Goal: Transaction & Acquisition: Purchase product/service

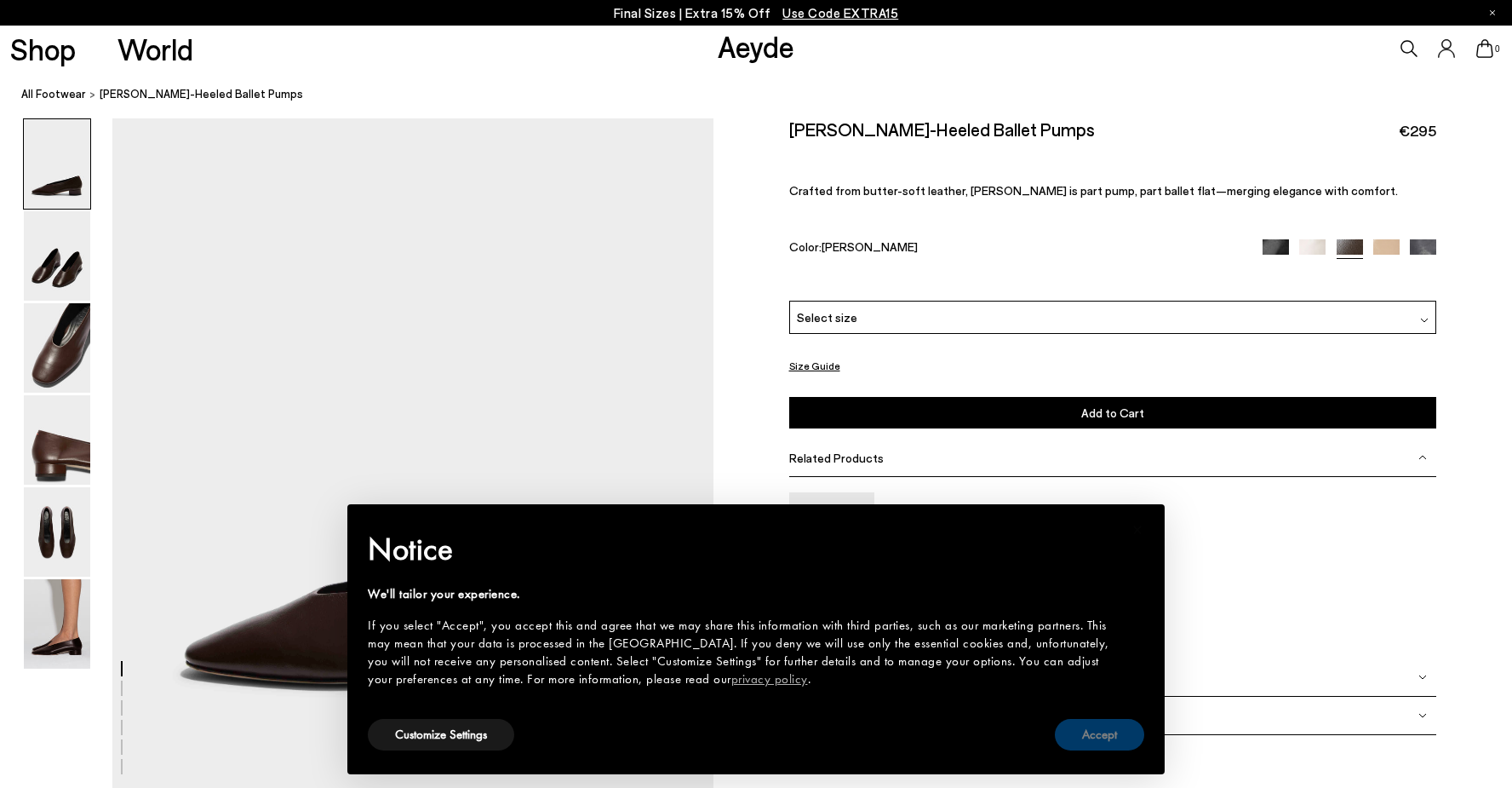
click at [1101, 733] on button "Accept" at bounding box center [1098, 735] width 89 height 31
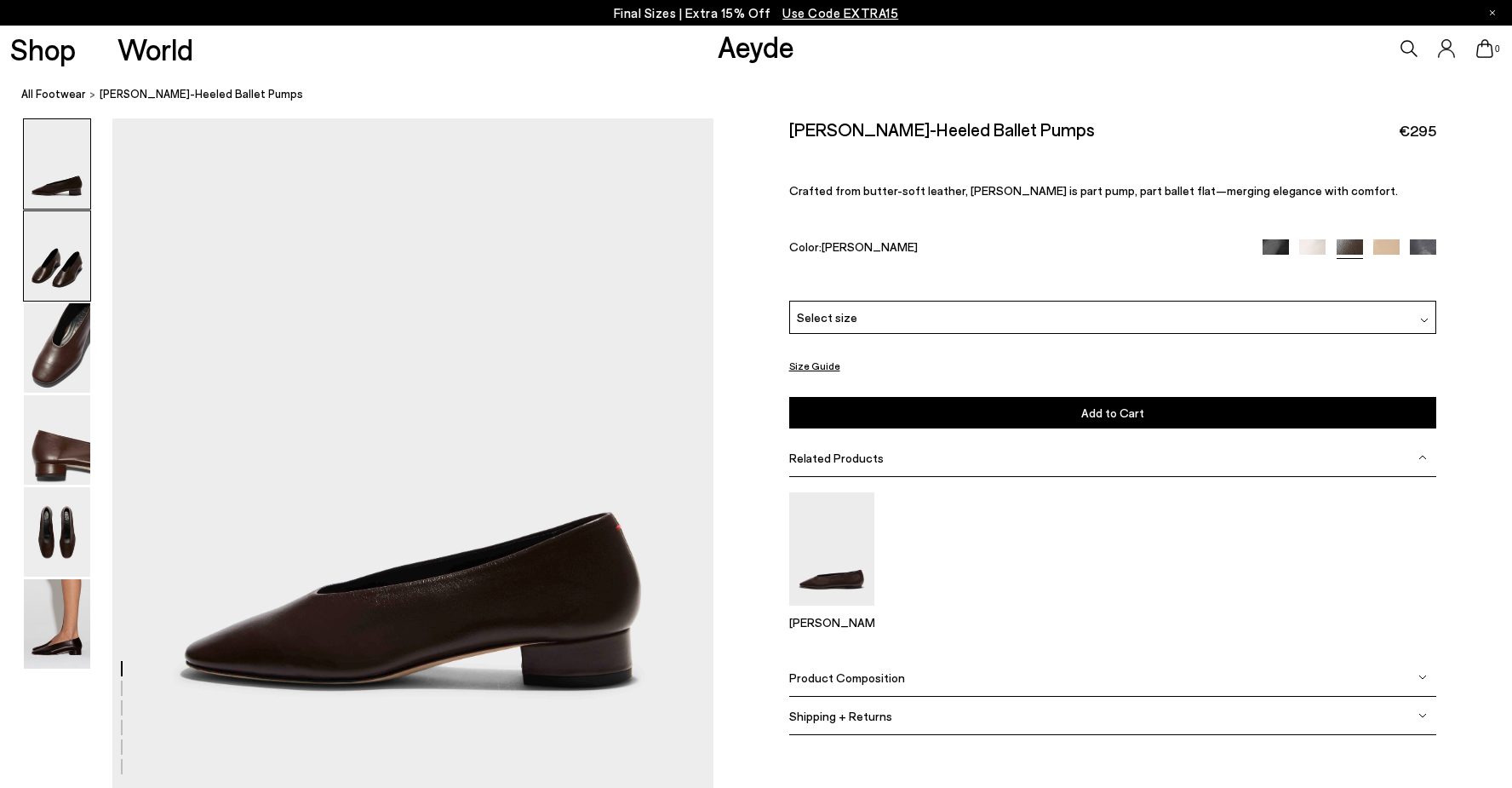
click at [29, 262] on img at bounding box center [57, 255] width 66 height 89
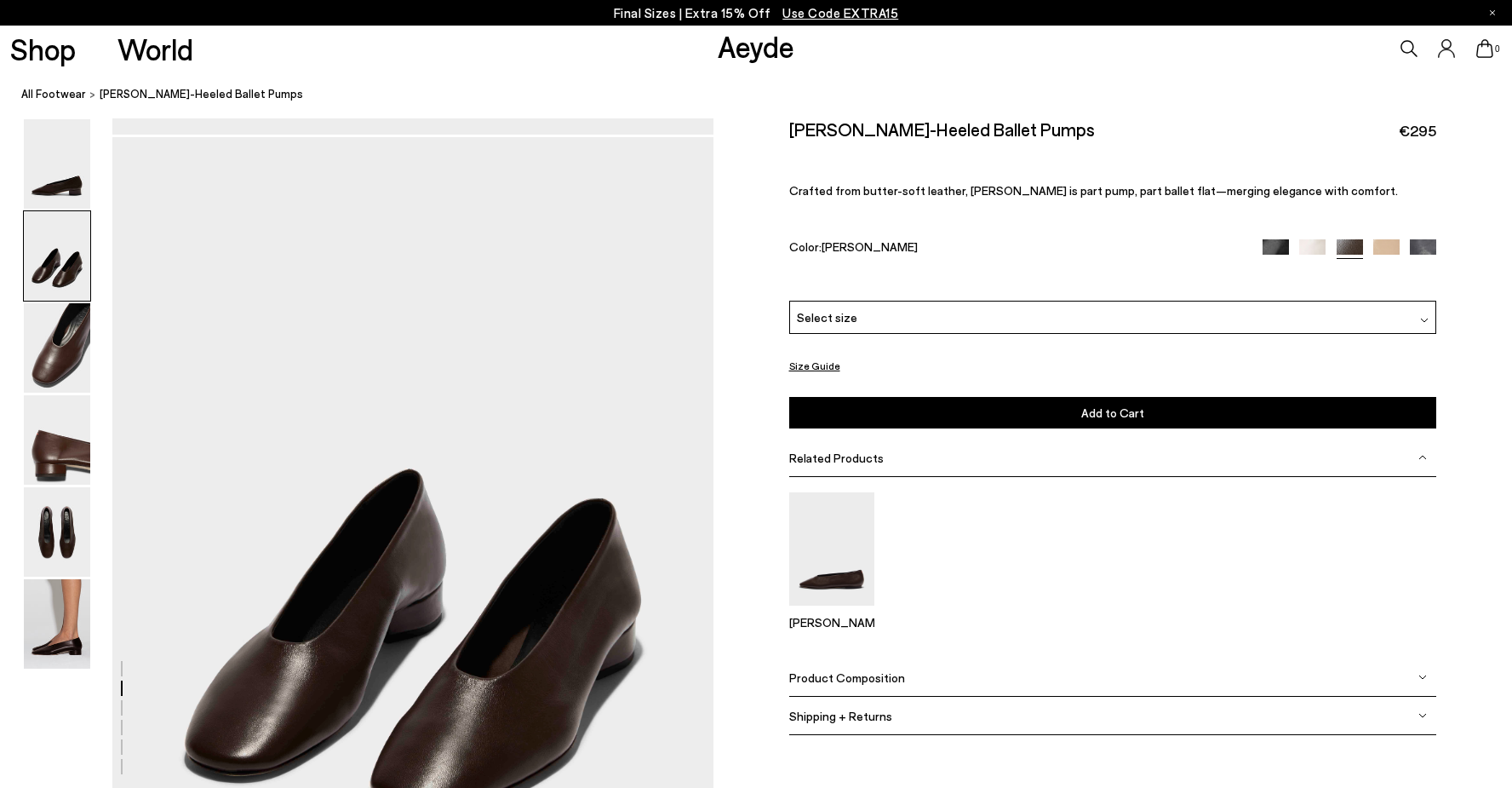
scroll to position [566, 0]
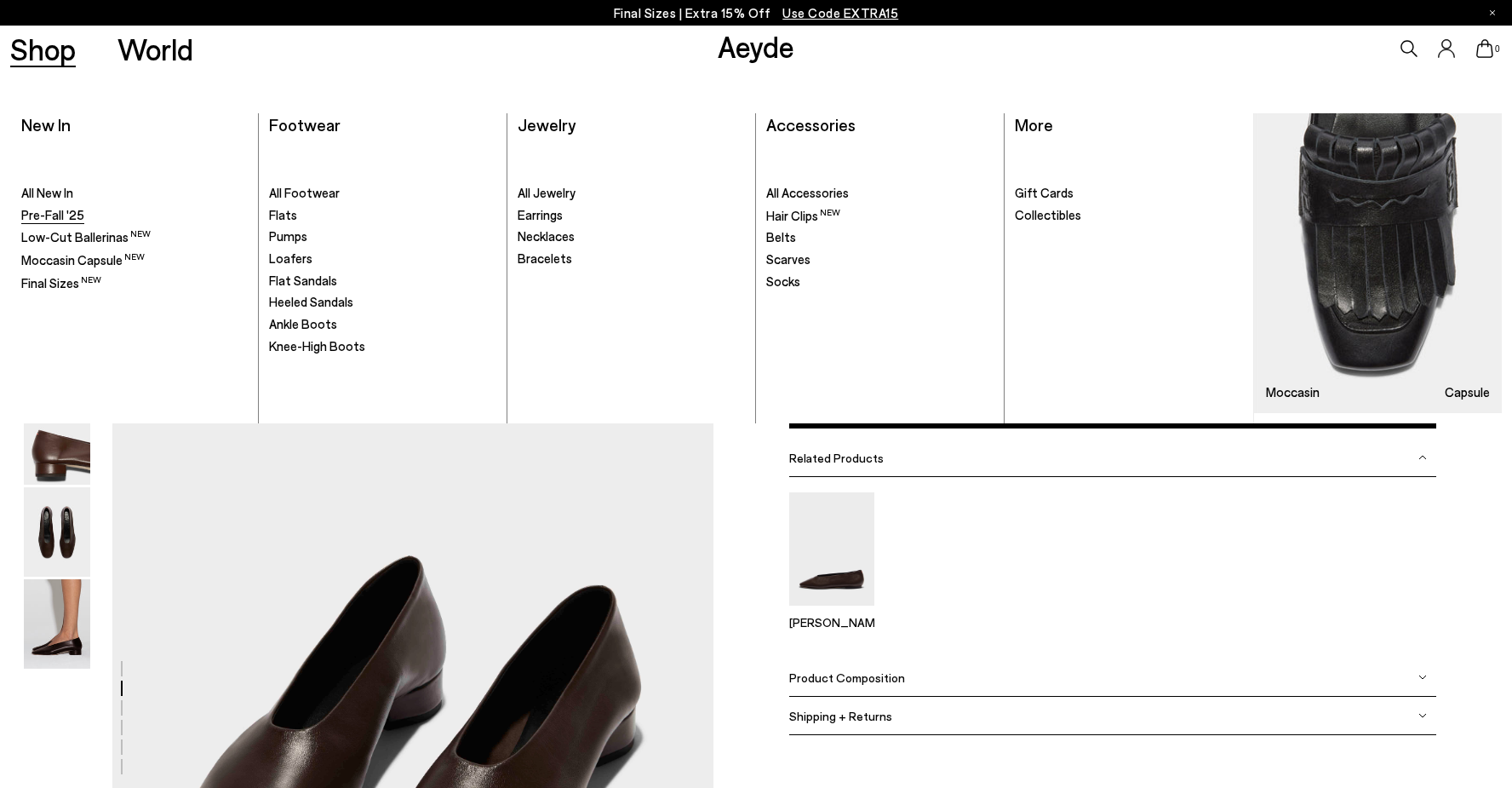
click at [66, 209] on span "Pre-Fall '25" at bounding box center [52, 215] width 63 height 16
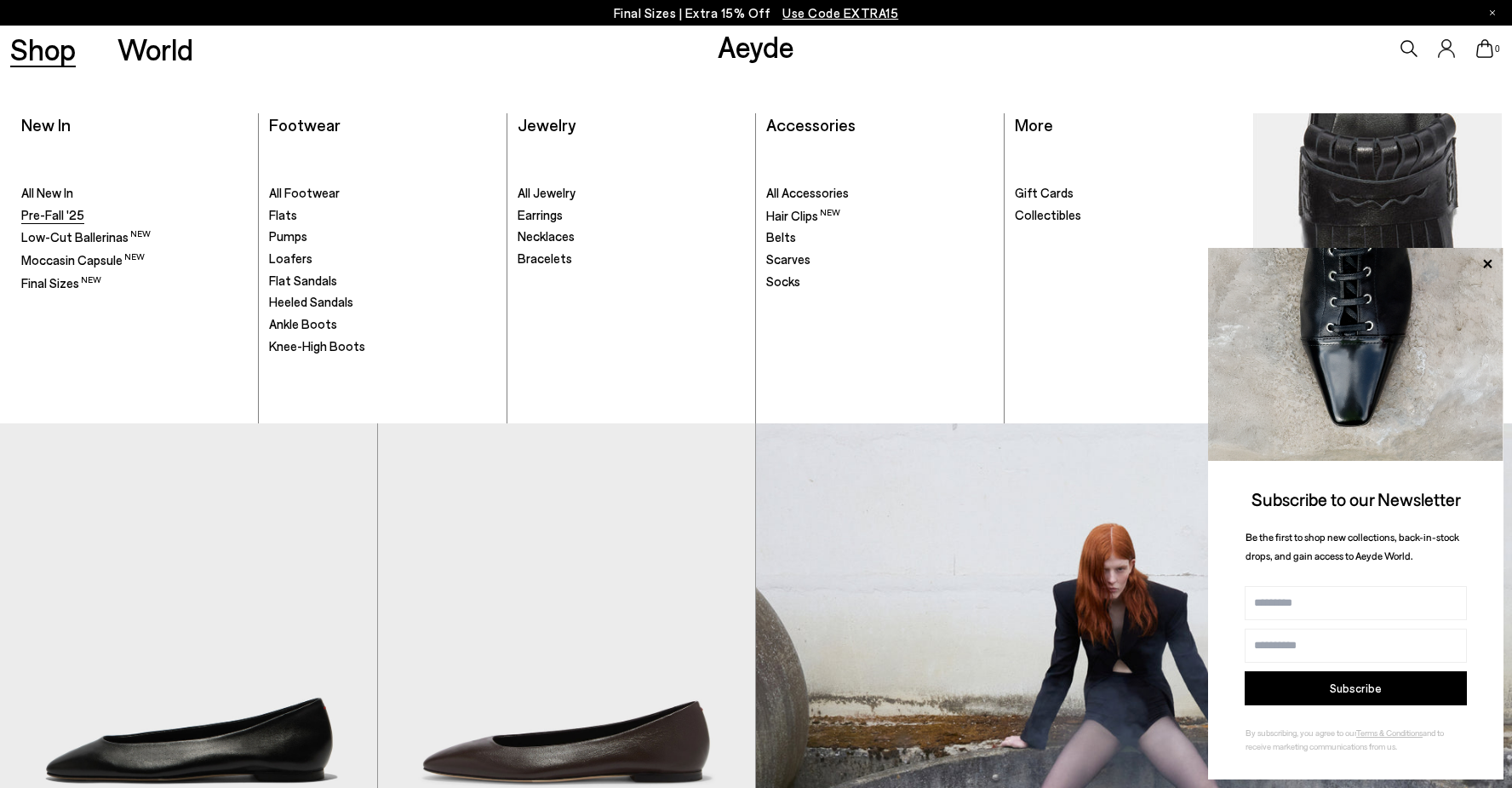
click at [43, 212] on span "Pre-Fall '25" at bounding box center [52, 215] width 63 height 16
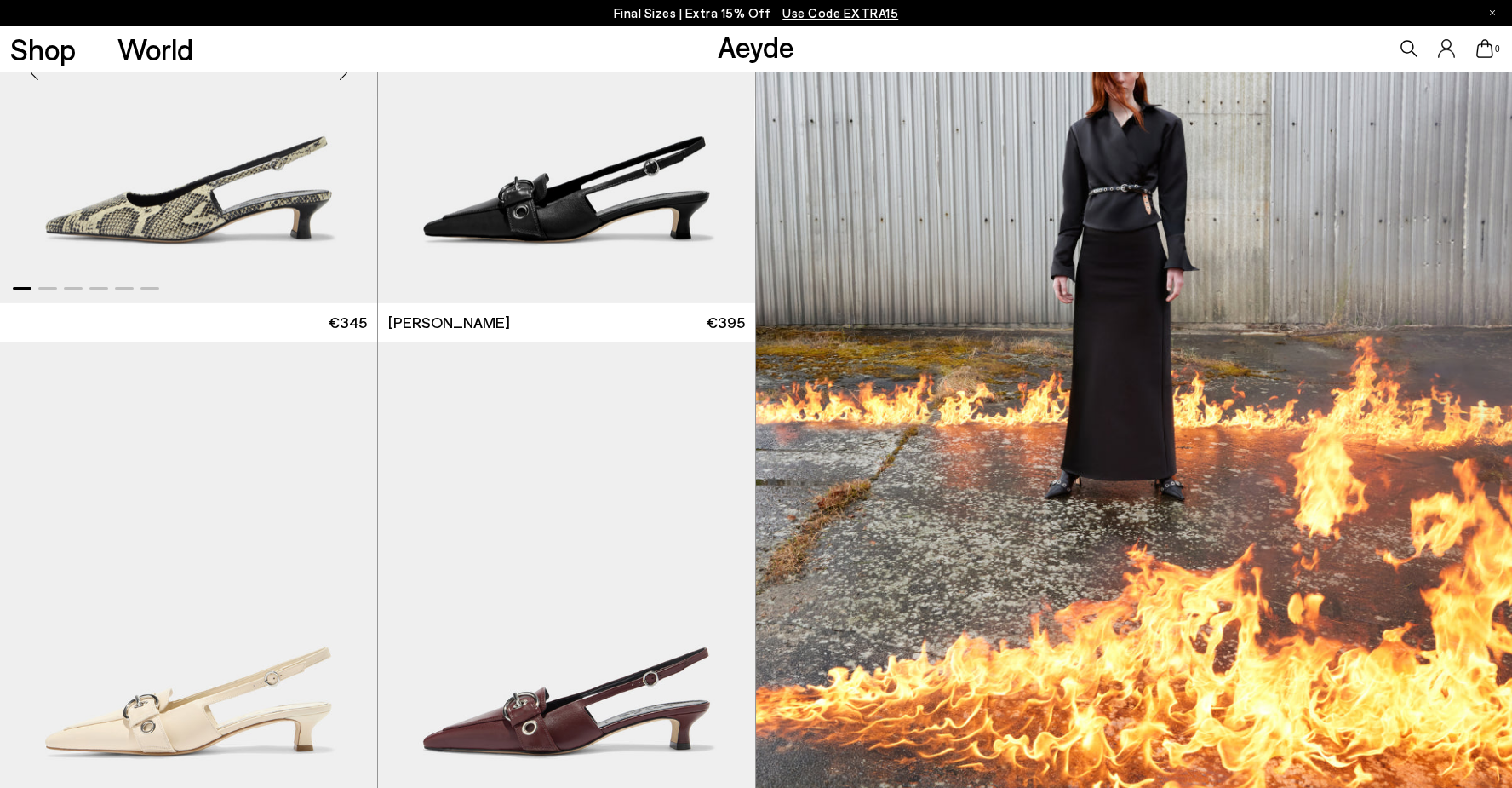
scroll to position [8725, 0]
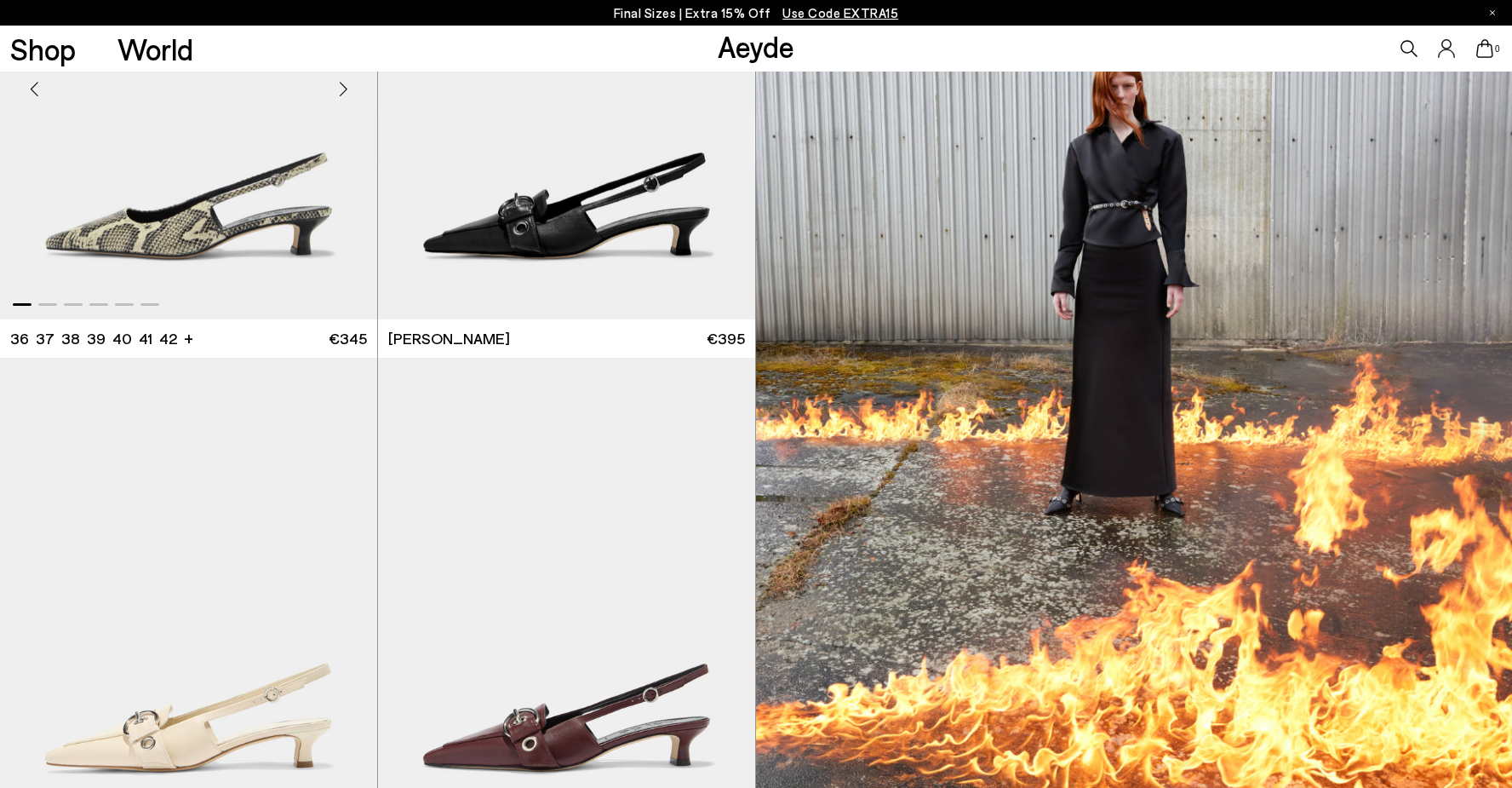
click at [246, 170] on img "1 / 6" at bounding box center [188, 82] width 377 height 474
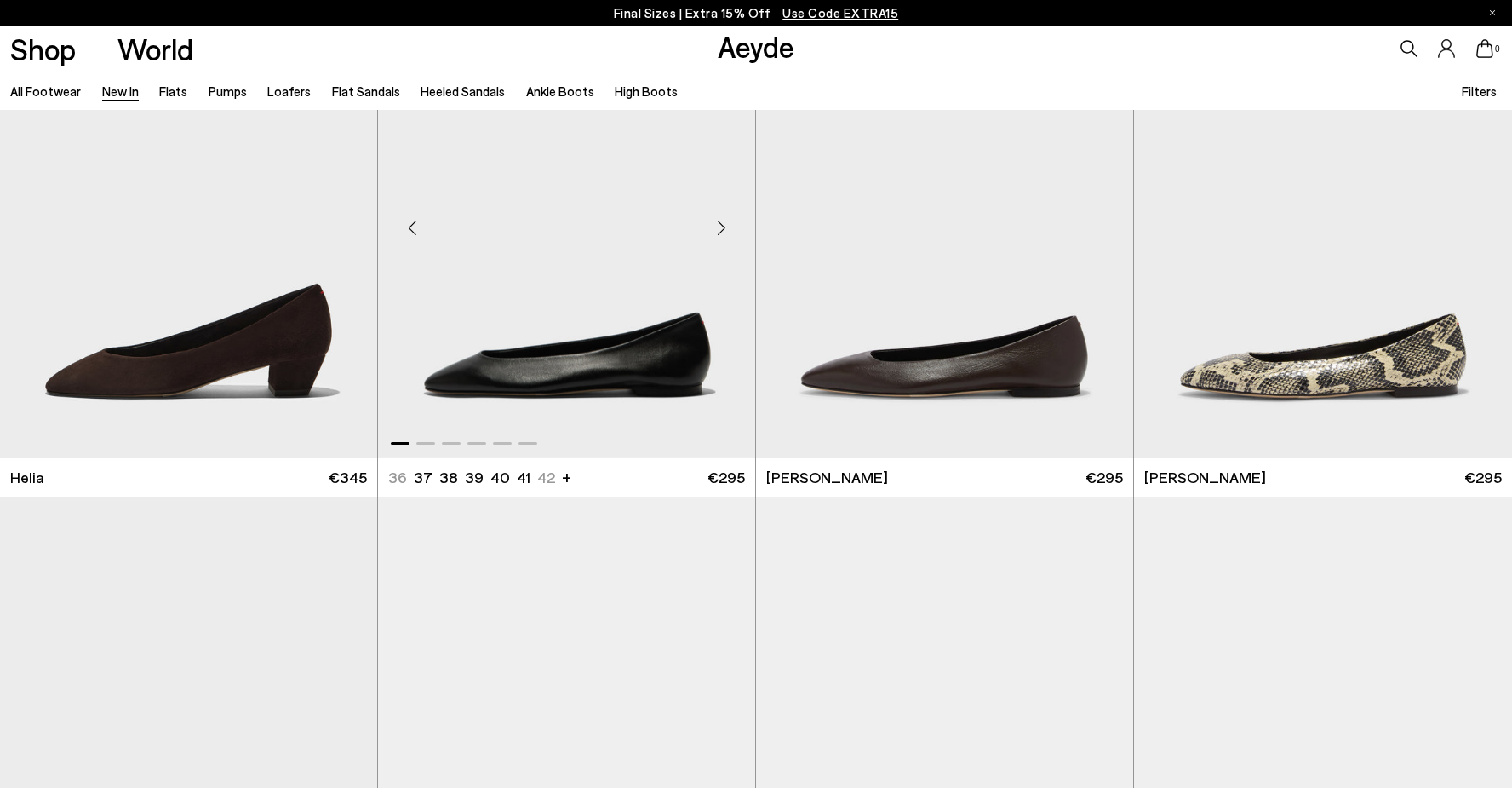
scroll to position [2510, 0]
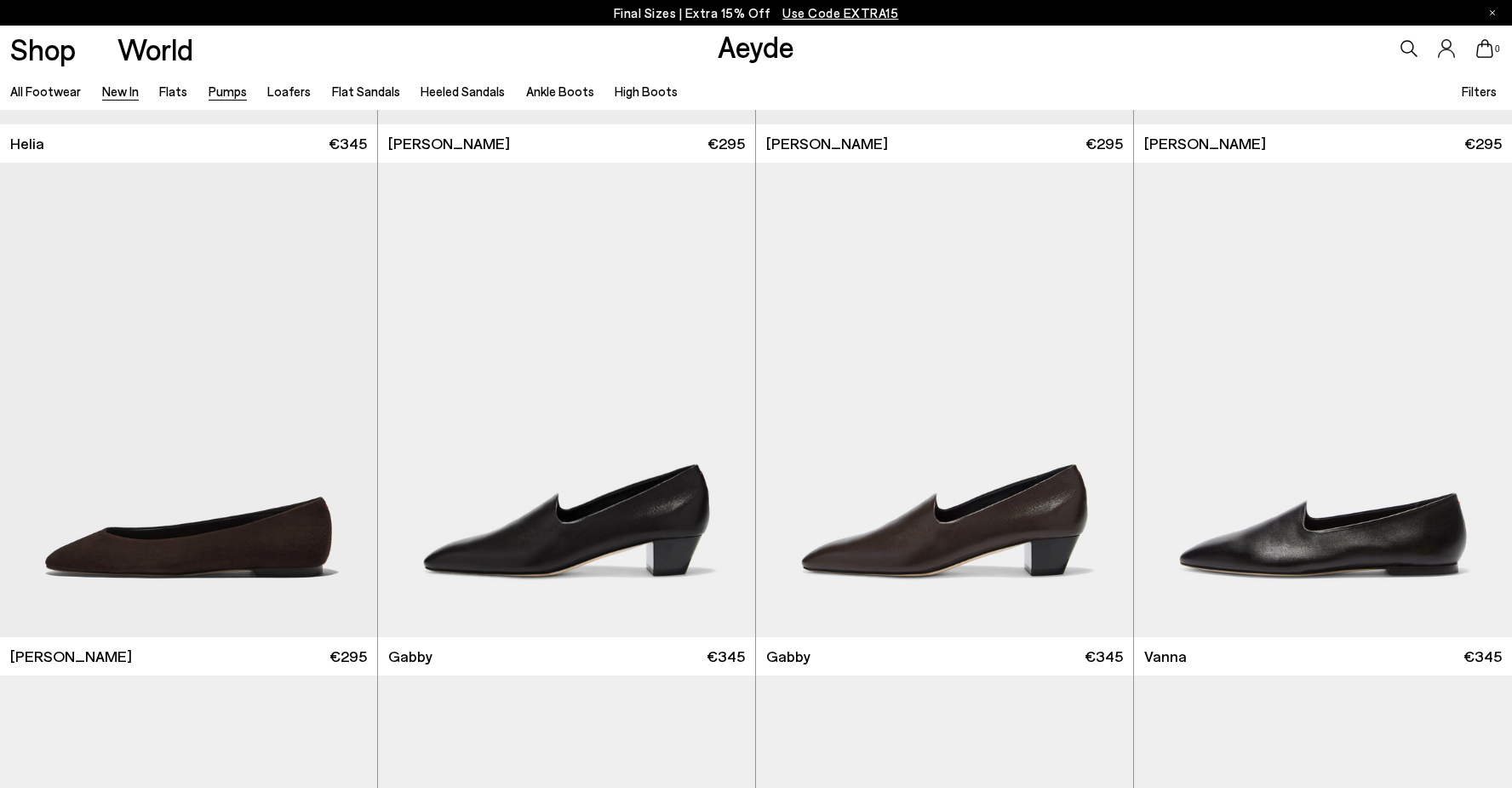
click at [226, 92] on link "Pumps" at bounding box center [227, 91] width 39 height 16
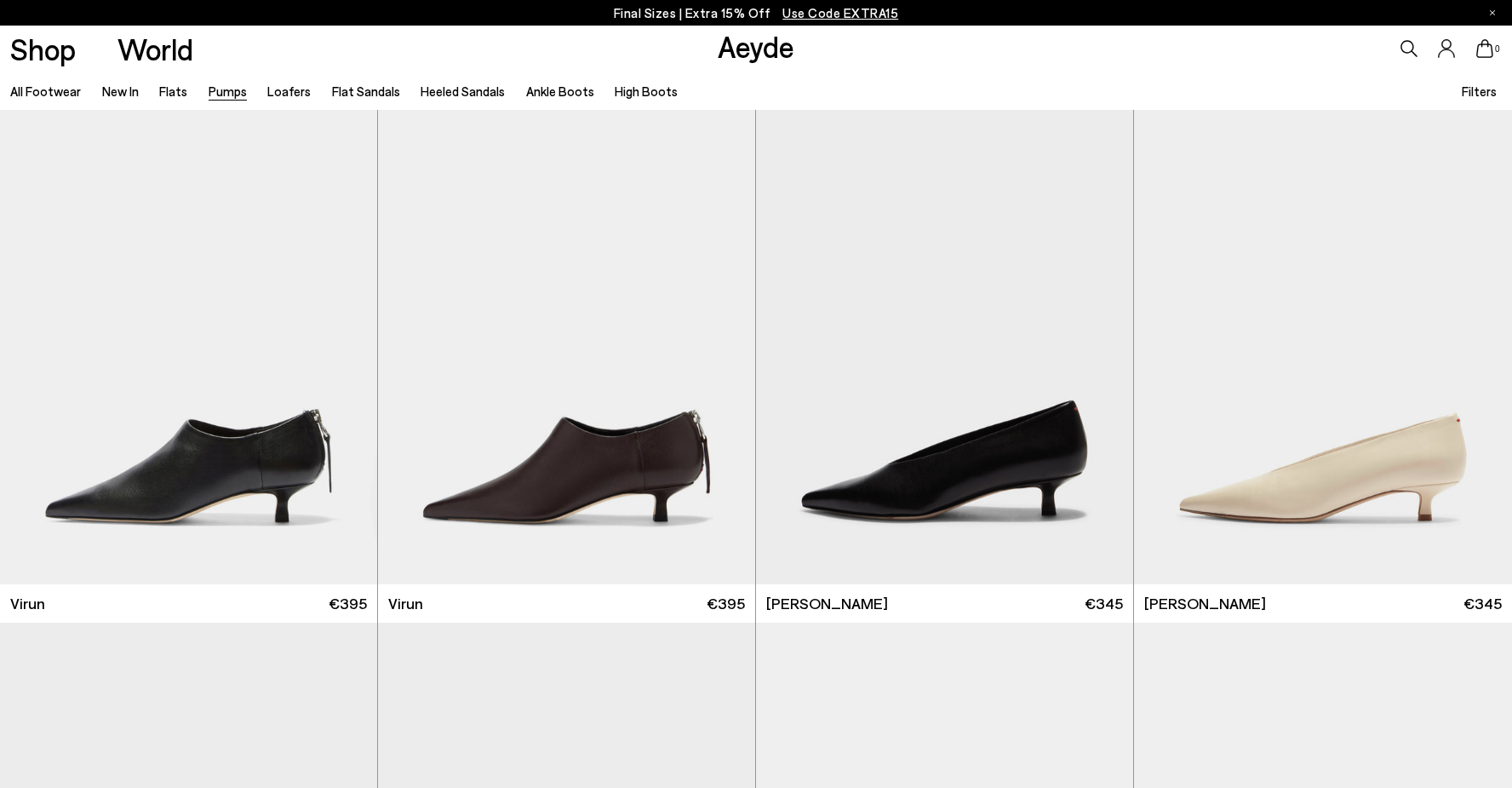
click at [1484, 92] on span "Filters" at bounding box center [1479, 91] width 35 height 16
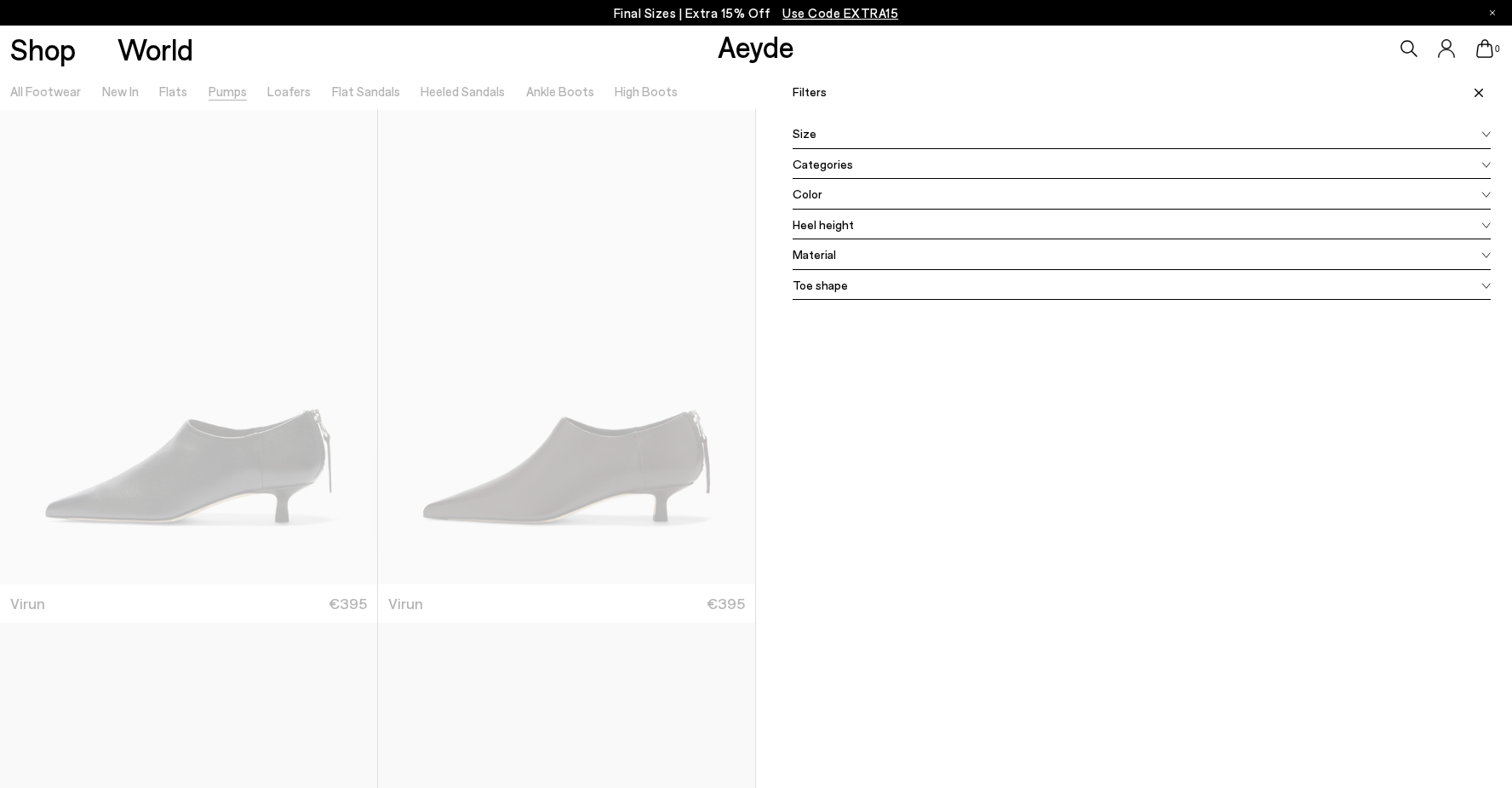
click at [805, 192] on span "Color" at bounding box center [807, 193] width 29 height 17
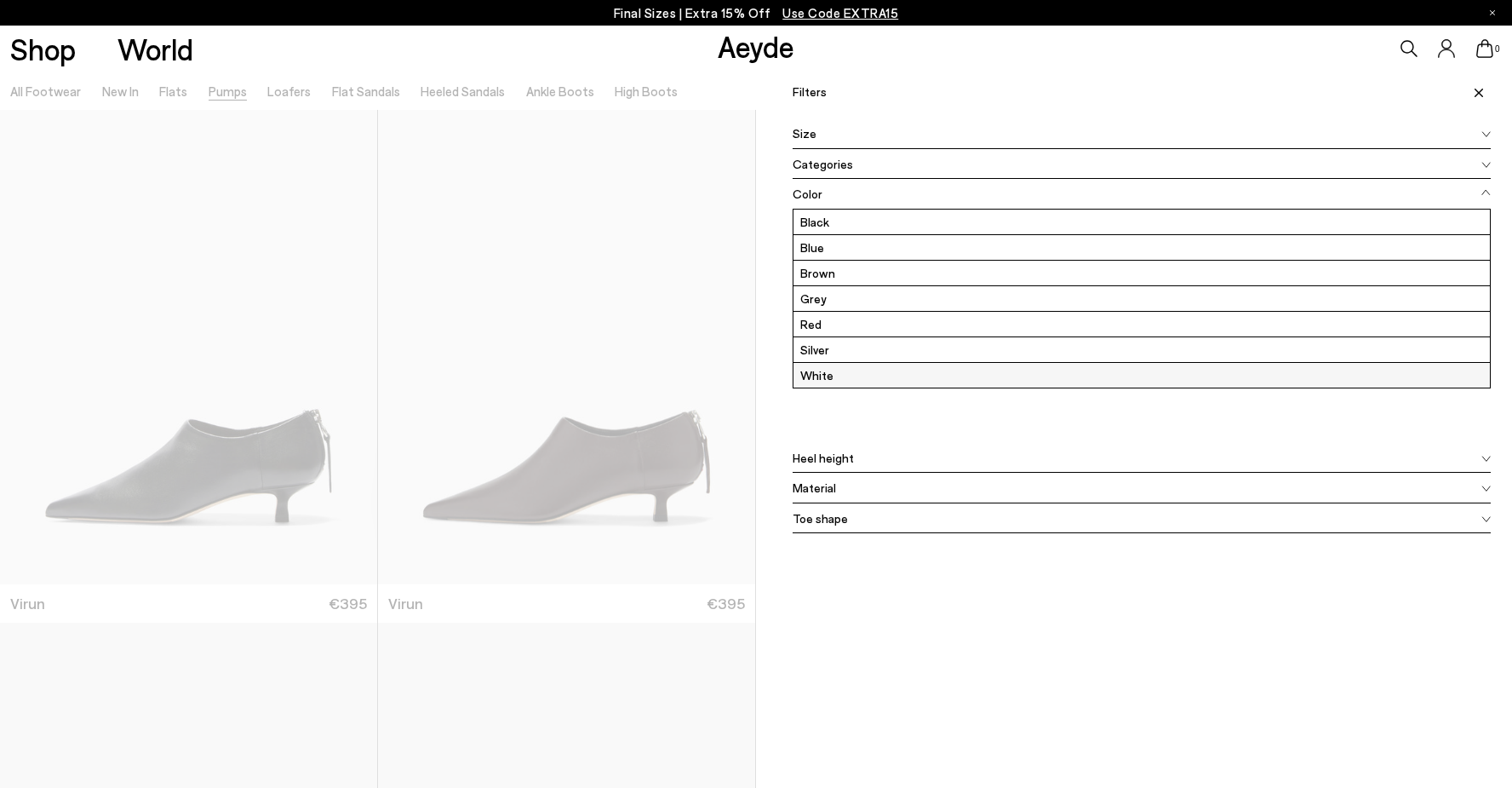
click at [825, 371] on label "White" at bounding box center [1142, 375] width 697 height 25
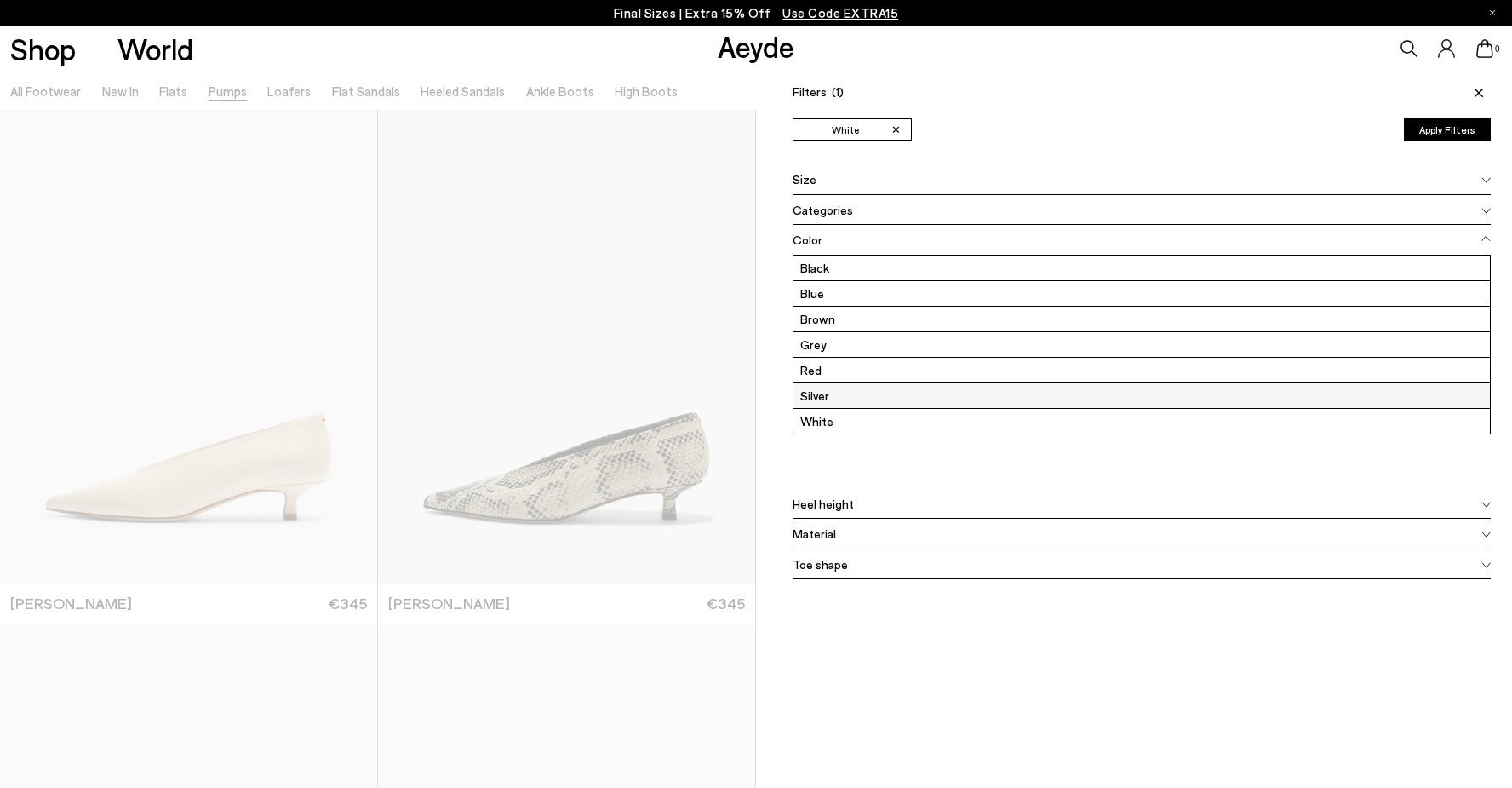
click at [822, 393] on label "Silver" at bounding box center [1142, 395] width 697 height 25
click at [955, 72] on div "Filters (2) ✕ Silver ✕ White Apply filters" at bounding box center [1141, 86] width 698 height 29
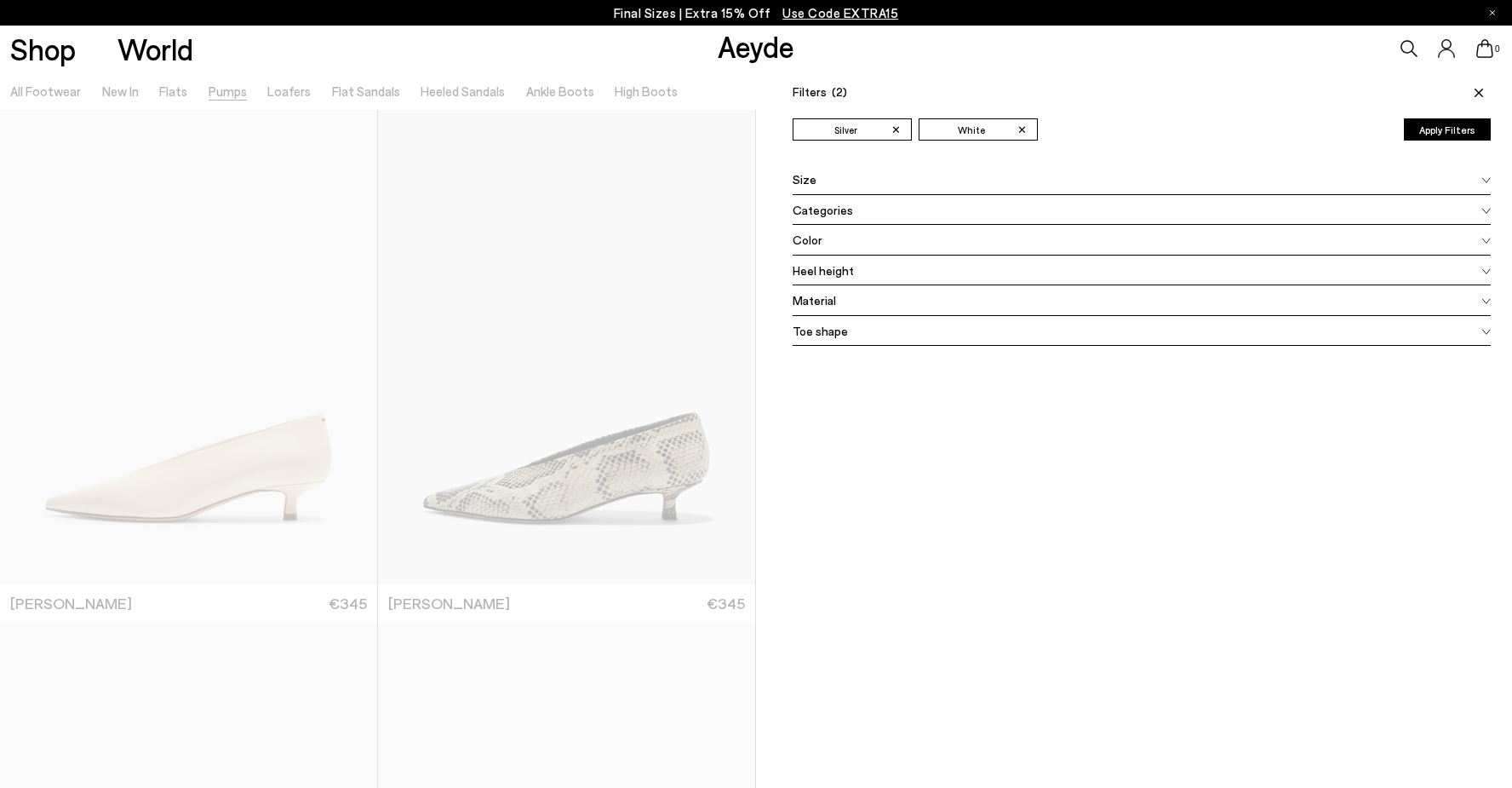
click at [649, 53] on div "Shop World Aeyde 0" at bounding box center [756, 49] width 1512 height 46
click at [1473, 94] on span at bounding box center [1476, 92] width 29 height 38
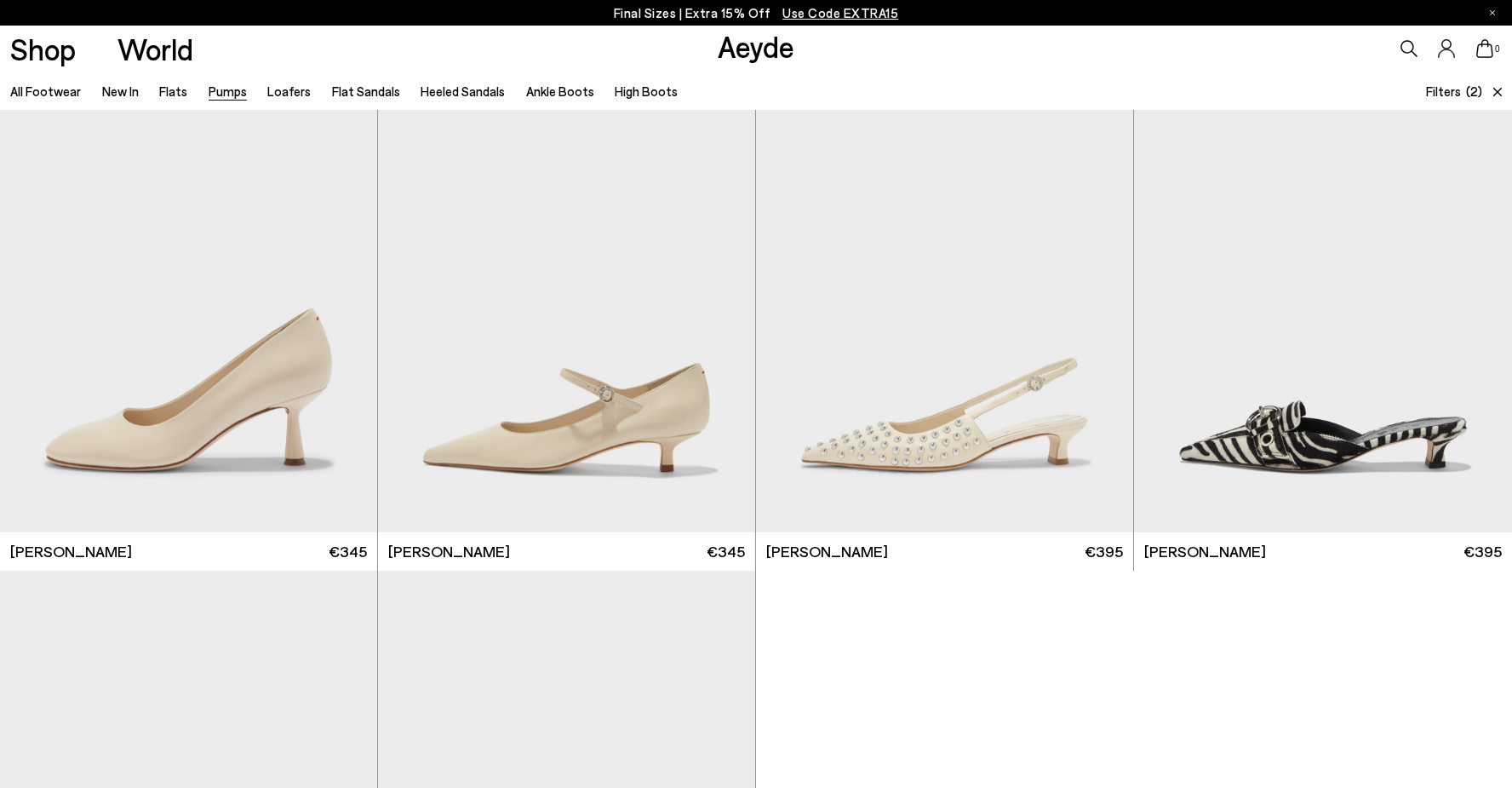
scroll to position [1493, 0]
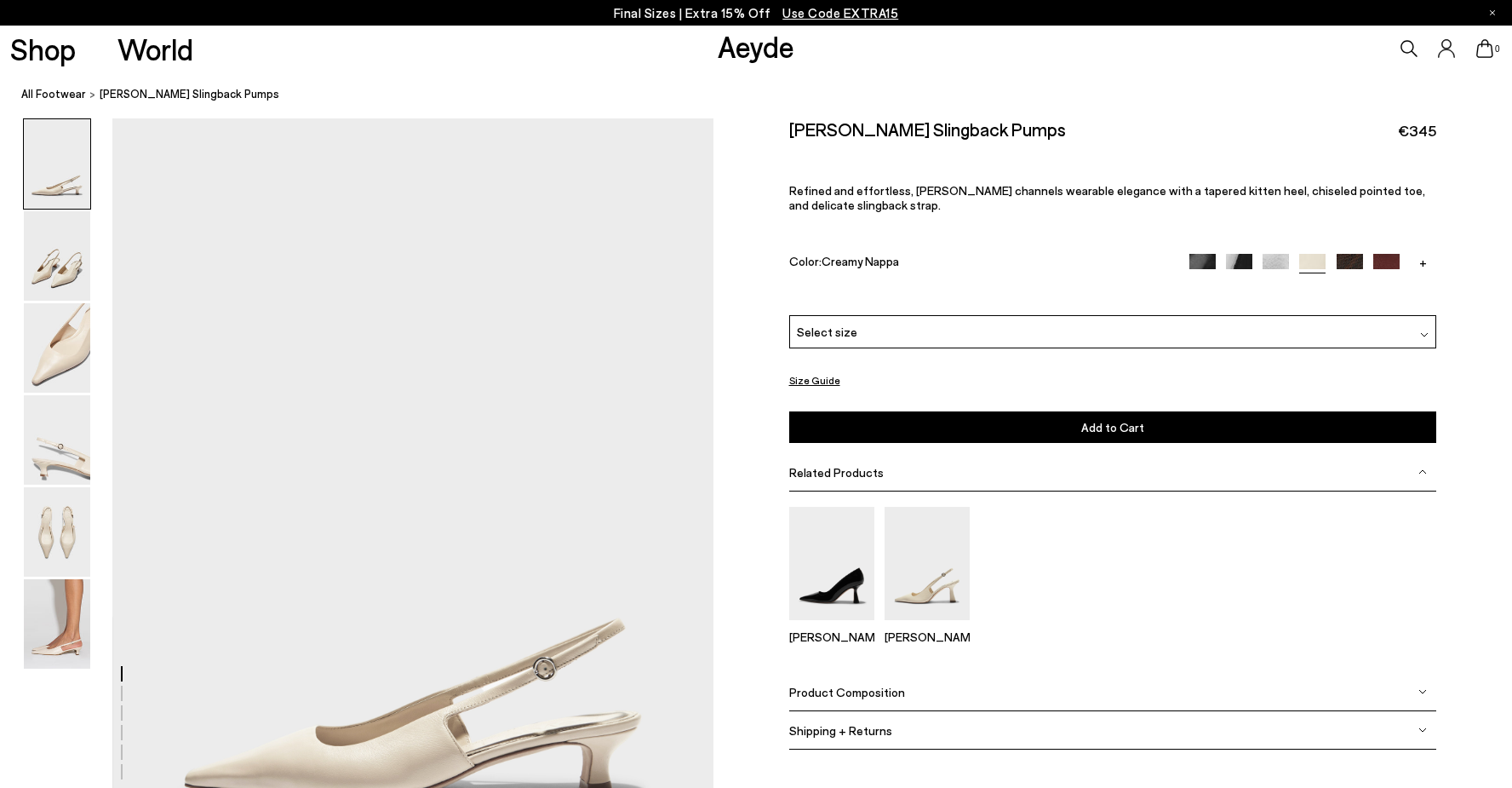
scroll to position [131, 0]
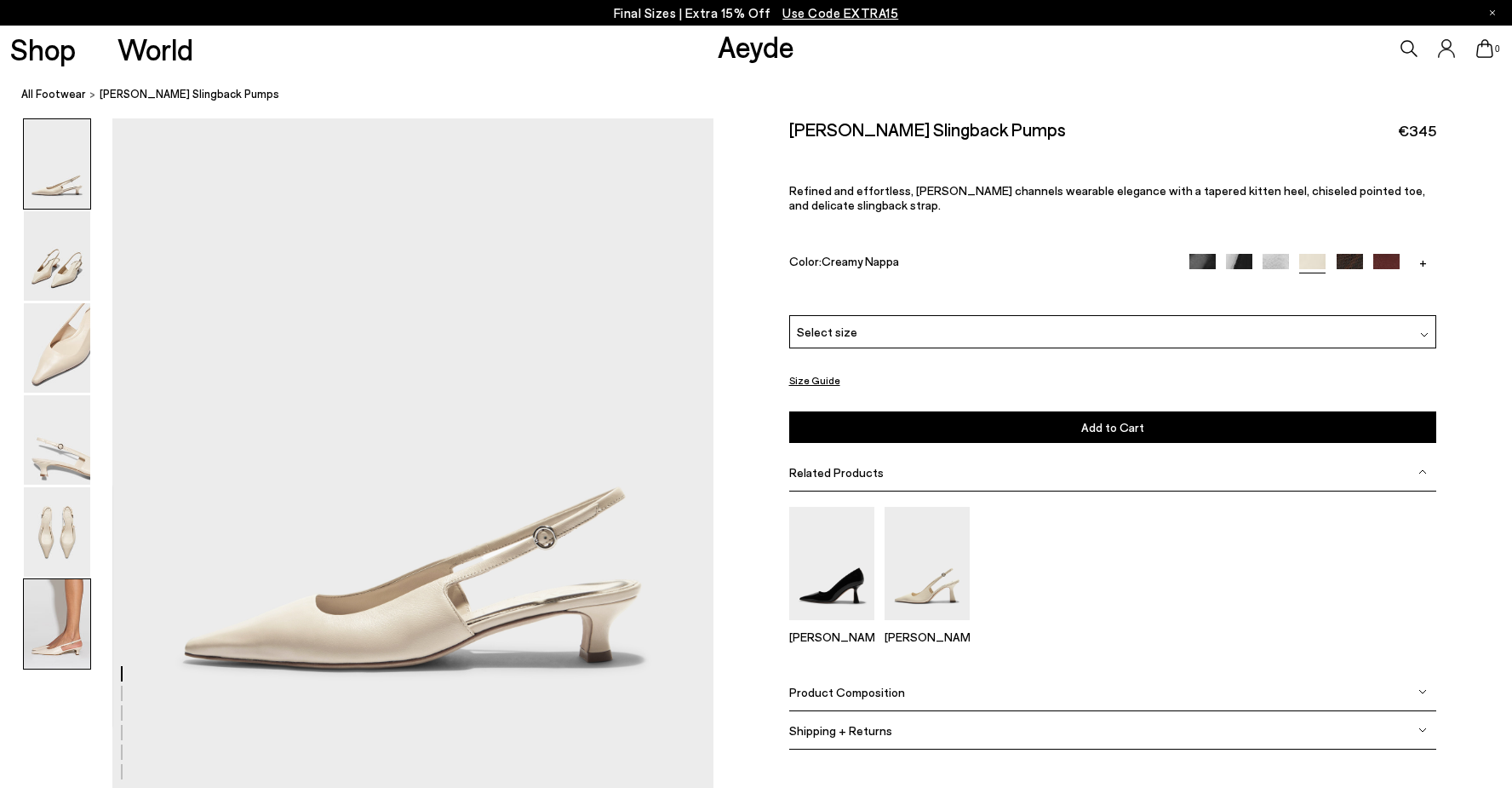
click at [39, 614] on img at bounding box center [57, 623] width 66 height 89
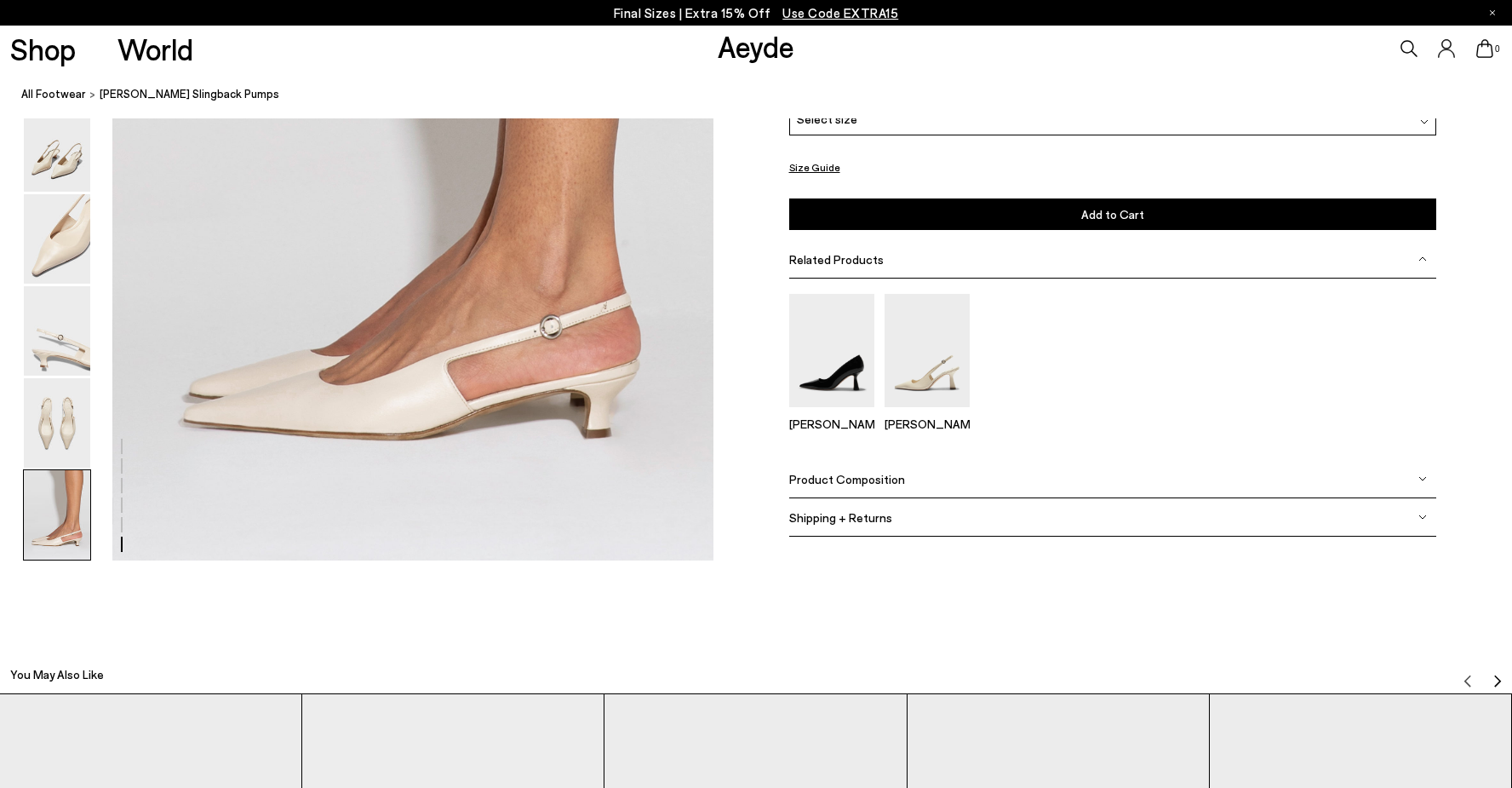
scroll to position [4147, 0]
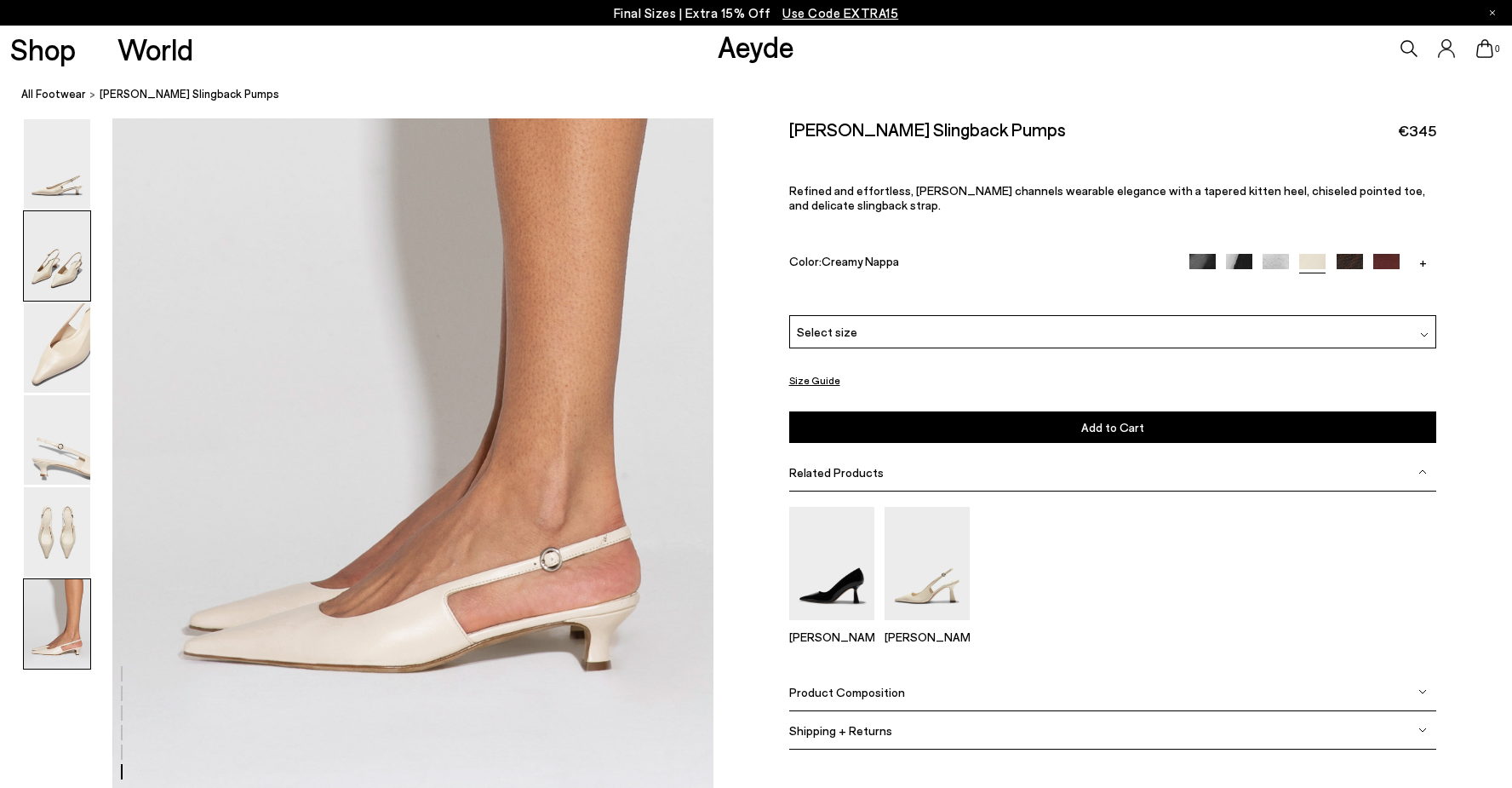
click at [41, 271] on img at bounding box center [57, 255] width 66 height 89
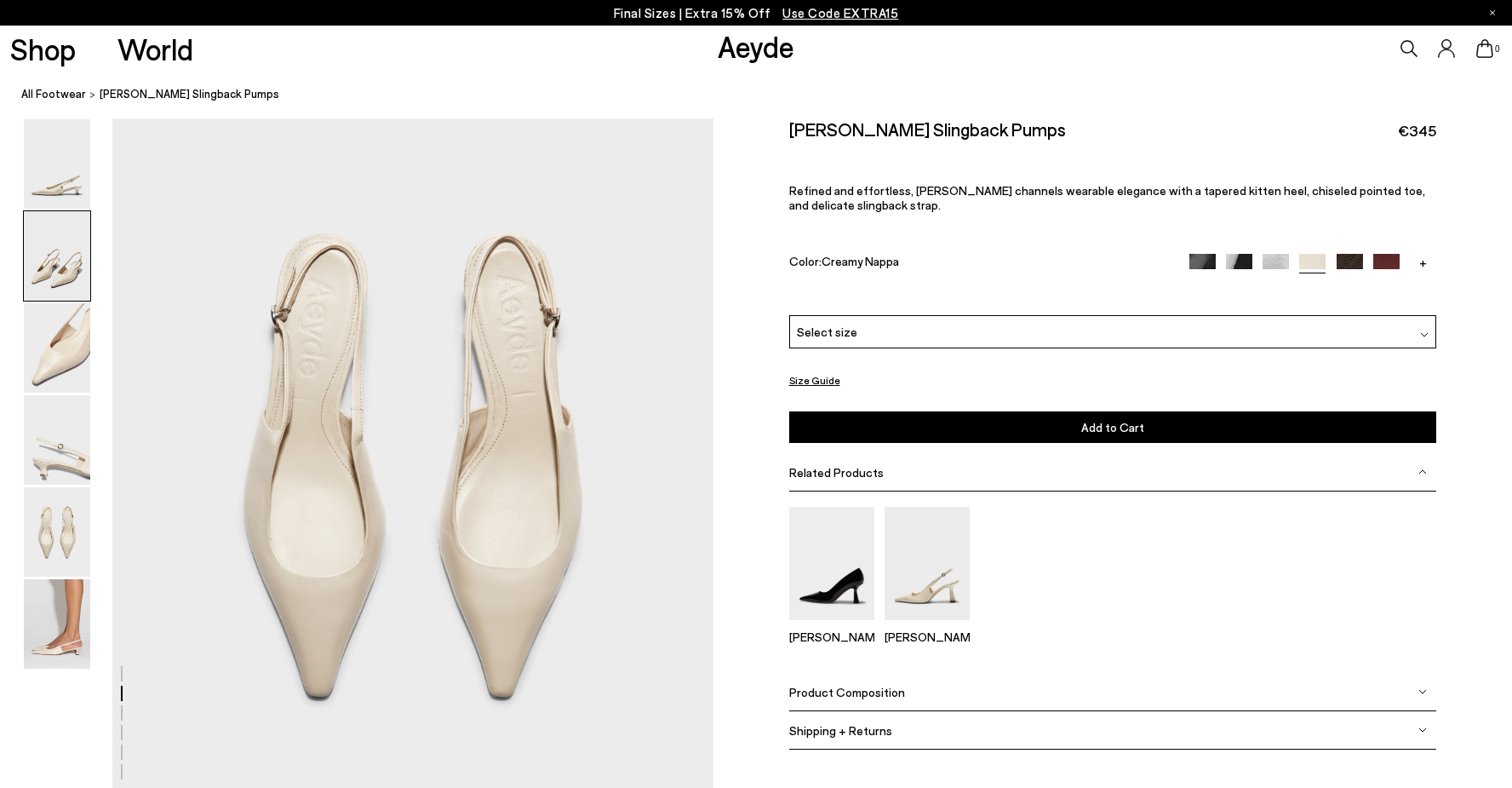
scroll to position [805, 0]
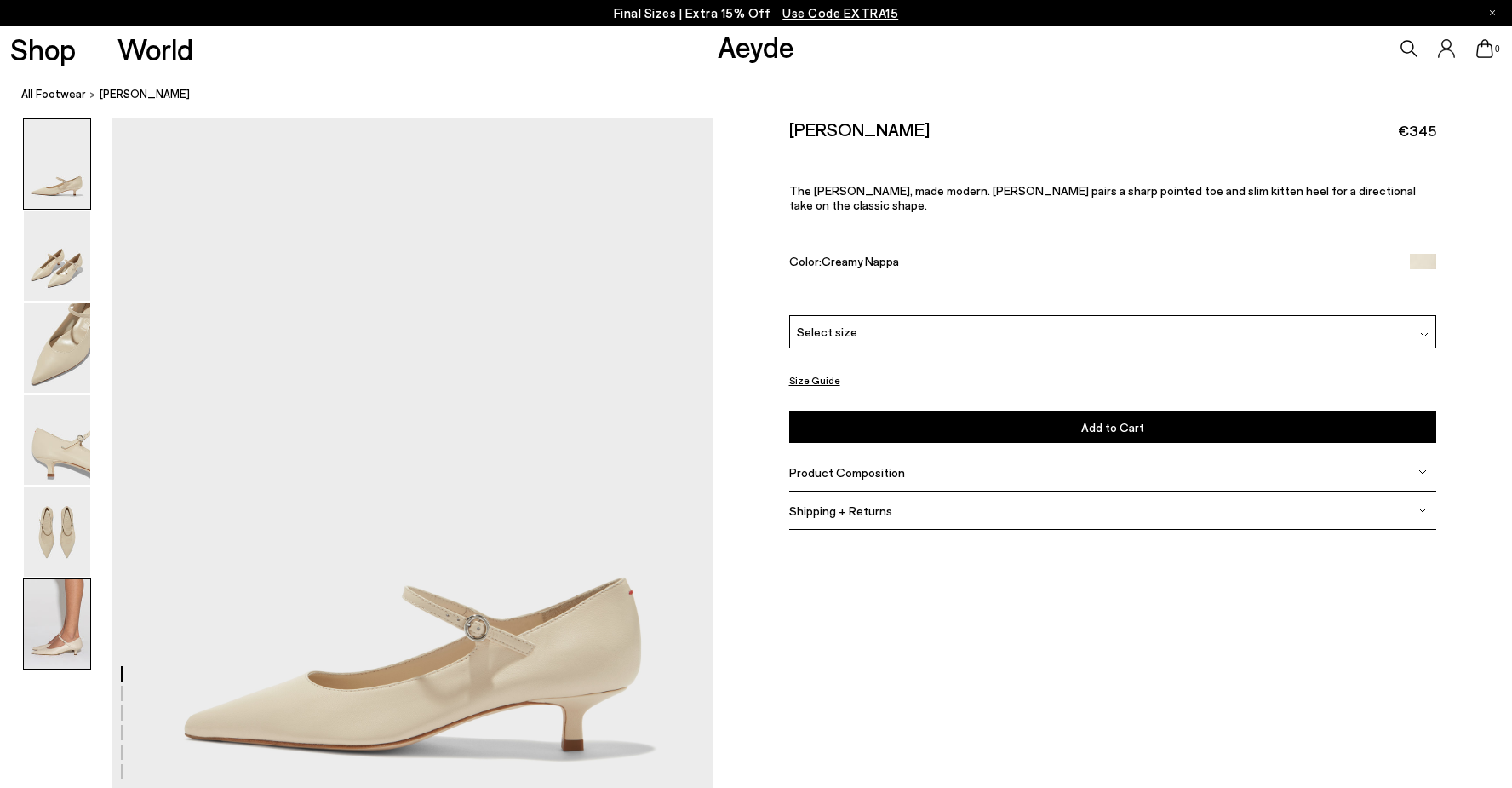
click at [57, 610] on img at bounding box center [57, 623] width 66 height 89
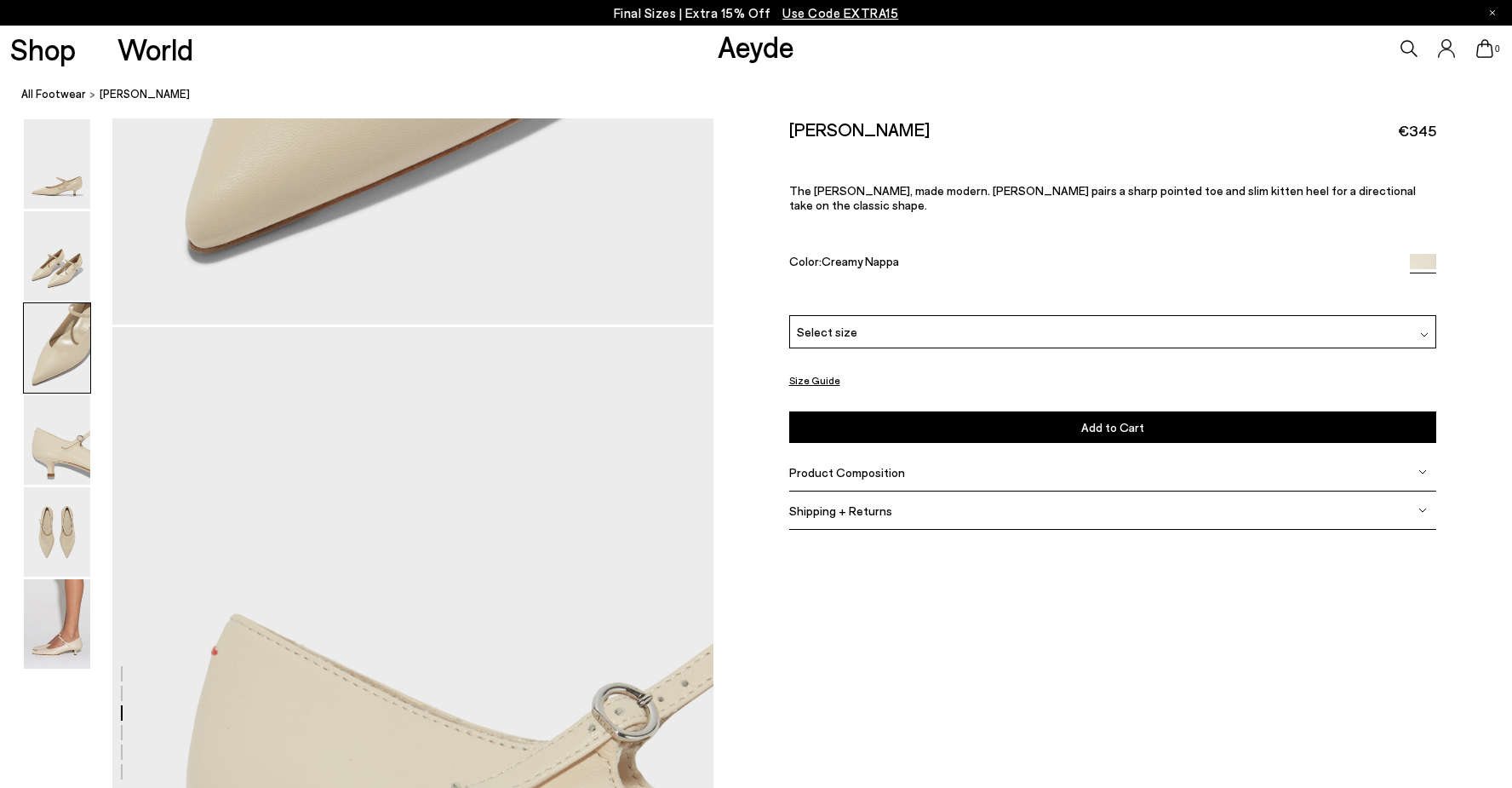
scroll to position [4138, 0]
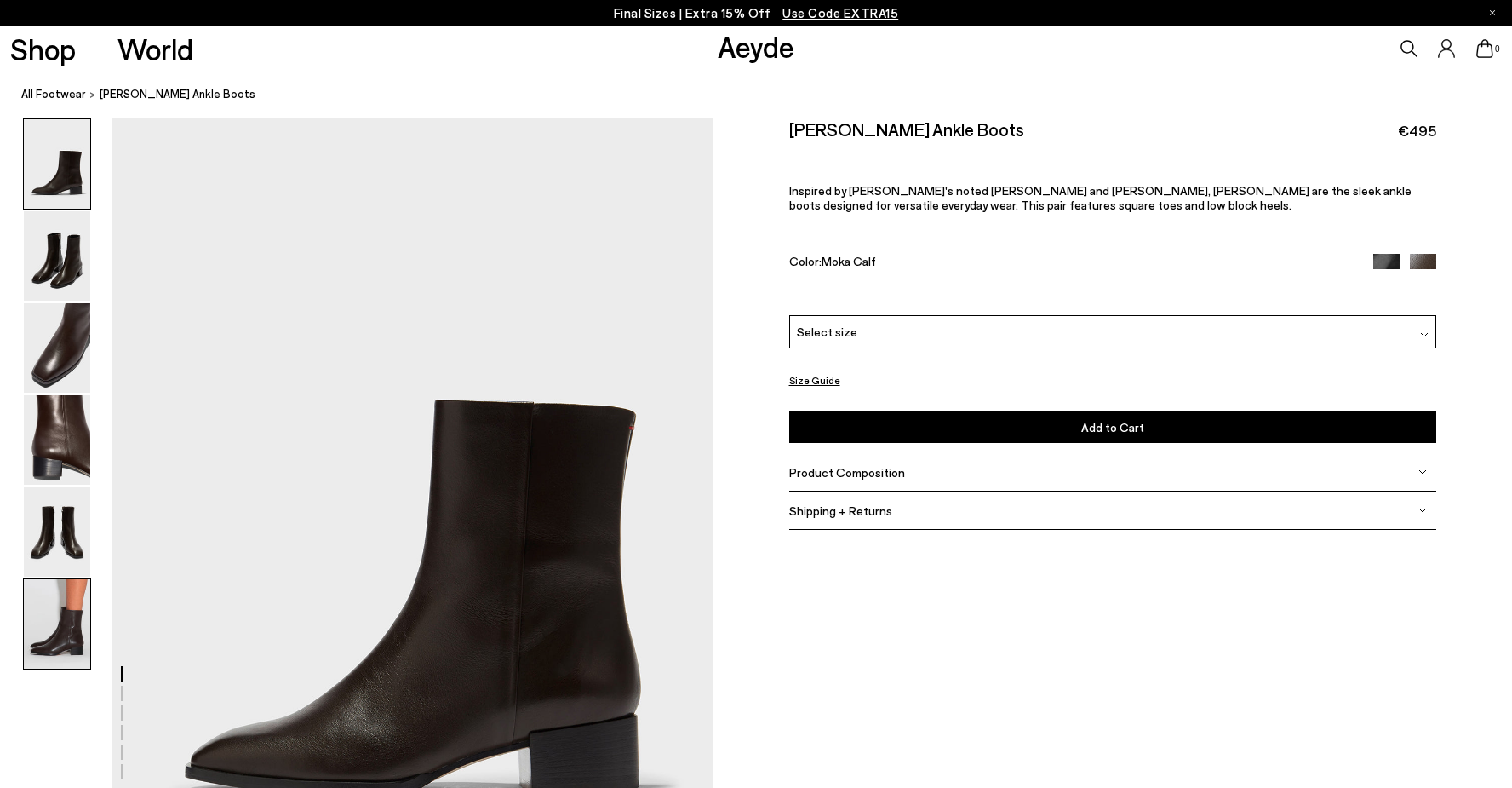
click at [54, 613] on img at bounding box center [57, 623] width 66 height 89
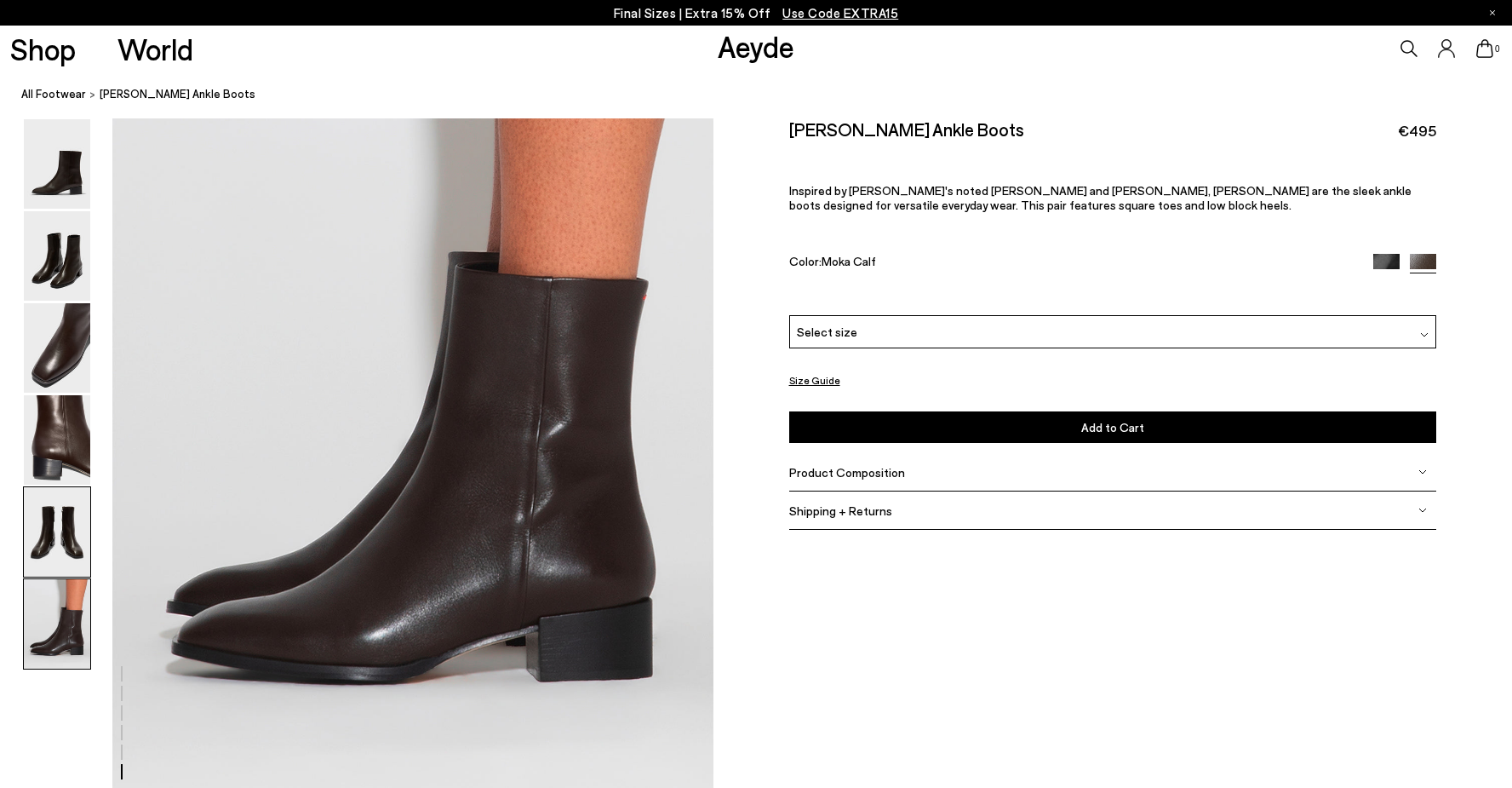
click at [67, 538] on img at bounding box center [57, 531] width 66 height 89
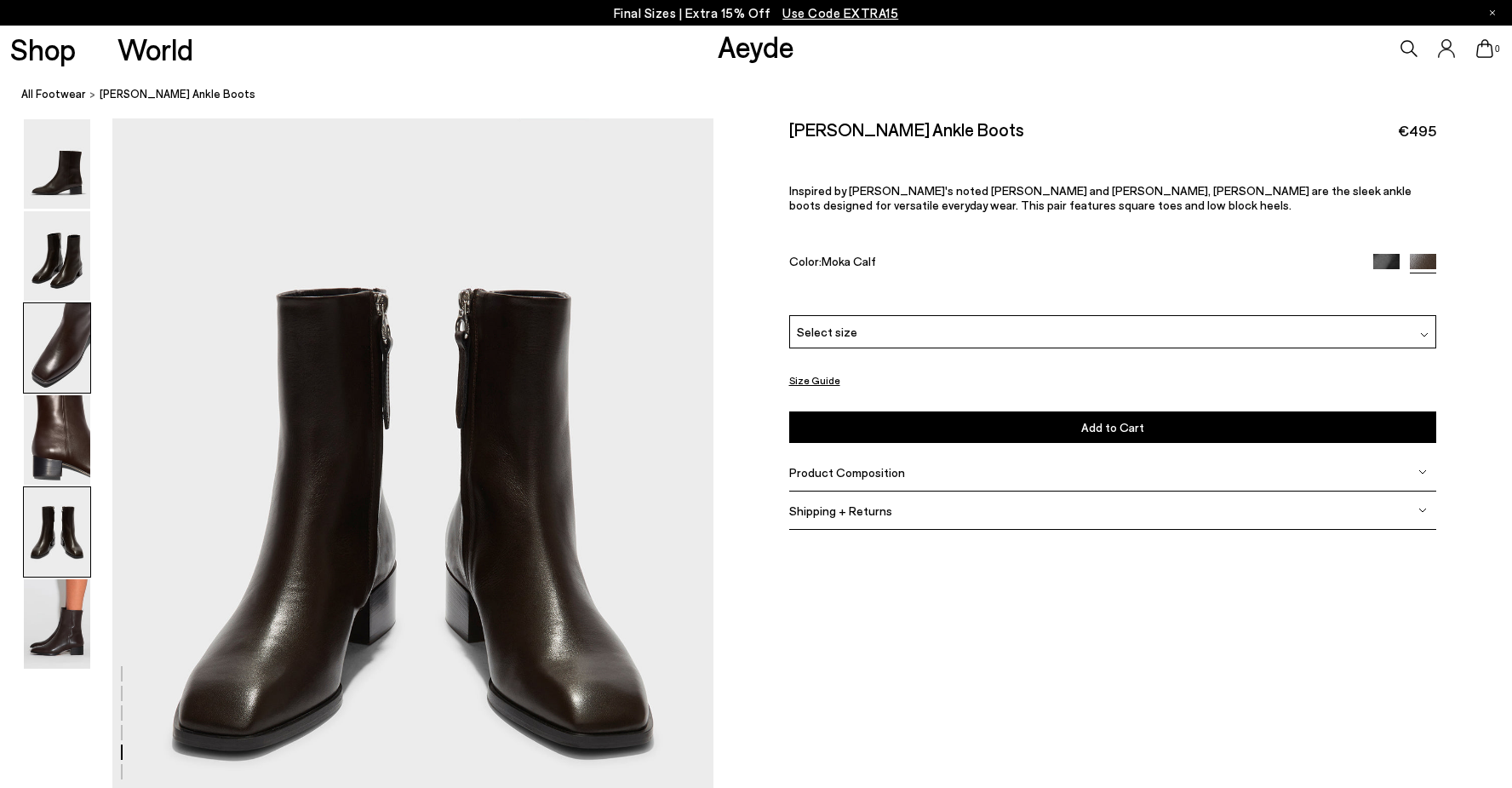
click at [56, 379] on img at bounding box center [57, 348] width 66 height 89
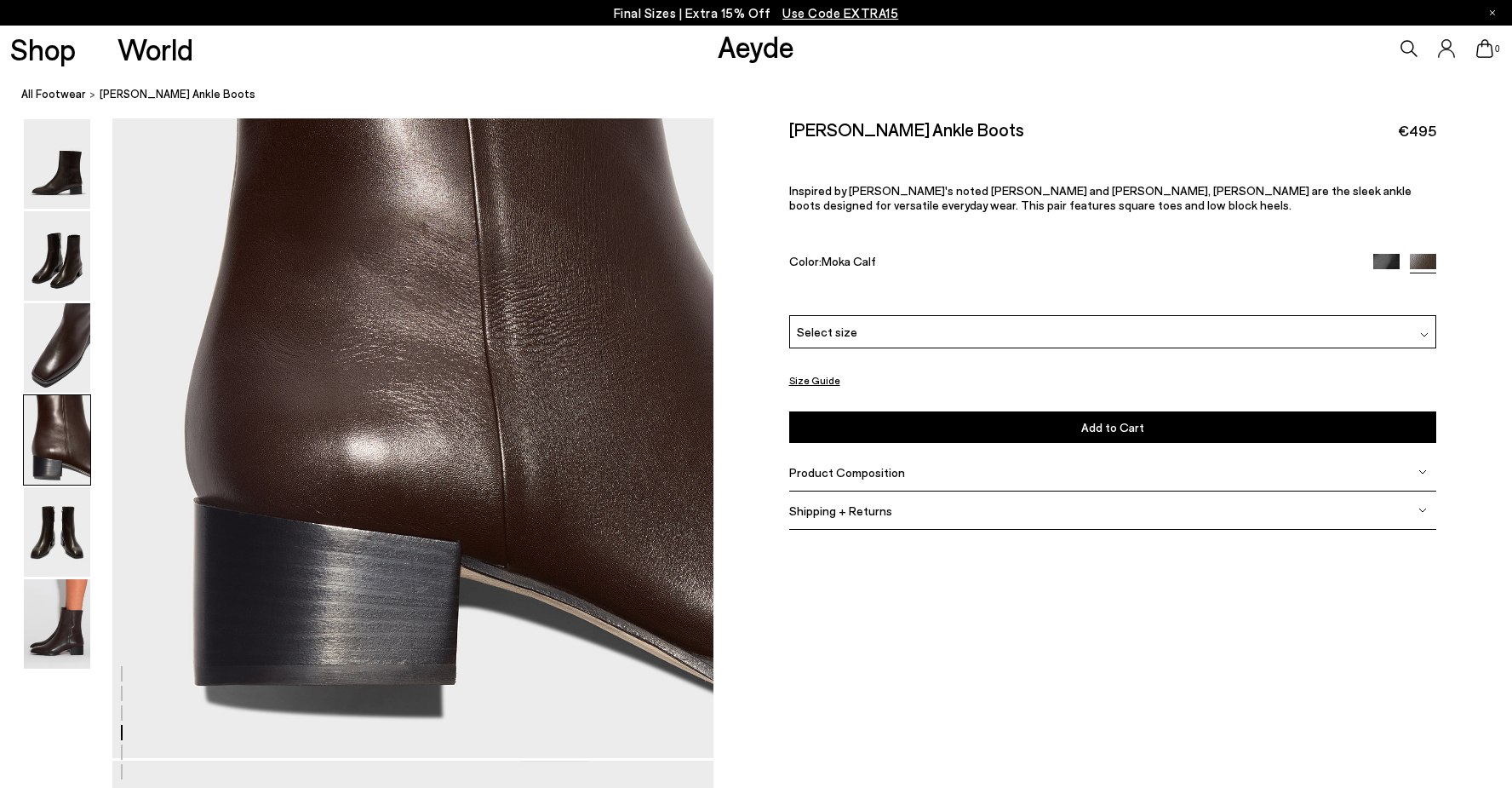
scroll to position [2904, 0]
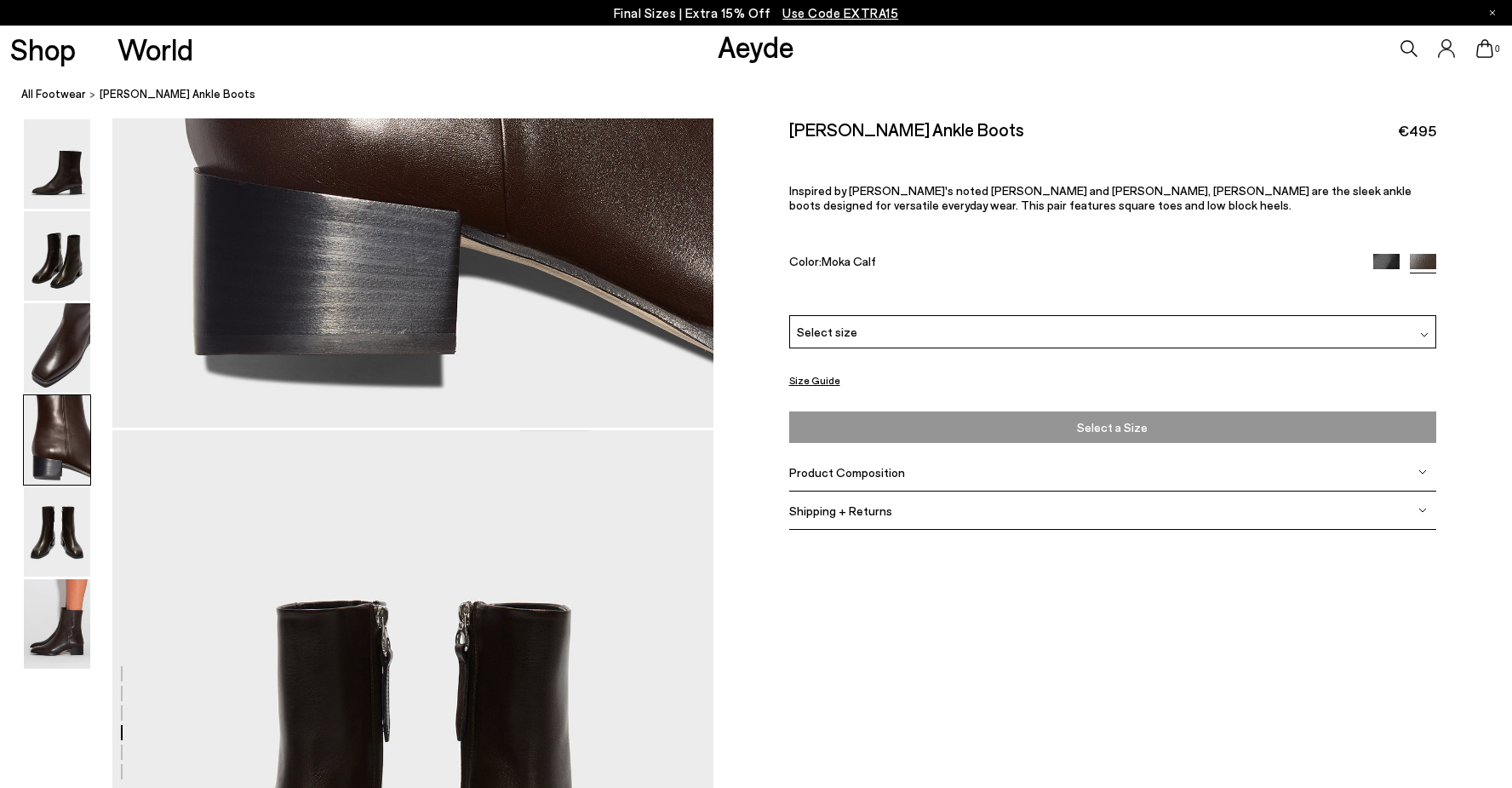
click at [1097, 423] on span "Select a Size" at bounding box center [1112, 427] width 637 height 21
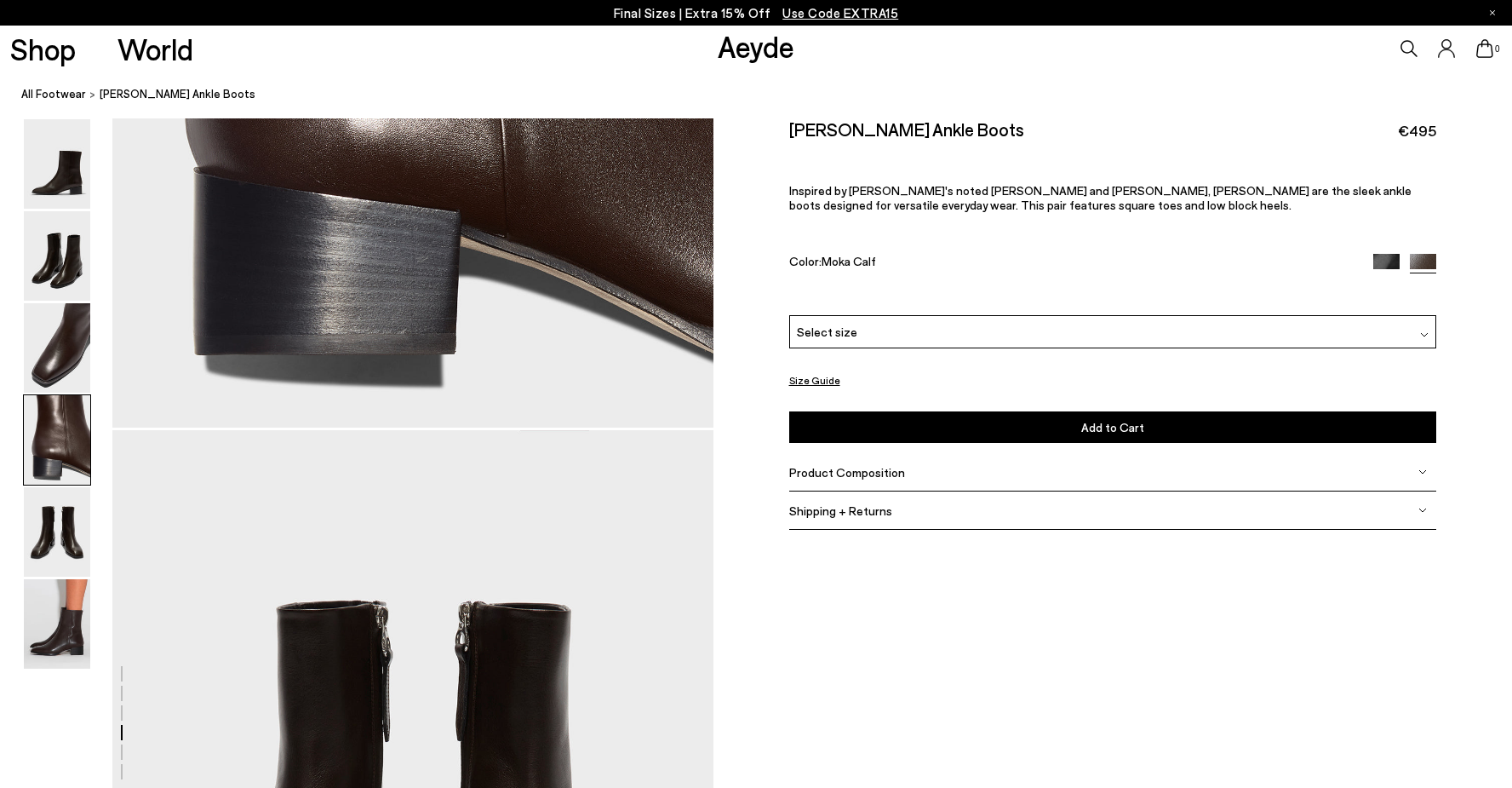
click at [1056, 330] on div "Select size" at bounding box center [1113, 332] width 648 height 33
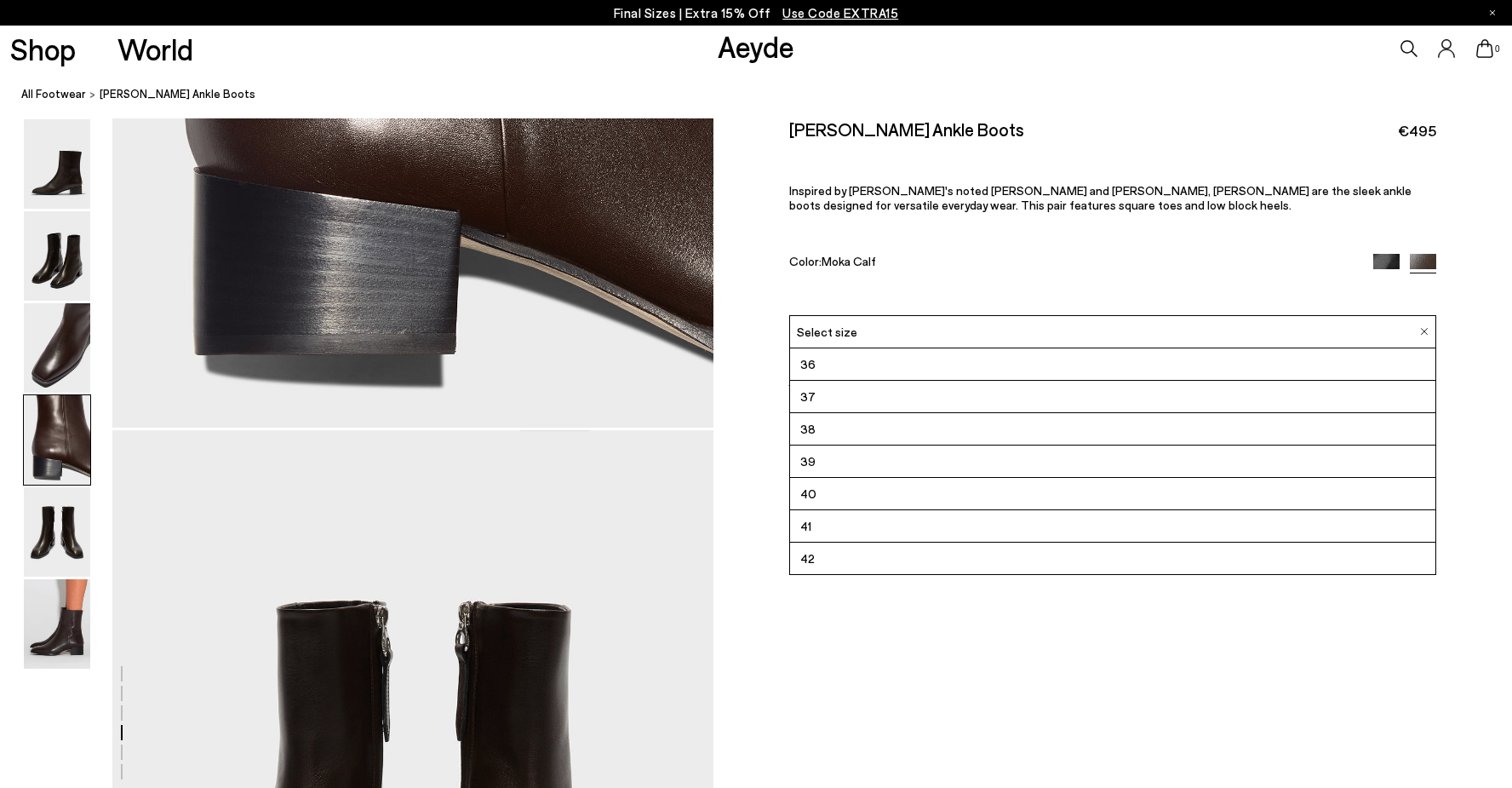
click at [934, 429] on li "38" at bounding box center [1113, 428] width 646 height 32
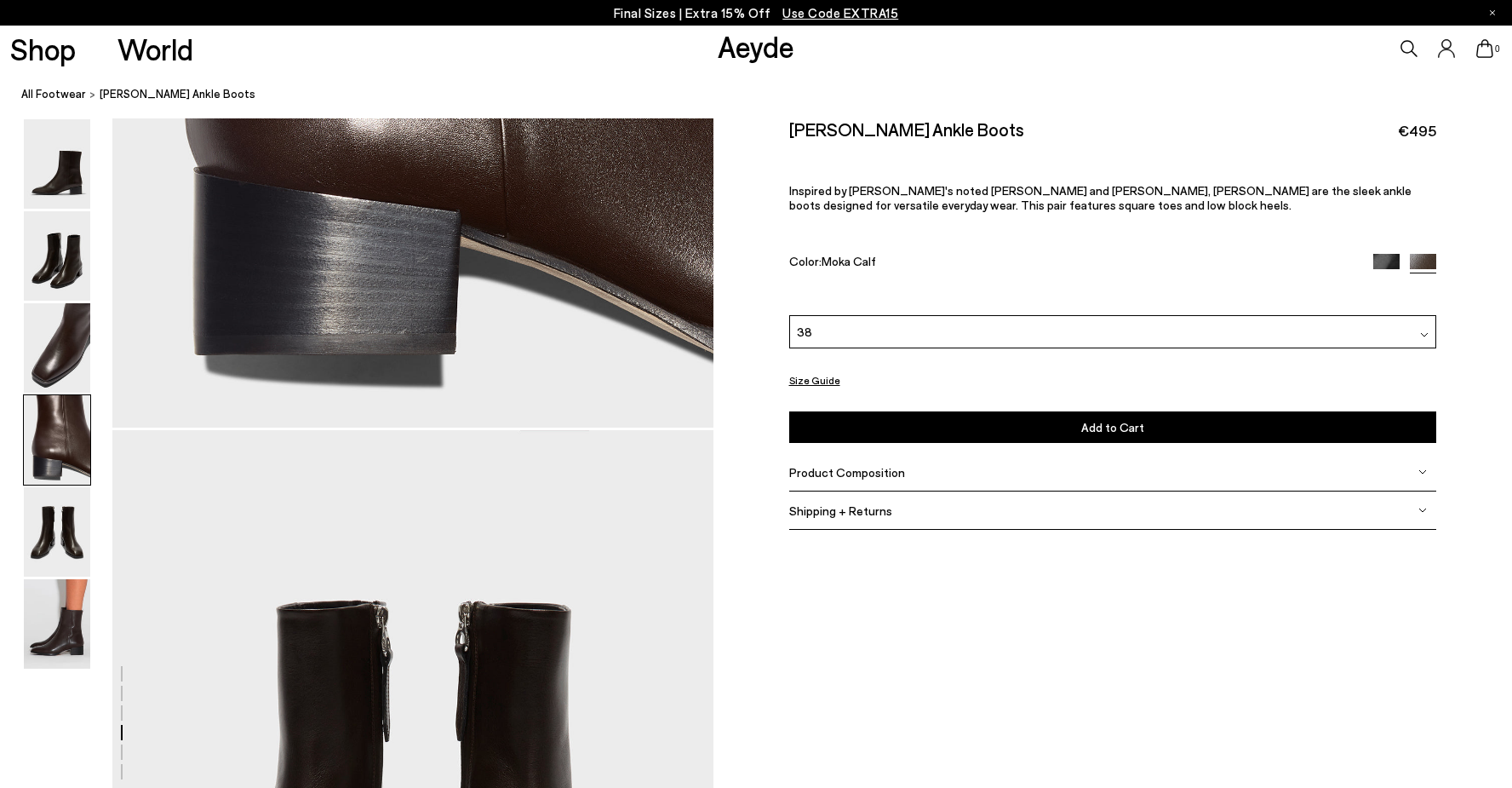
click at [995, 423] on button "Add to Cart Select a Size First" at bounding box center [1113, 427] width 648 height 31
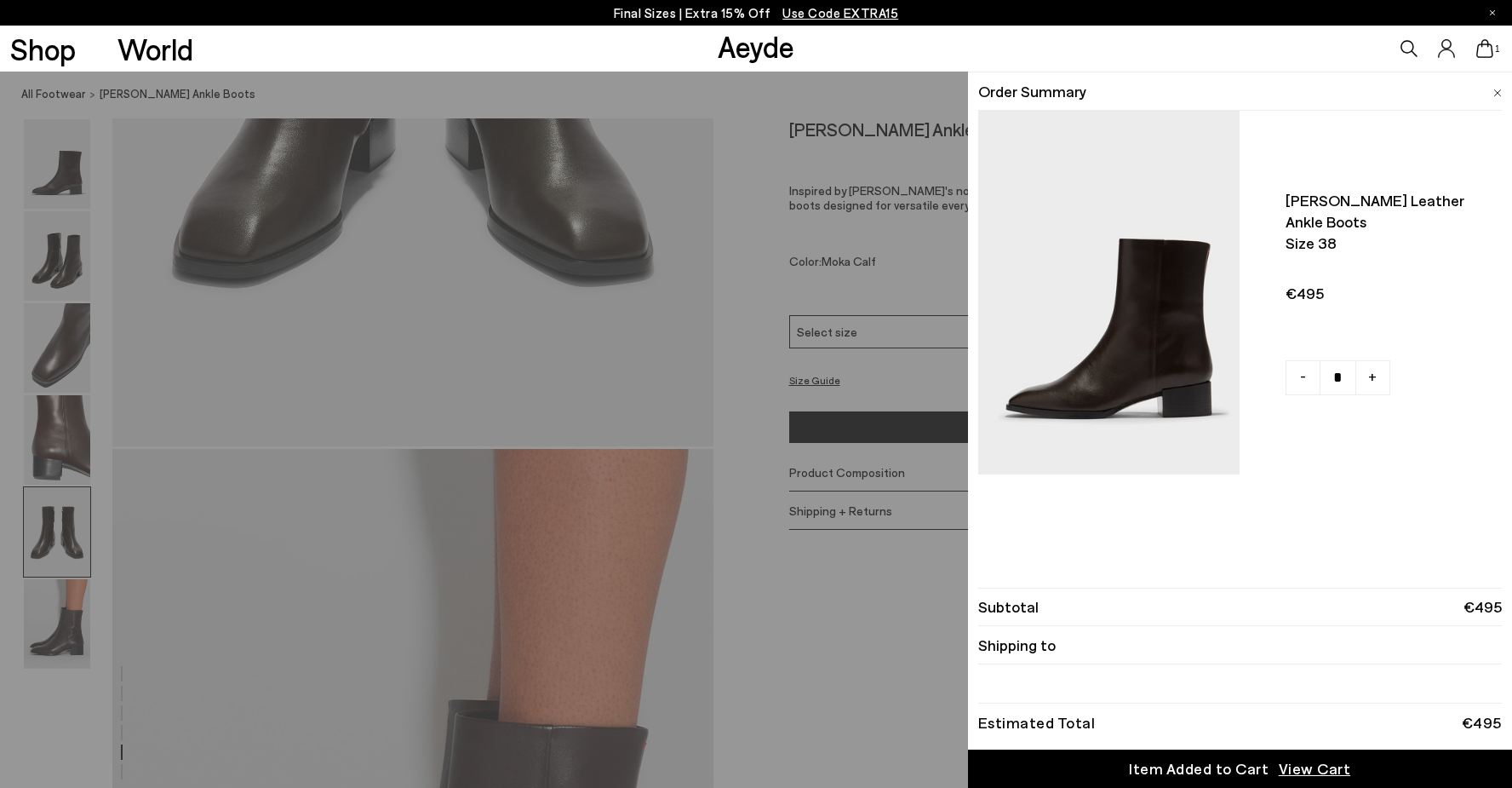
click at [785, 224] on div "Quick Add Color Size View Details Order Summary Lee leather ankle boots Size 38…" at bounding box center [756, 429] width 1512 height 716
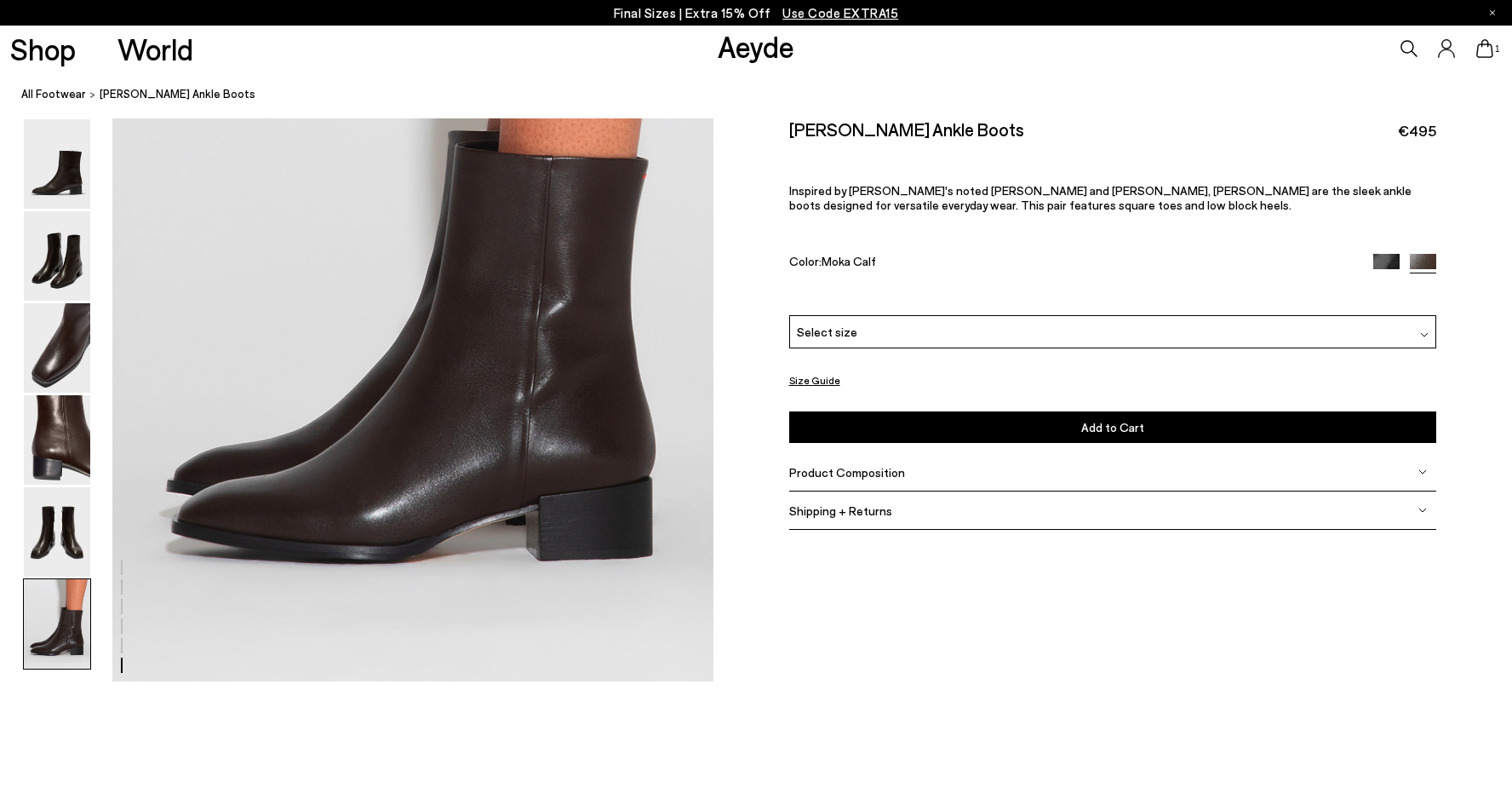
scroll to position [4259, 0]
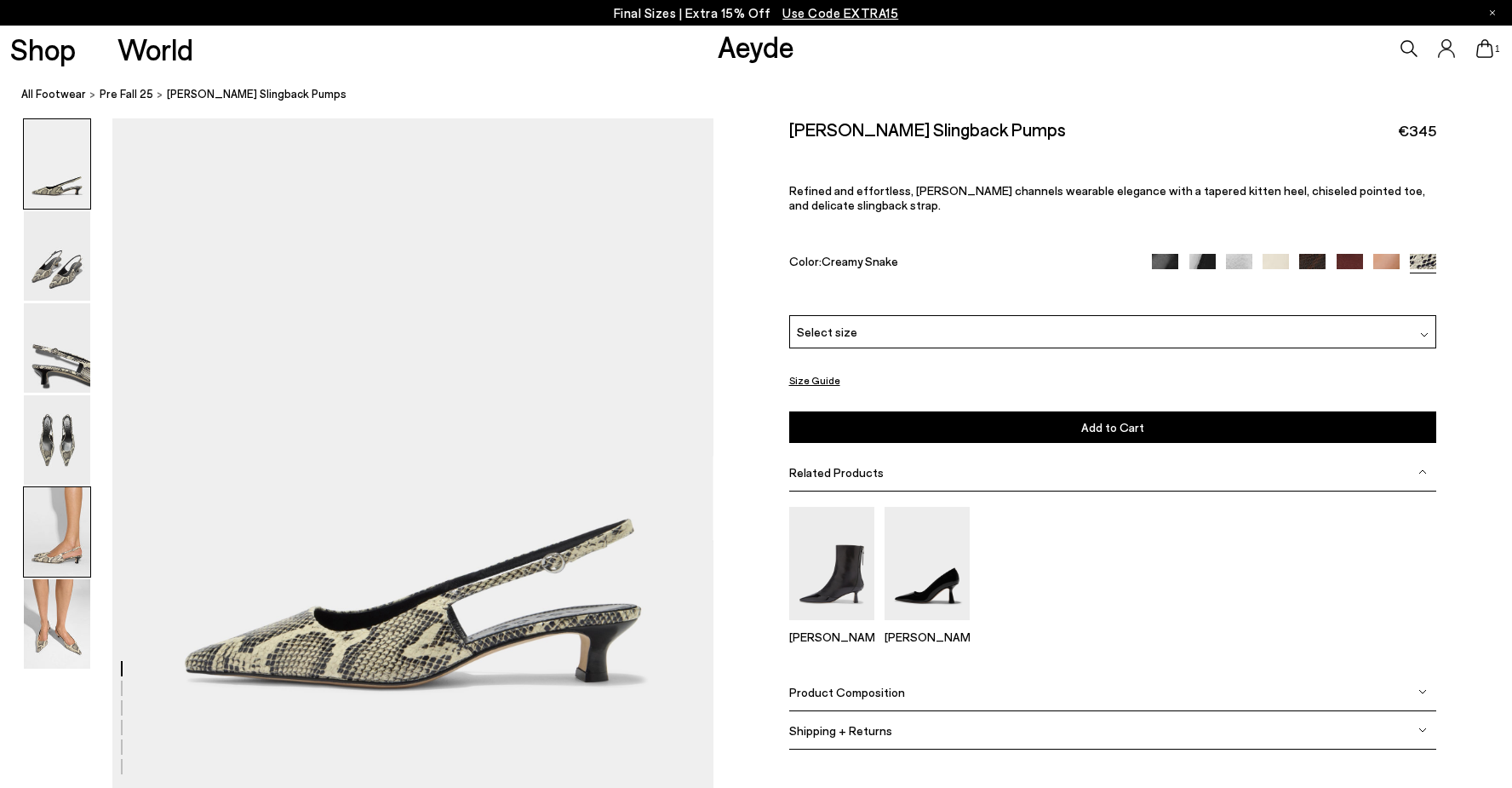
click at [24, 528] on img at bounding box center [57, 531] width 66 height 89
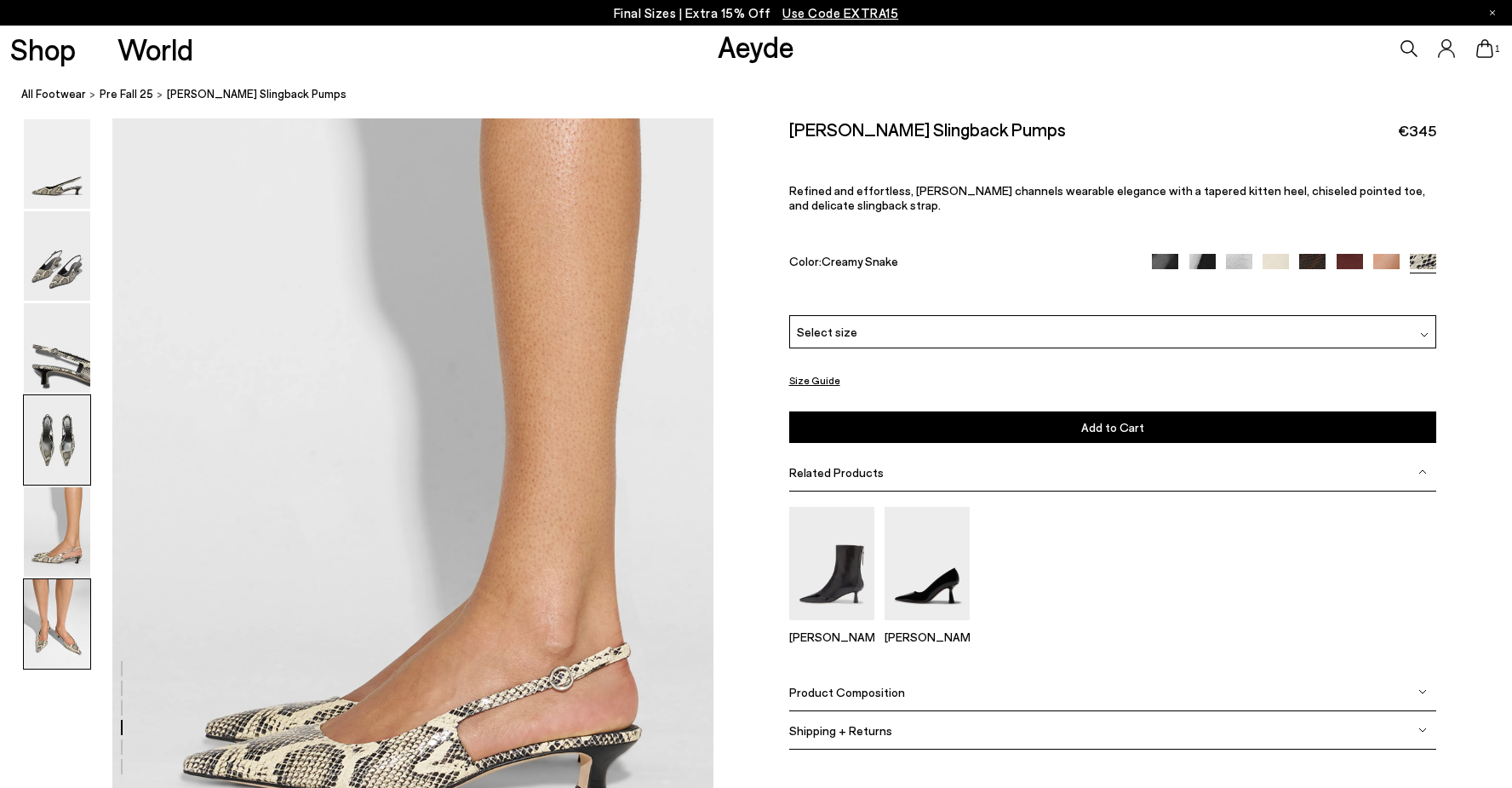
click at [60, 592] on img at bounding box center [57, 623] width 66 height 89
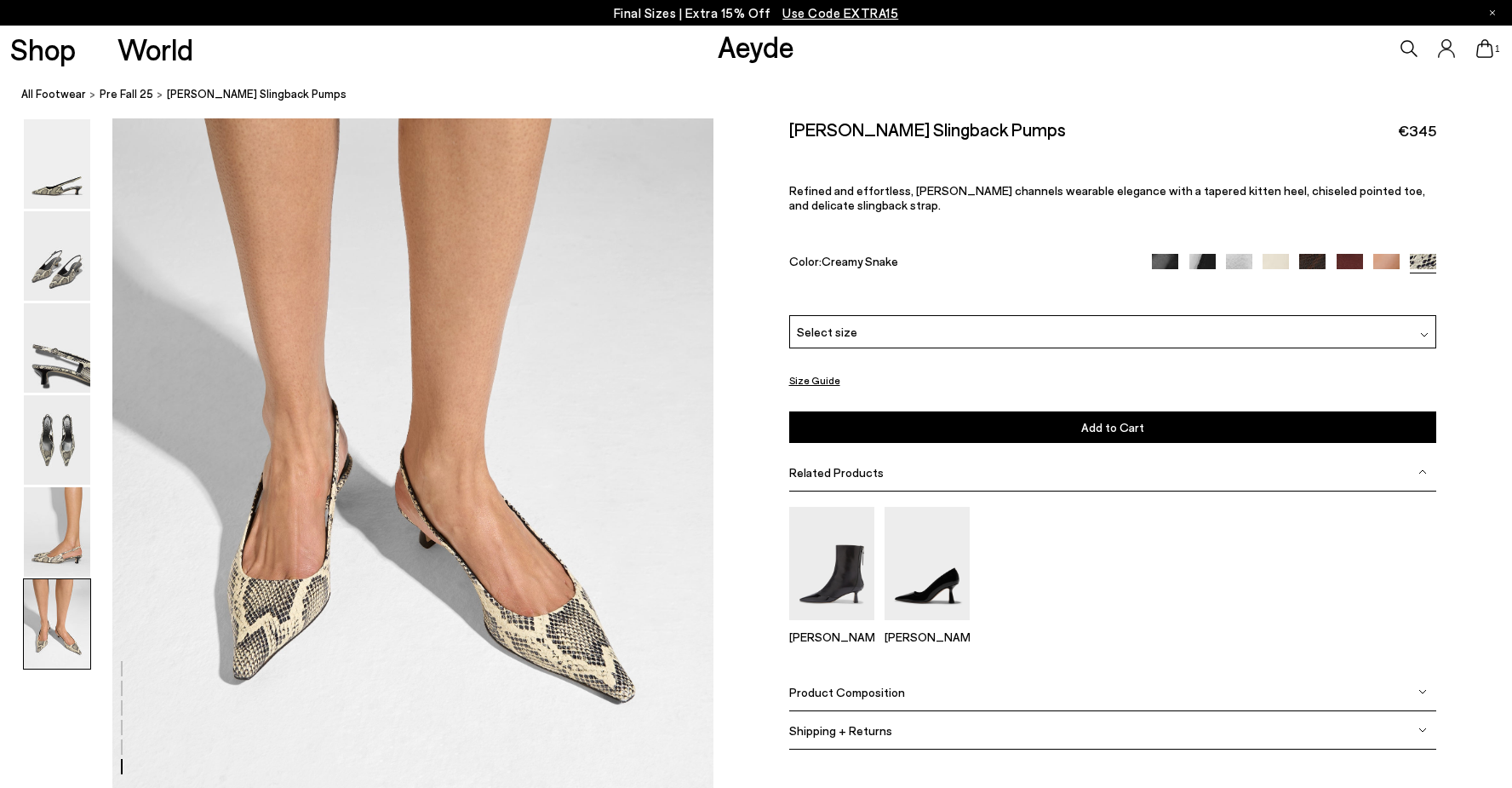
scroll to position [4006, 0]
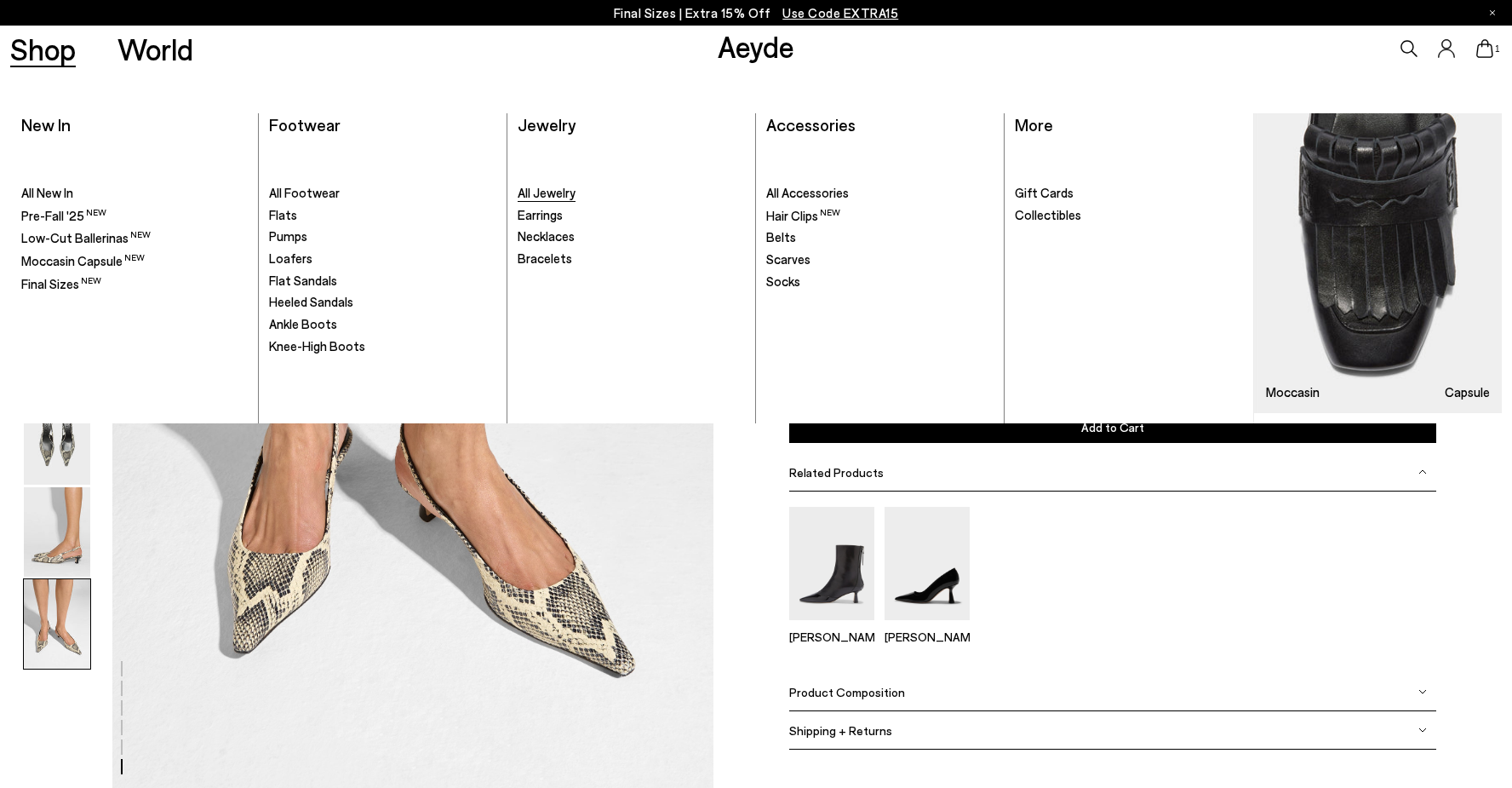
click at [558, 188] on span "All Jewelry" at bounding box center [546, 192] width 58 height 16
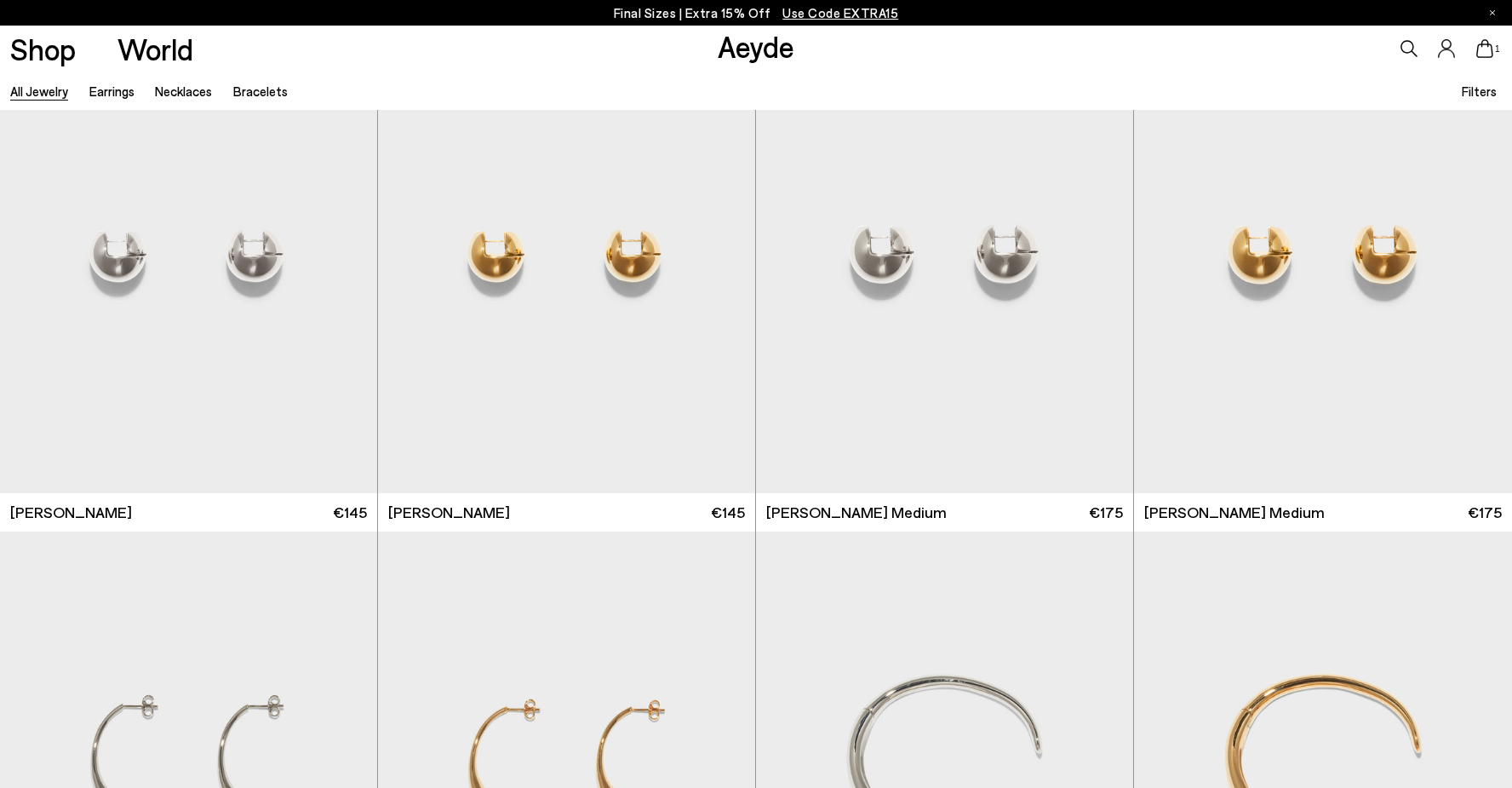
scroll to position [233, 0]
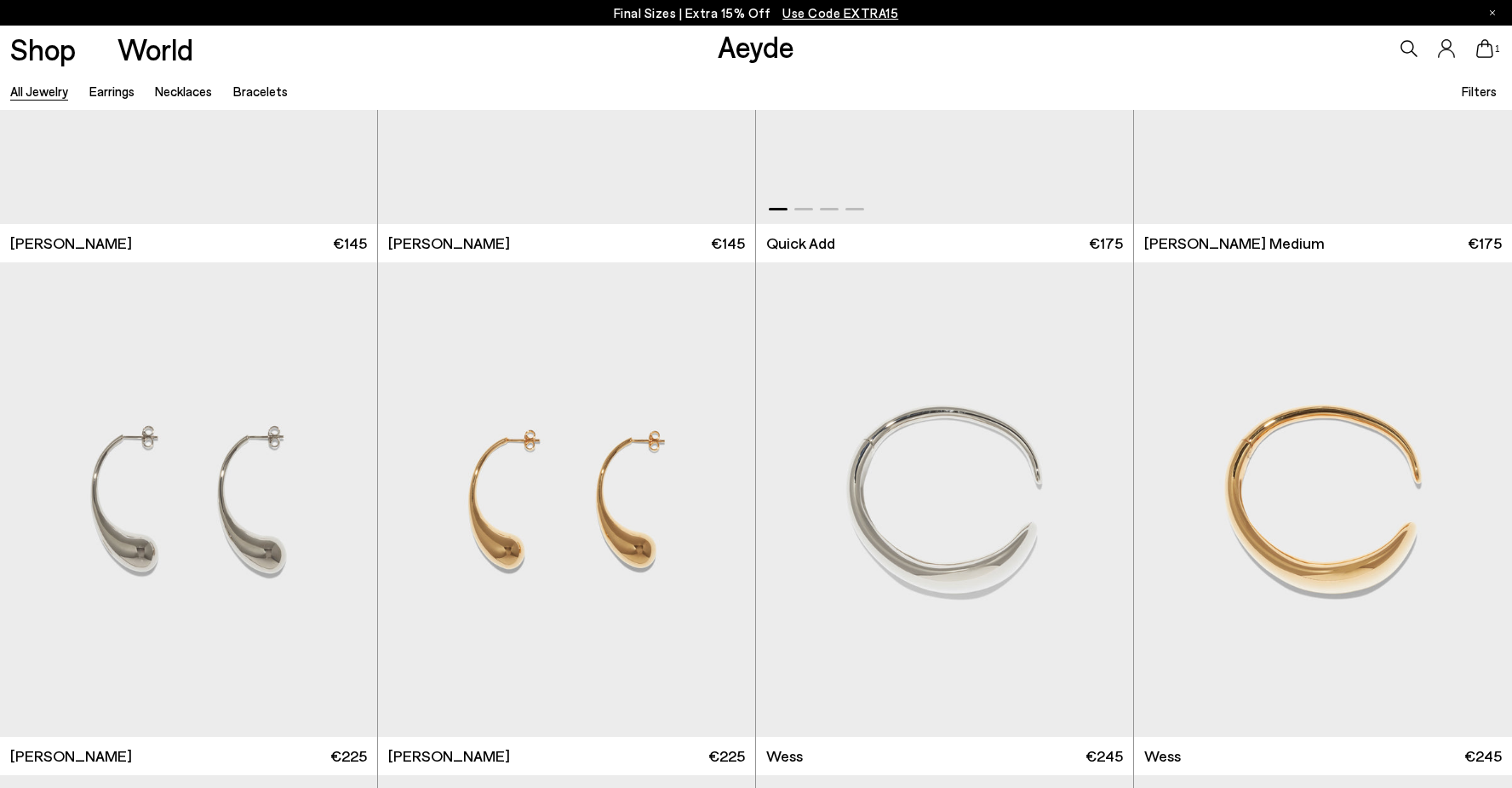
scroll to position [1135, 0]
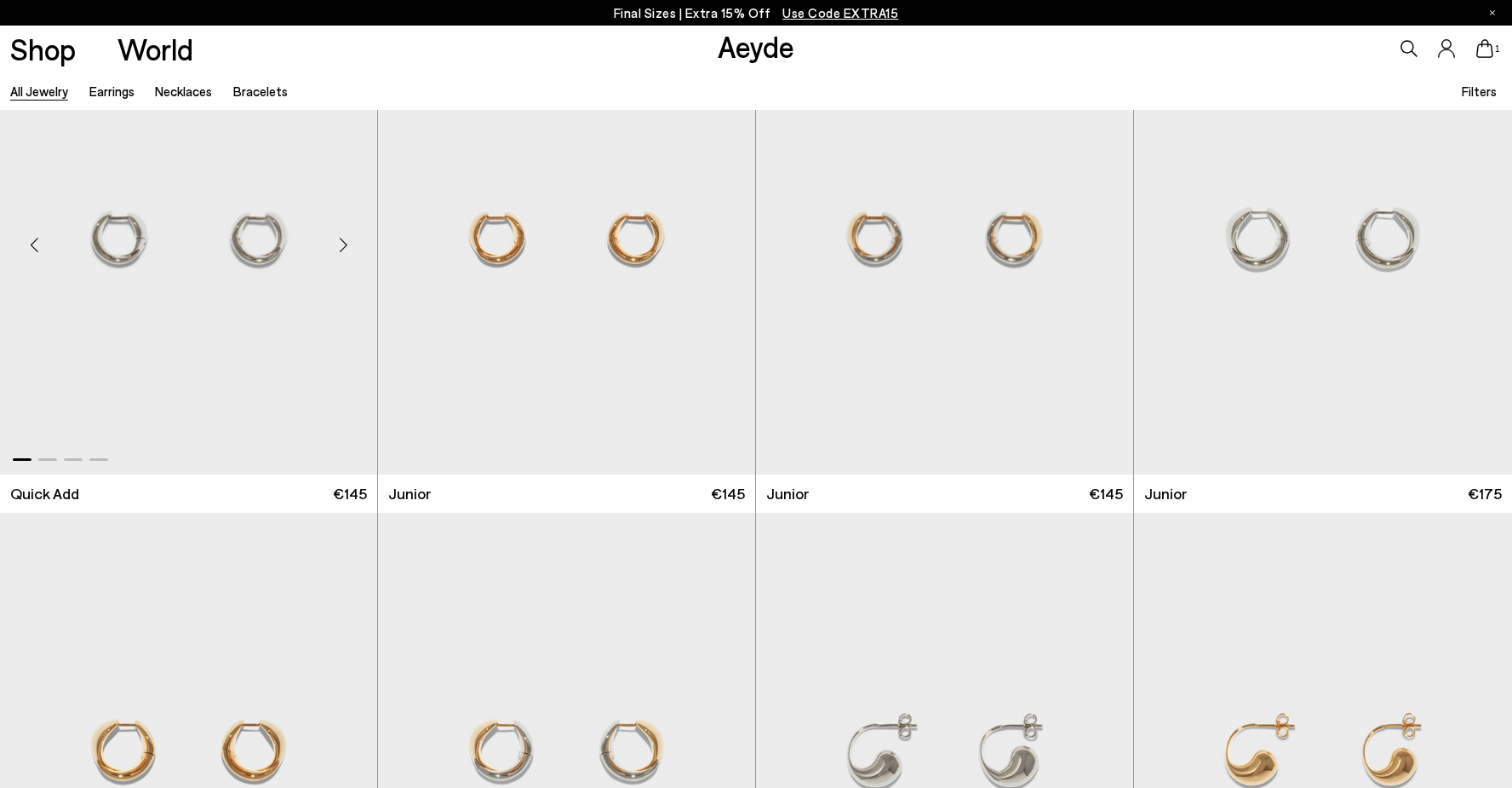
click at [324, 219] on div "Next slide" at bounding box center [343, 245] width 51 height 51
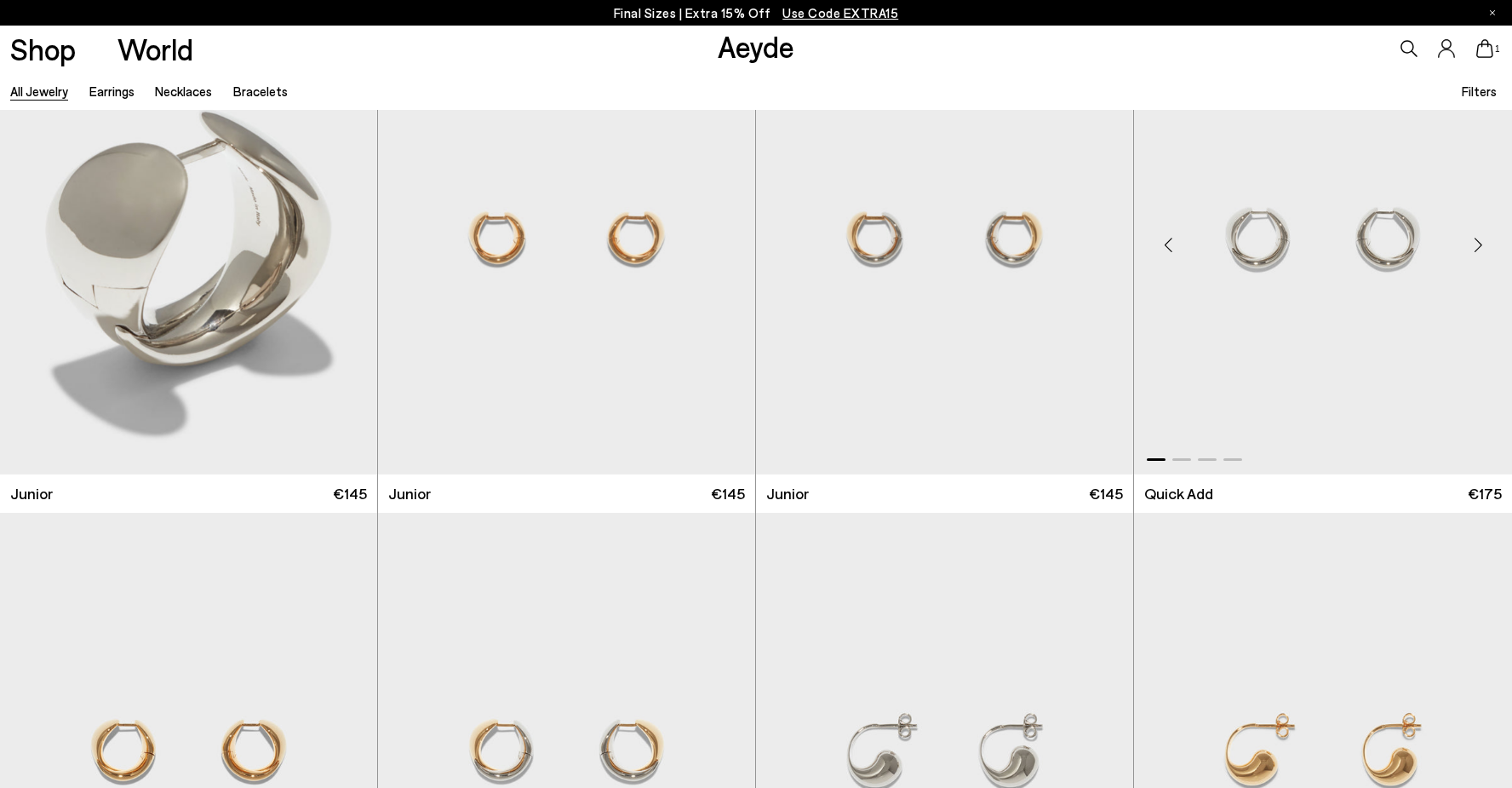
click at [1353, 195] on img "1 / 4" at bounding box center [1323, 238] width 378 height 474
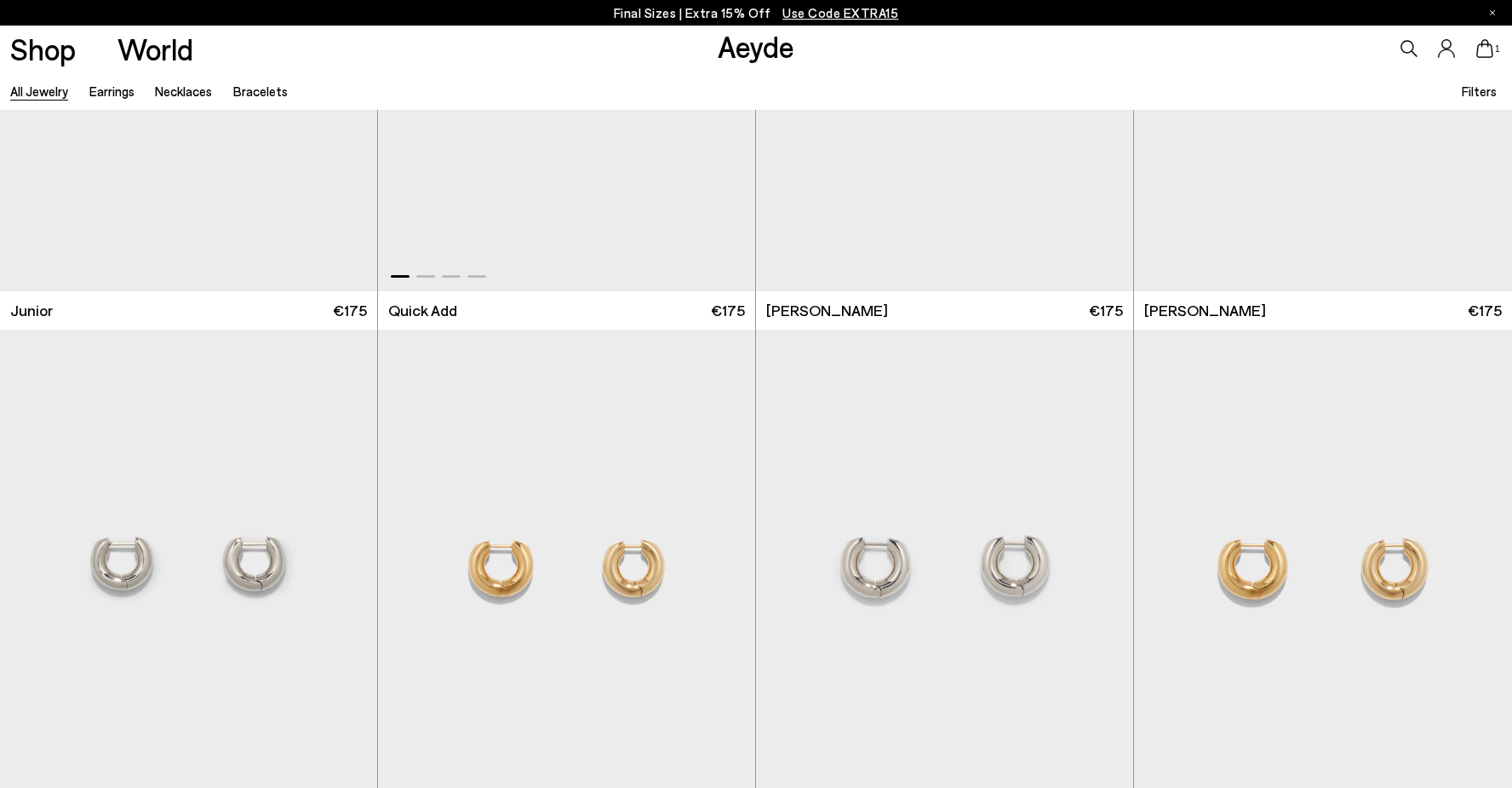
scroll to position [1835, 0]
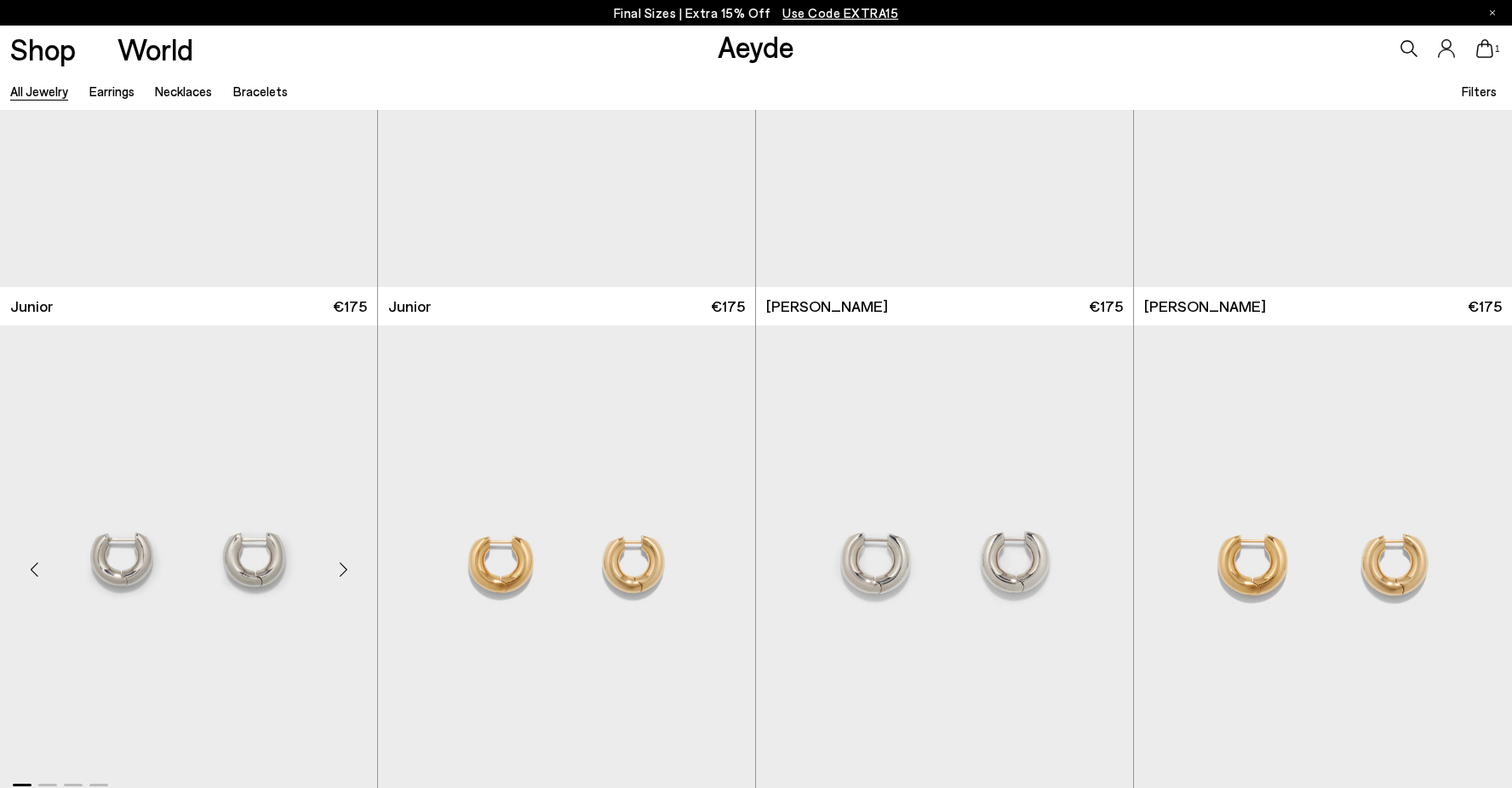
click at [265, 518] on img "1 / 4" at bounding box center [188, 562] width 377 height 474
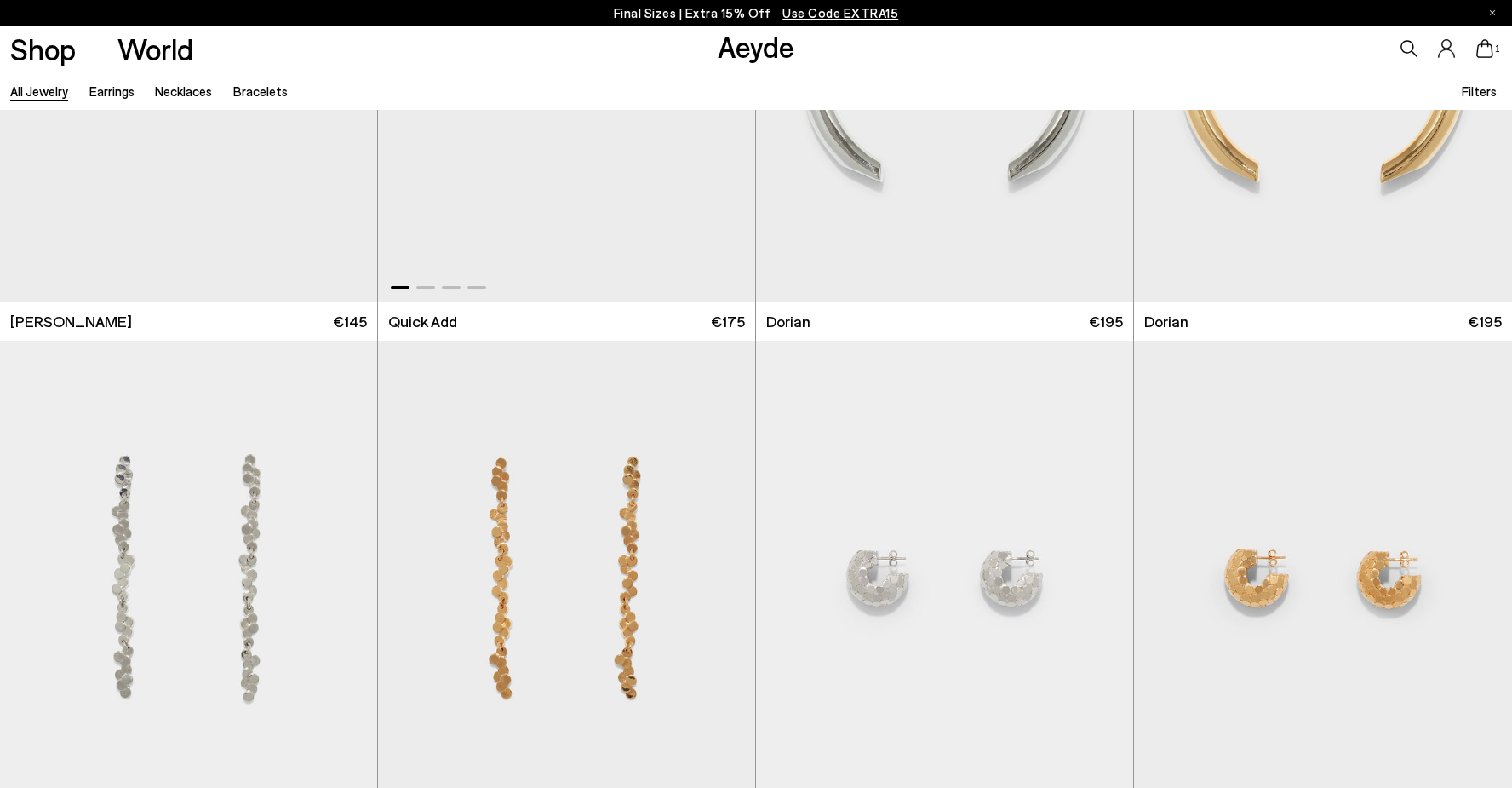
scroll to position [3557, 0]
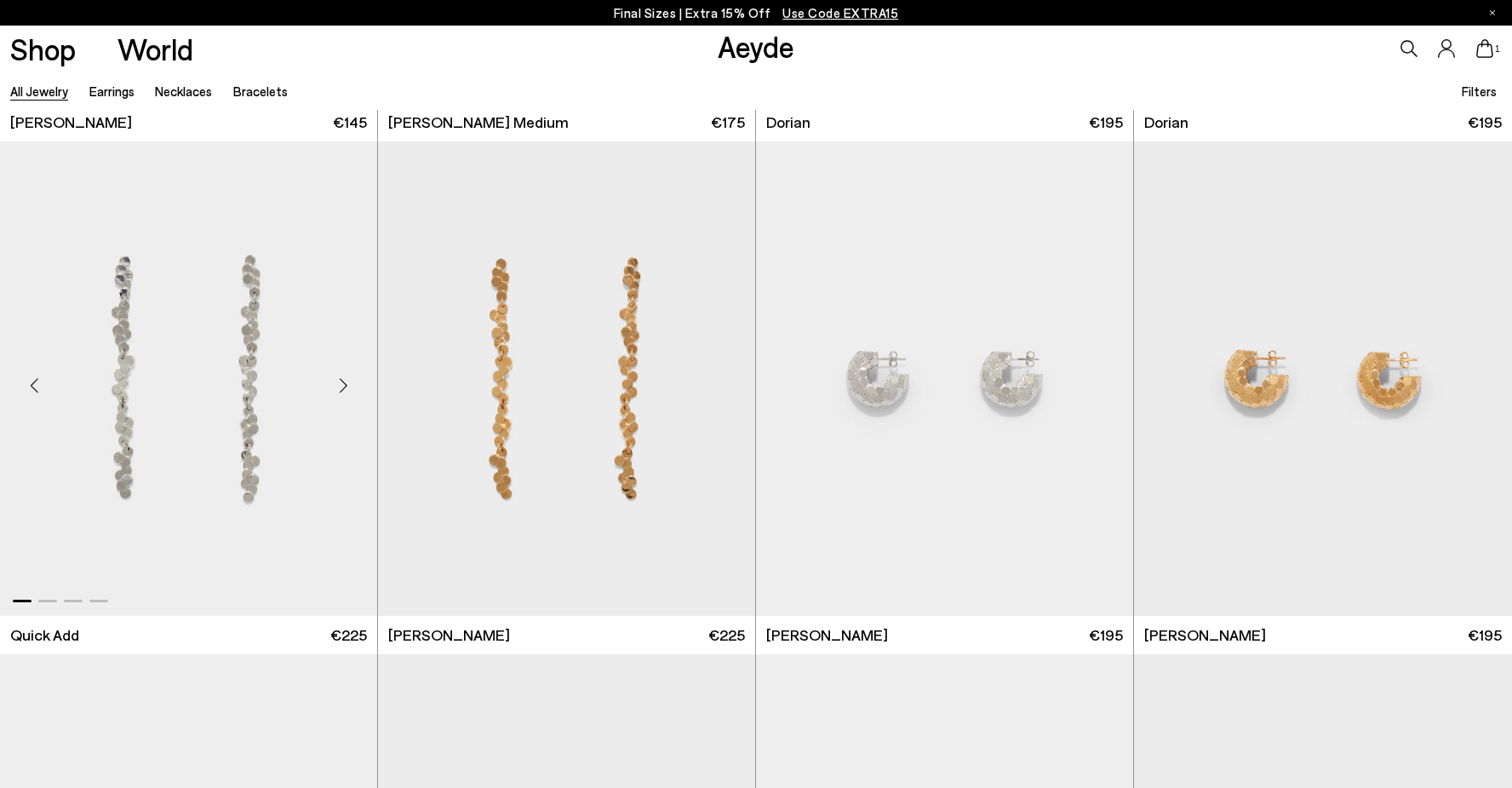
click at [260, 280] on img "1 / 4" at bounding box center [188, 378] width 377 height 474
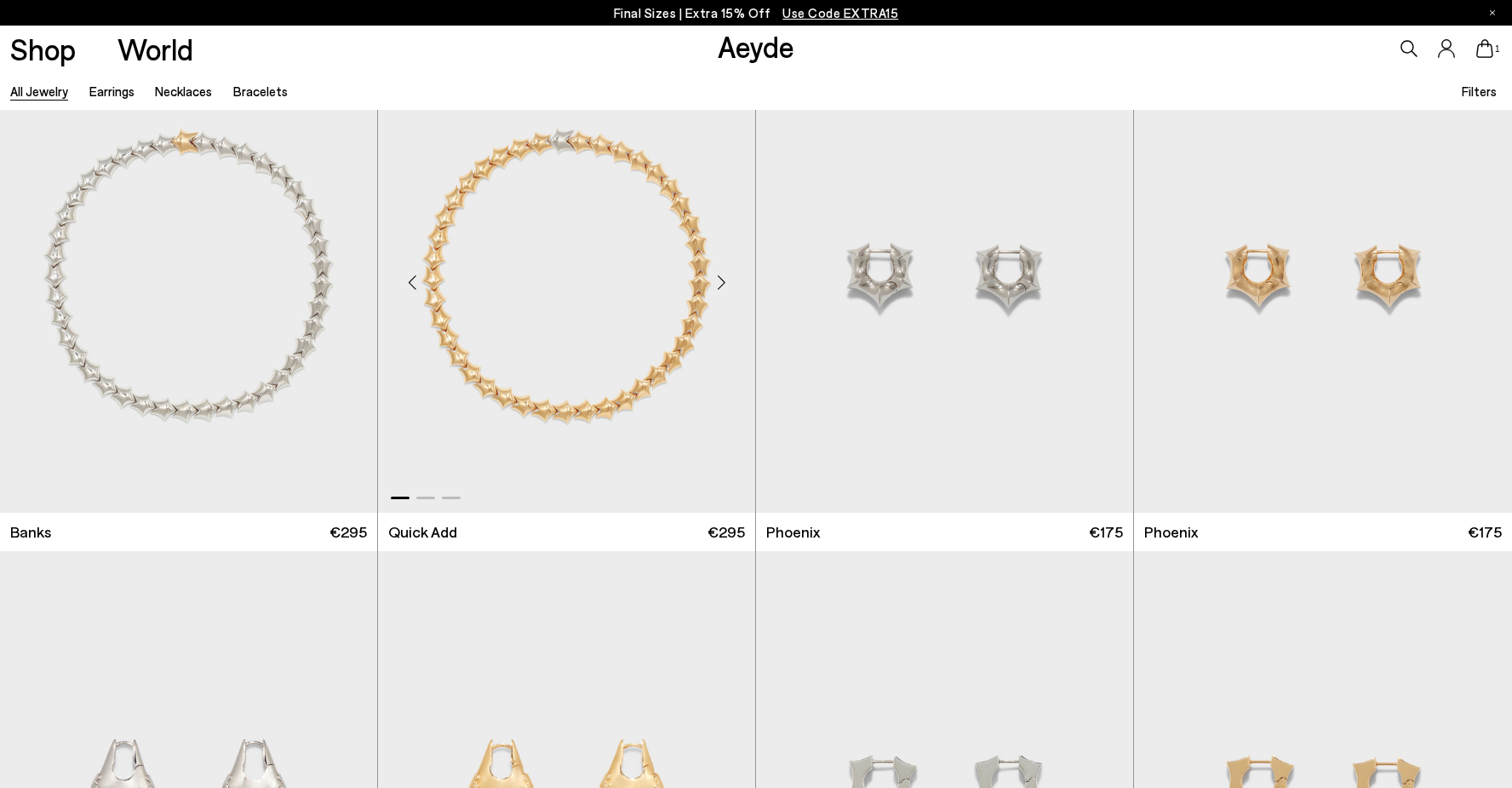
scroll to position [6246, 1]
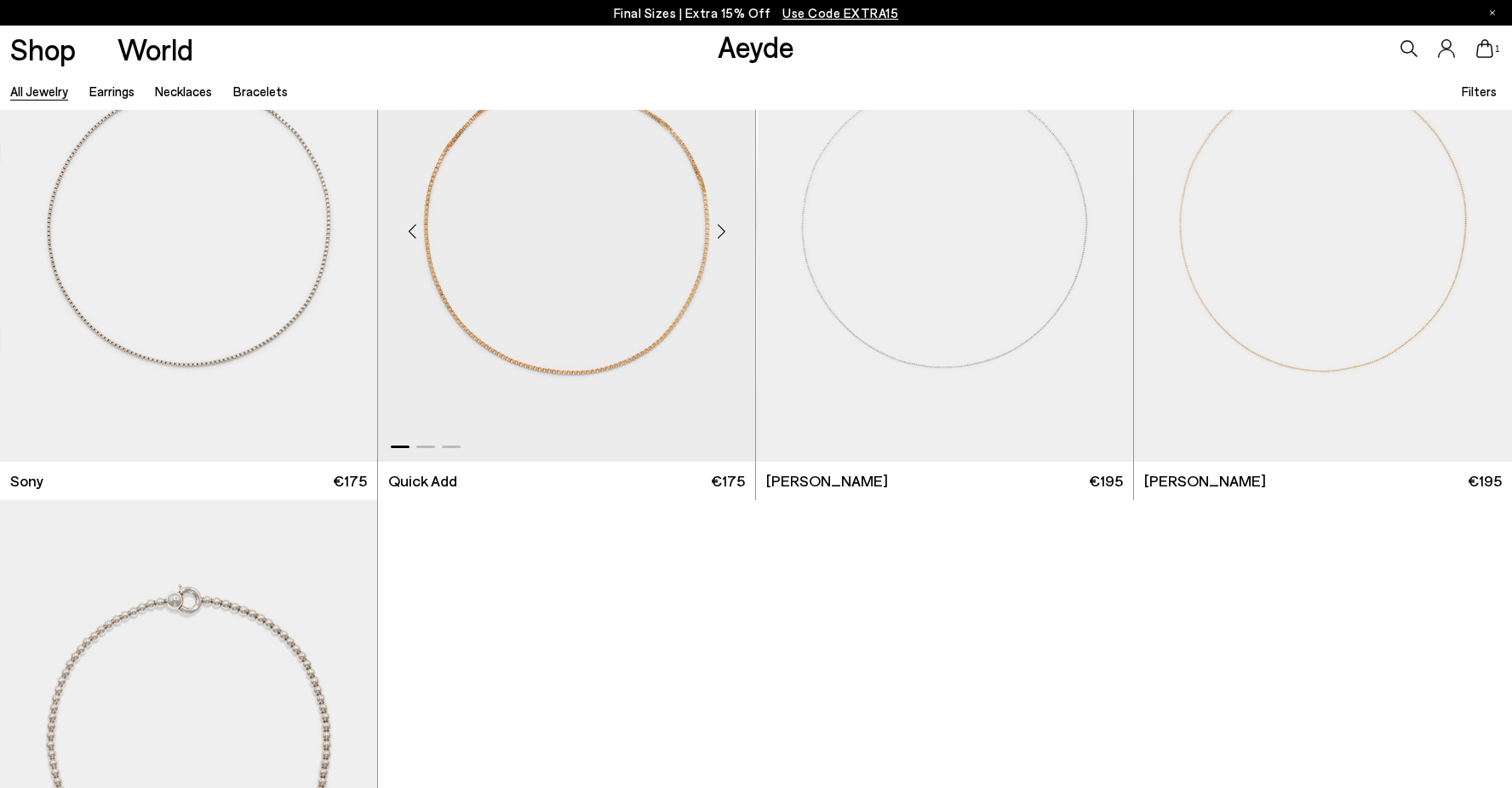
scroll to position [11597, 0]
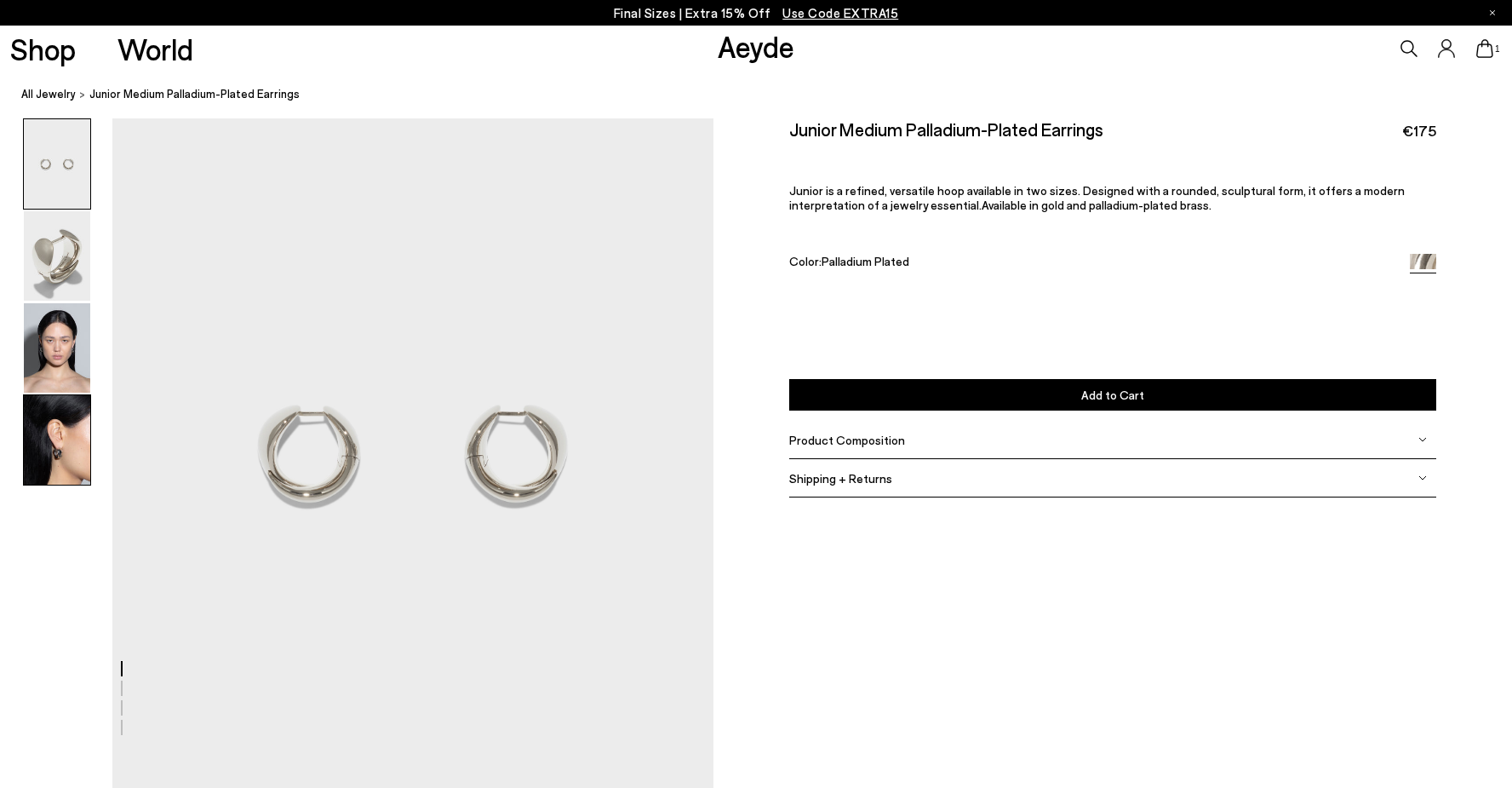
click at [59, 438] on img at bounding box center [57, 439] width 66 height 89
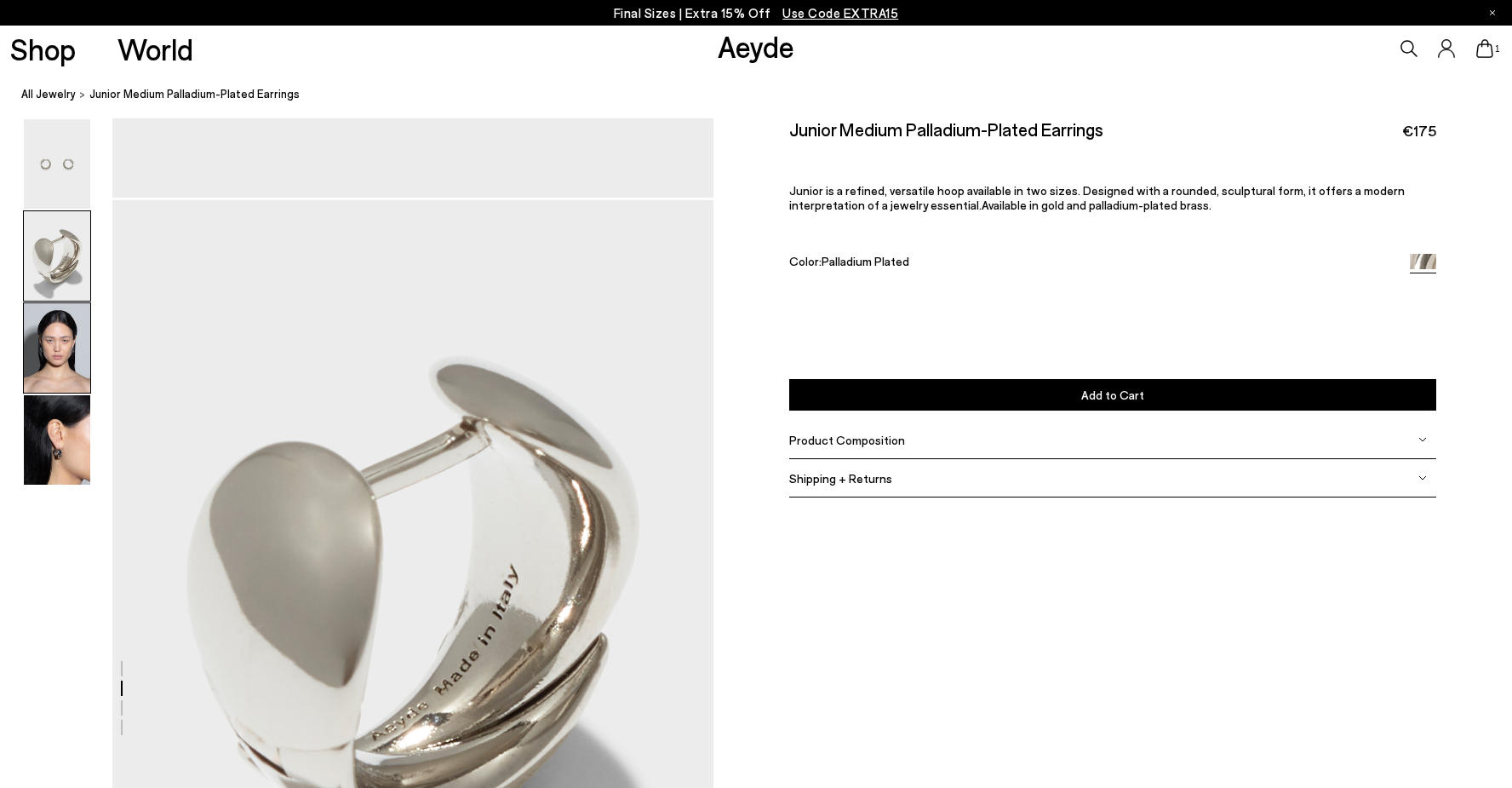
scroll to position [2398, 0]
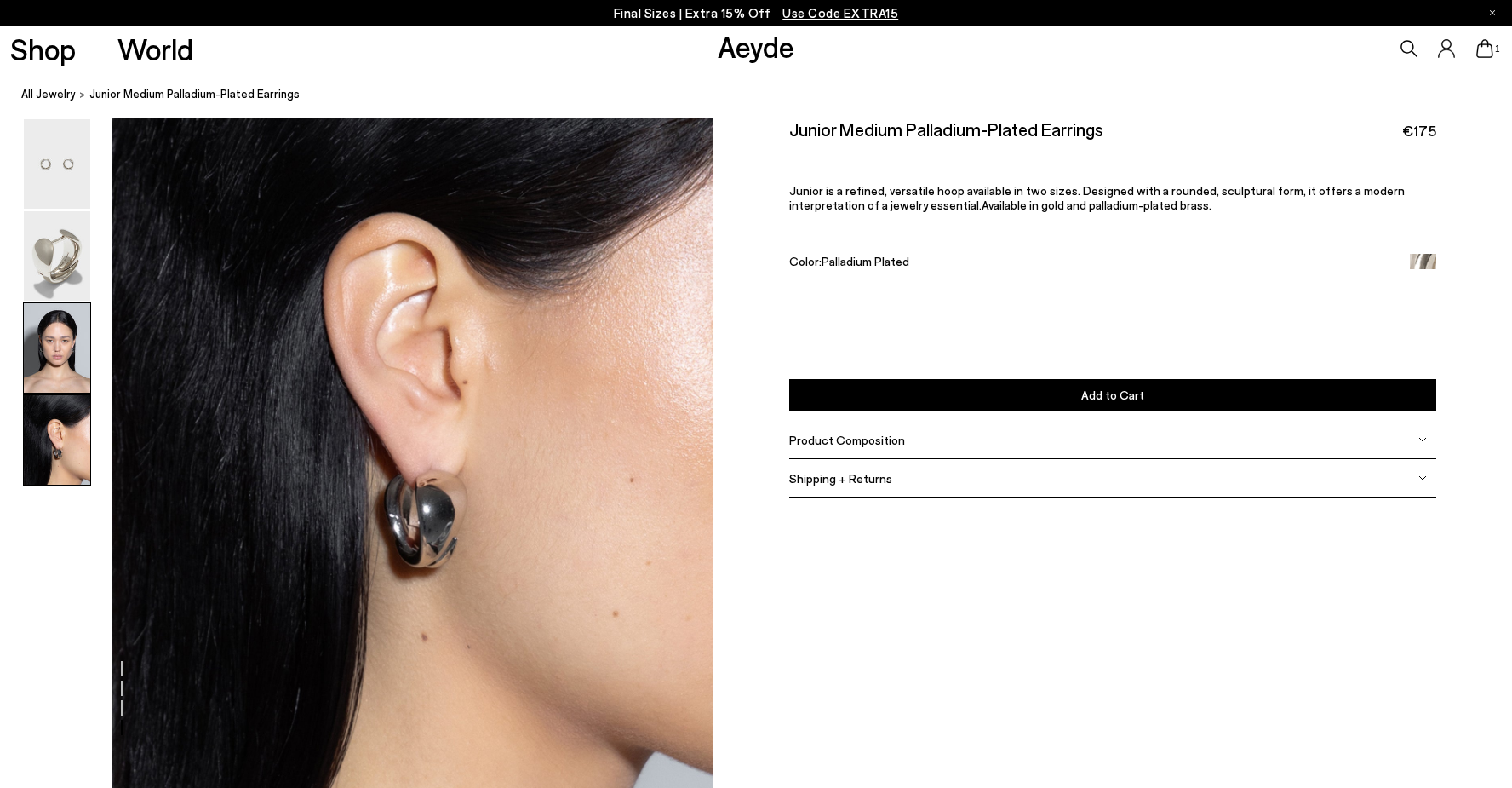
click at [62, 331] on img at bounding box center [57, 348] width 66 height 89
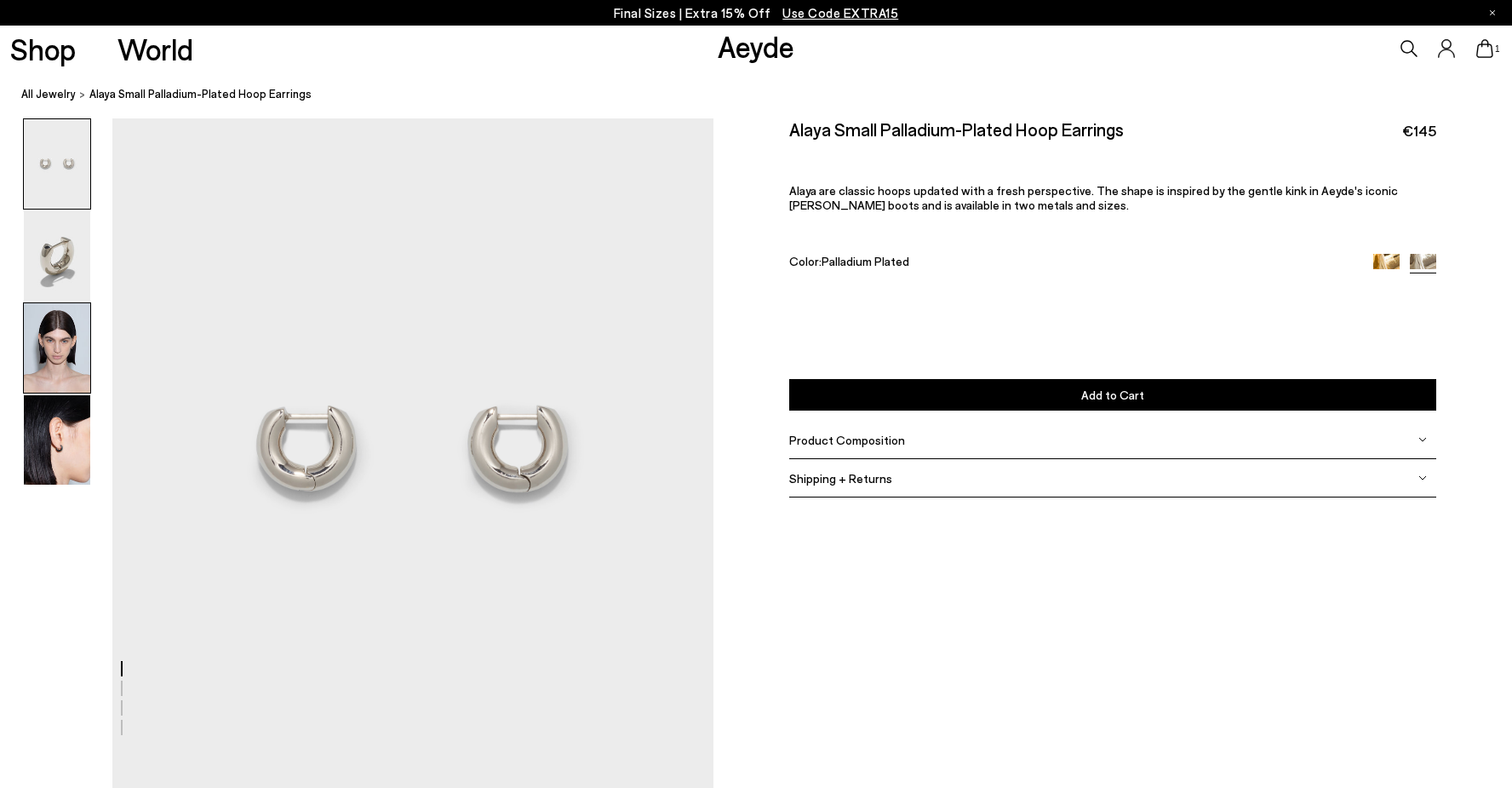
click at [63, 350] on img at bounding box center [57, 348] width 66 height 89
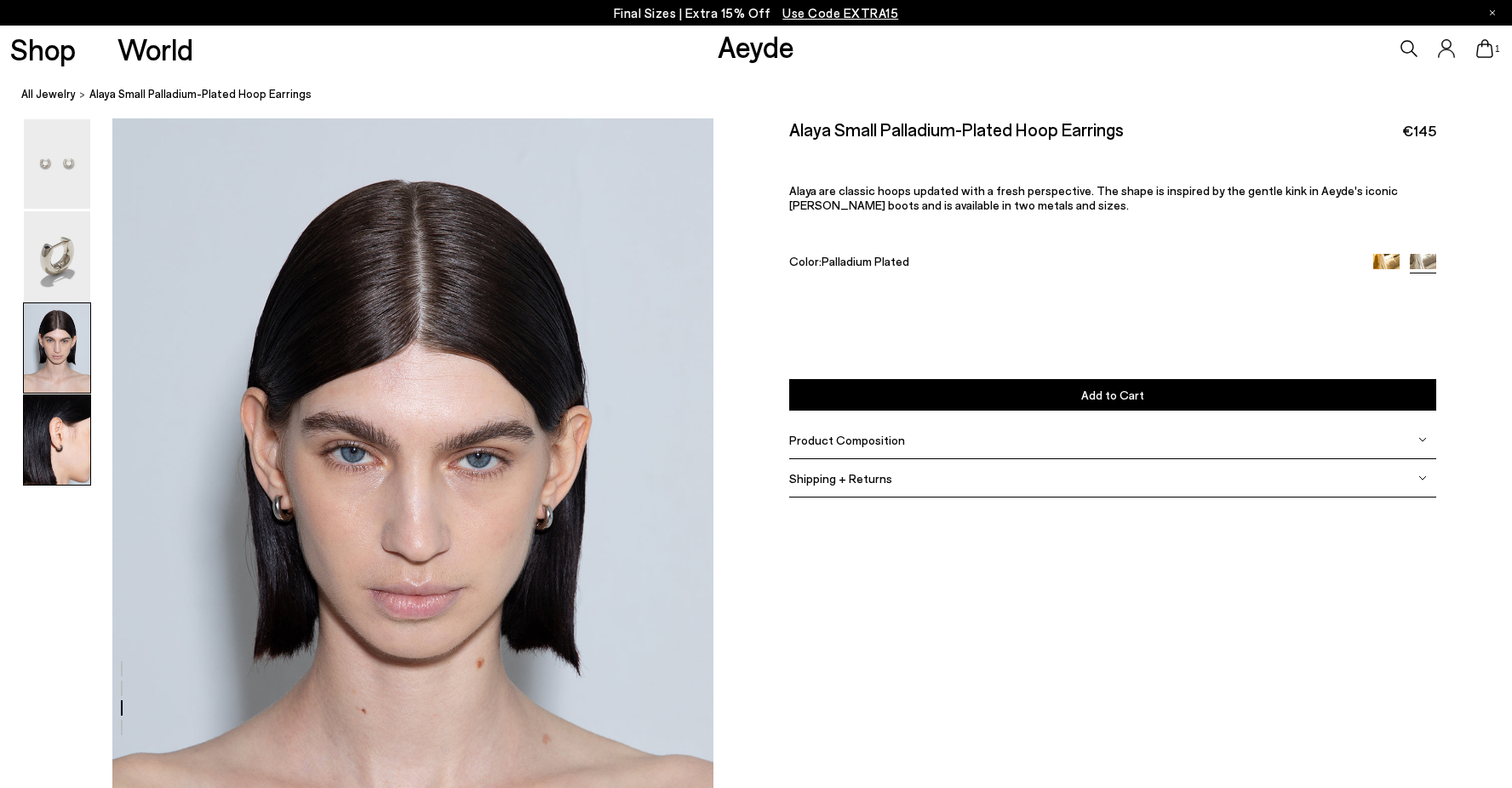
click at [72, 472] on img at bounding box center [57, 439] width 66 height 89
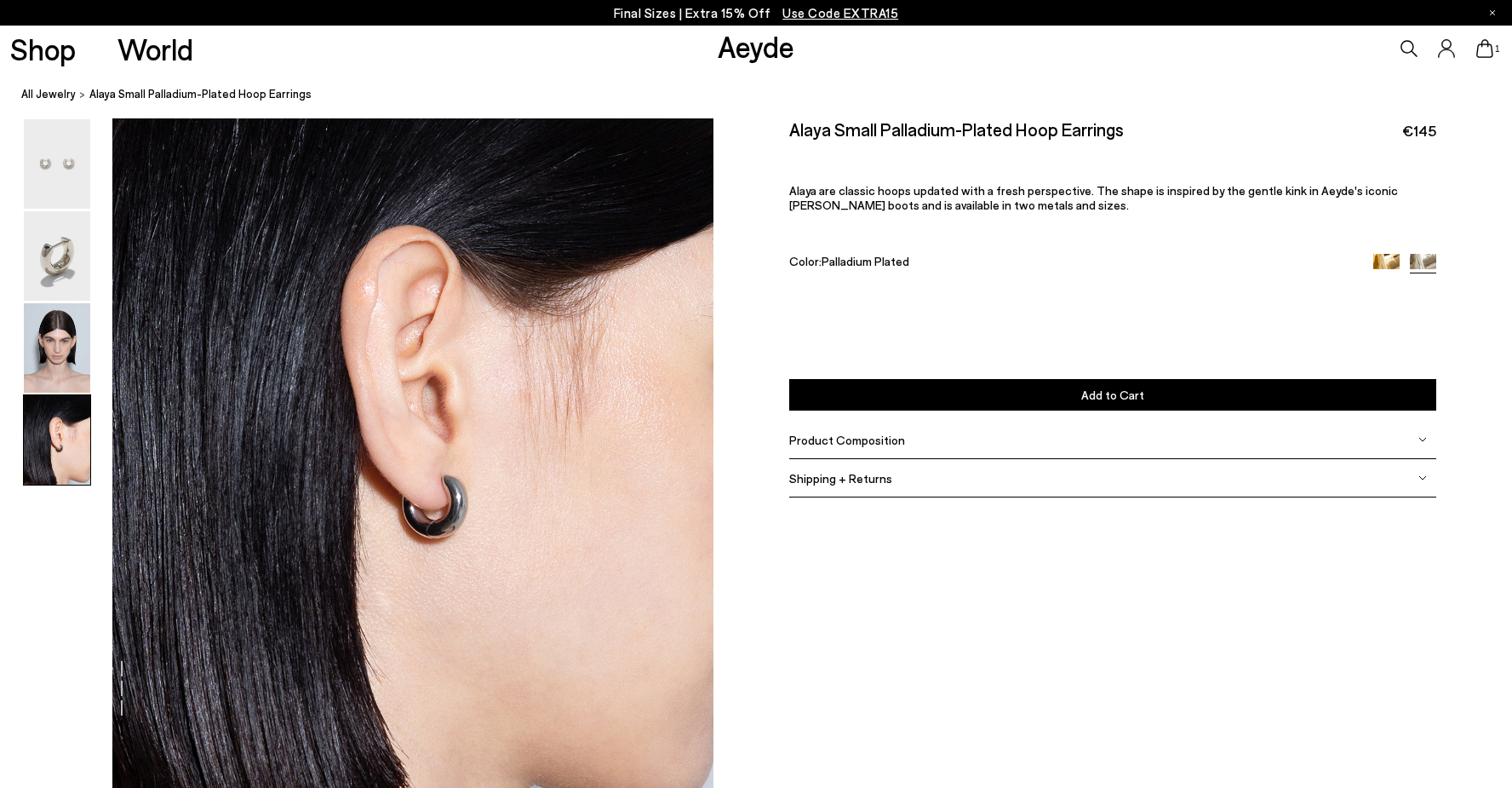
scroll to position [2398, 0]
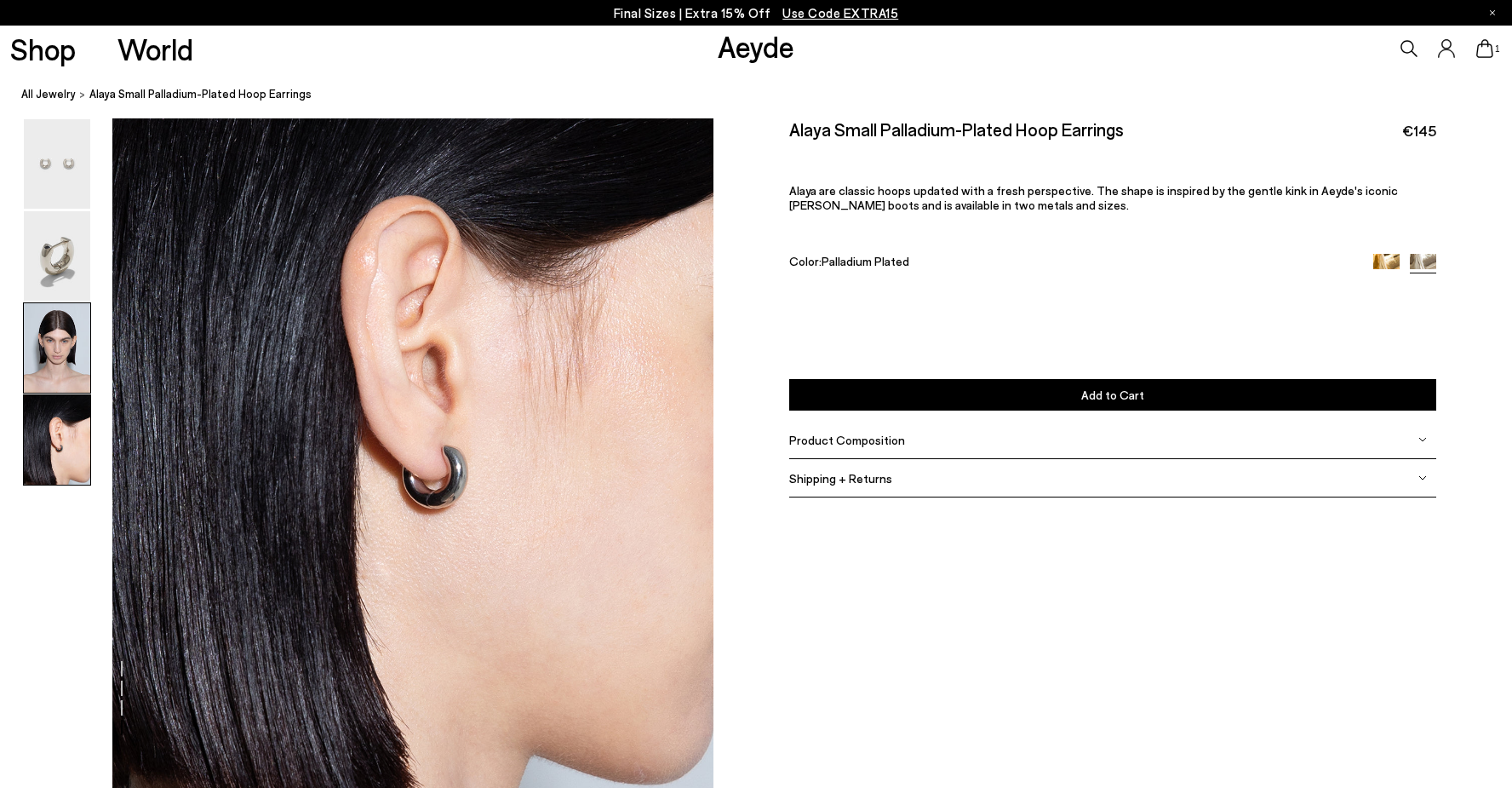
click at [54, 318] on img at bounding box center [57, 348] width 66 height 89
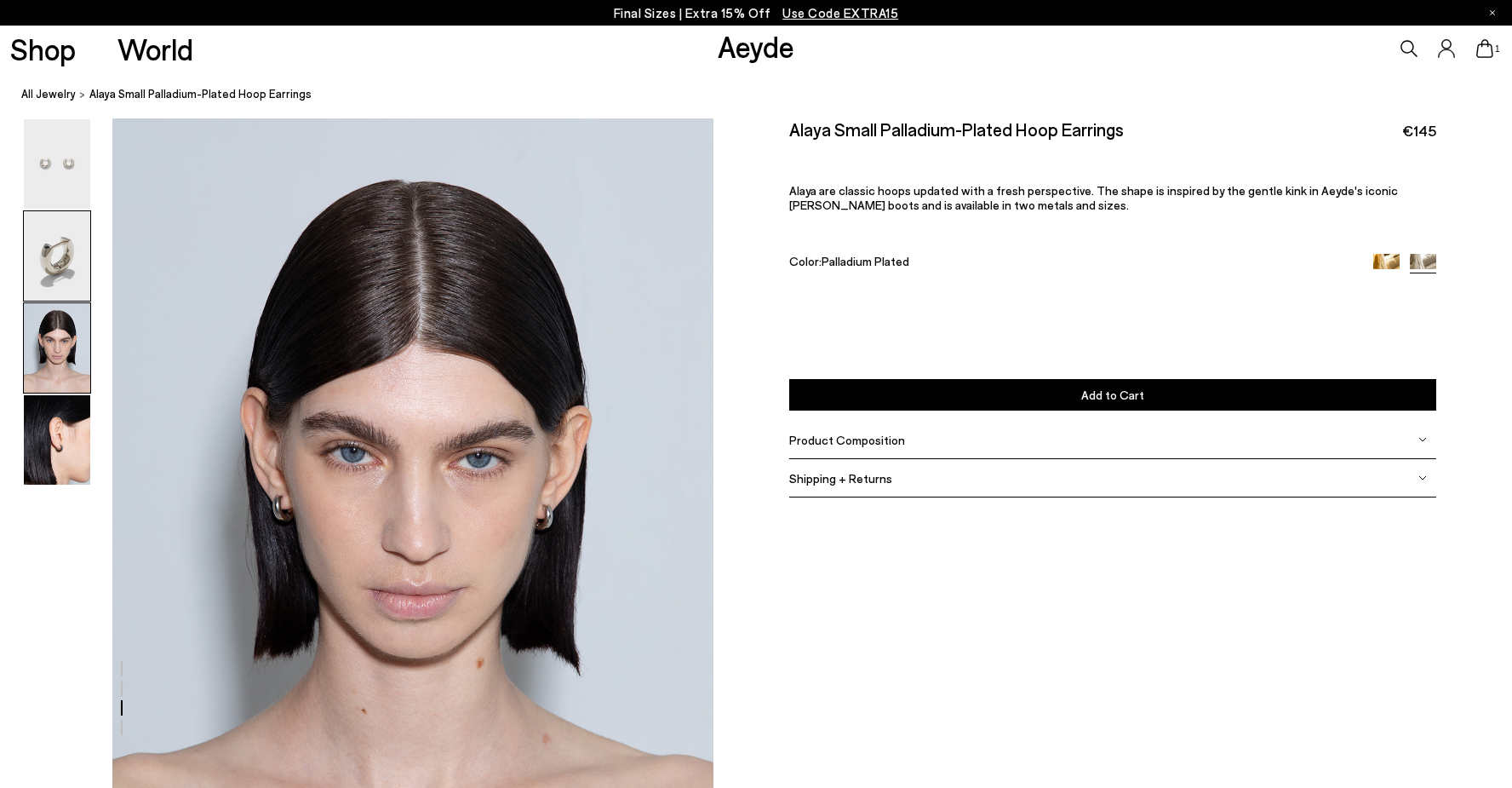
click at [54, 261] on img at bounding box center [57, 255] width 66 height 89
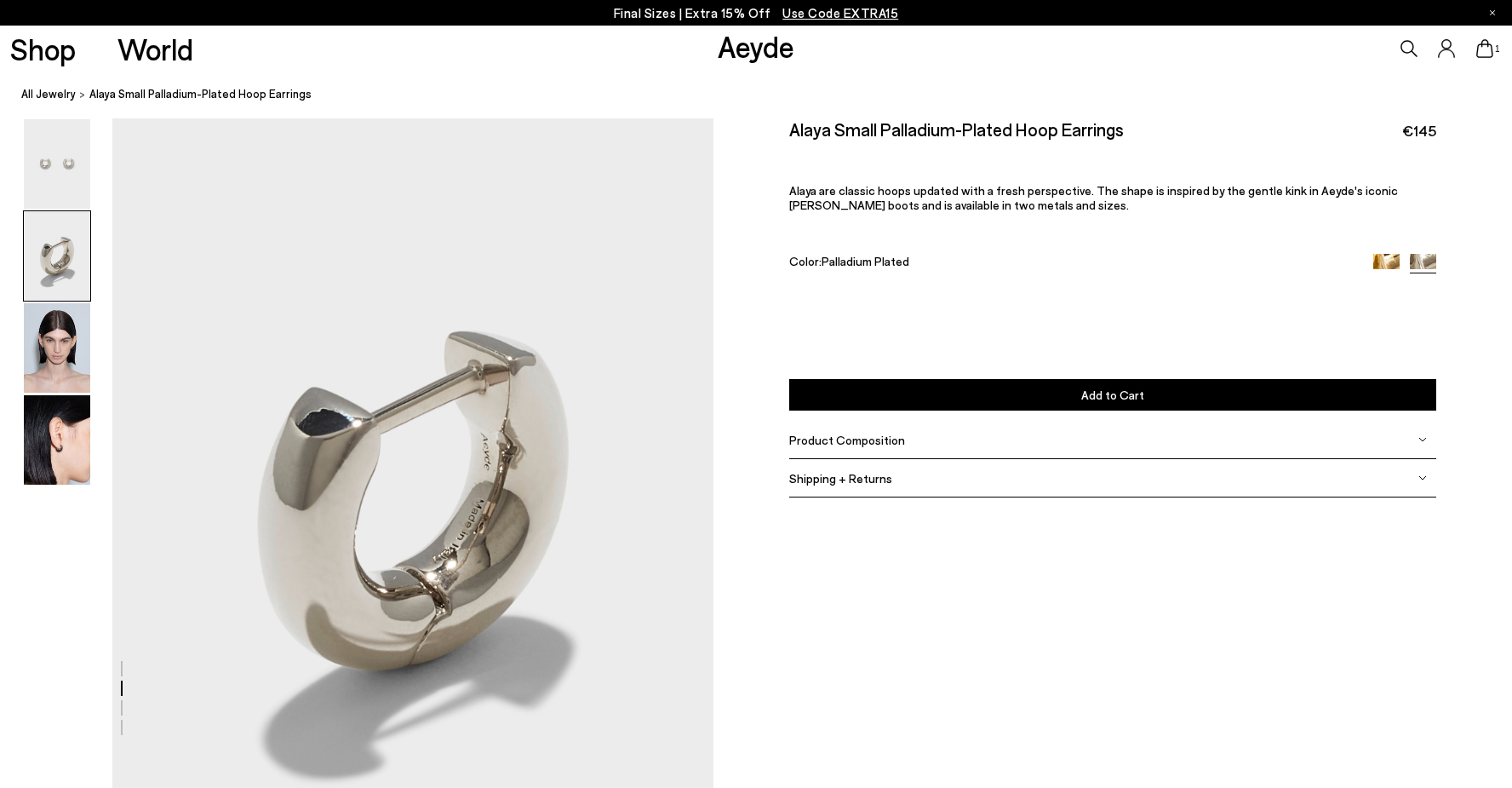
scroll to position [673, 0]
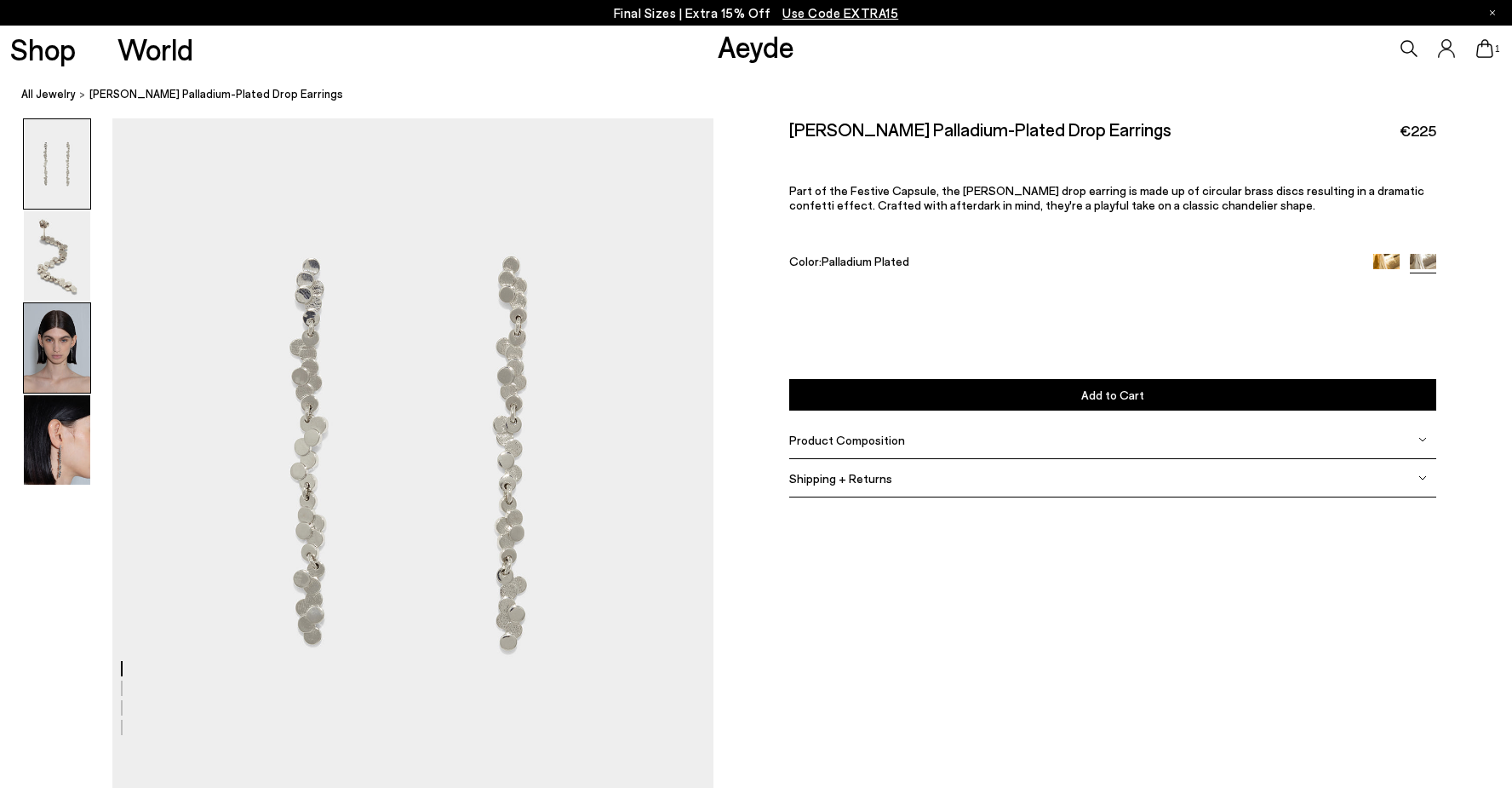
click at [67, 330] on img at bounding box center [57, 348] width 66 height 89
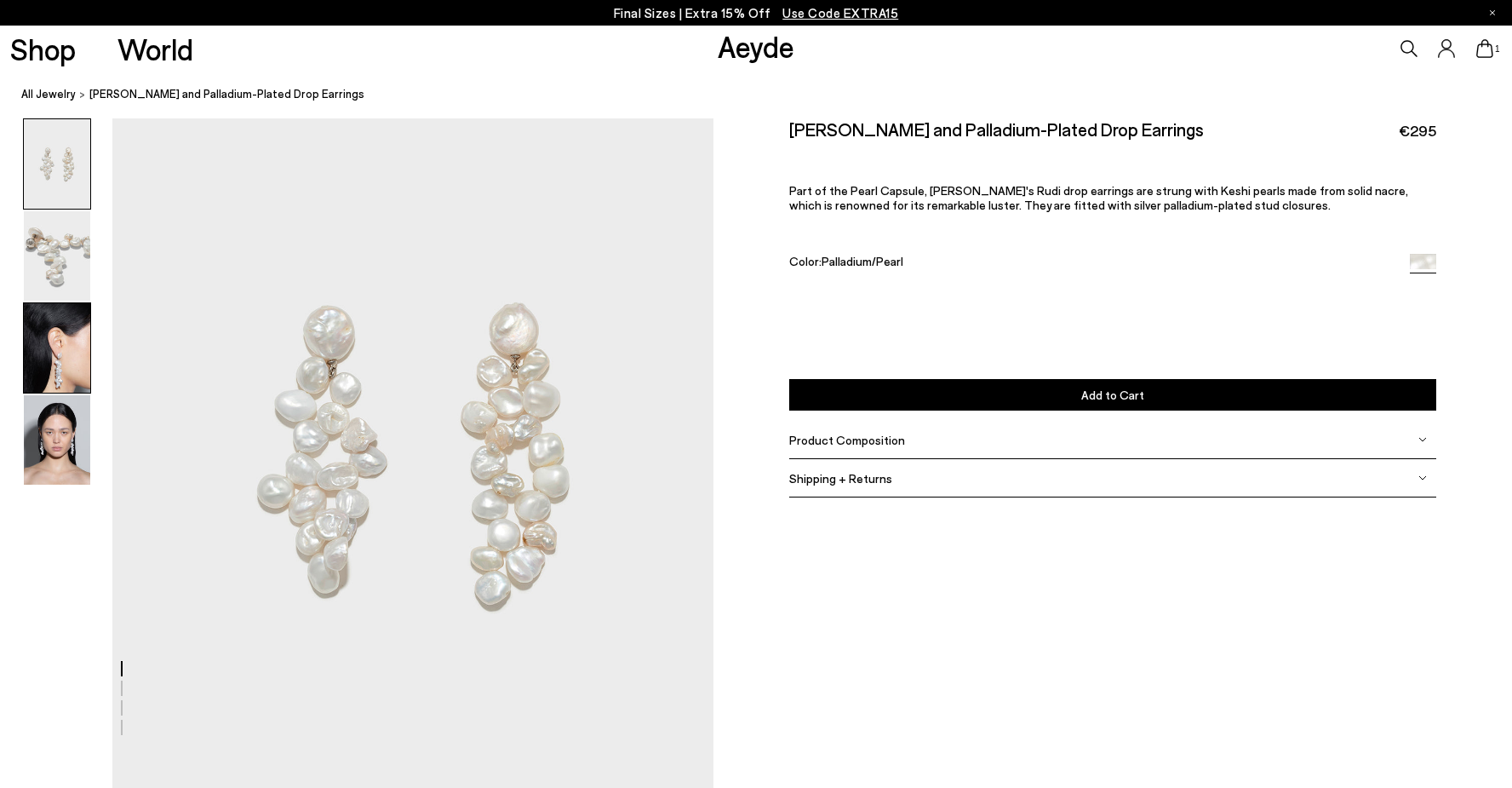
click at [70, 380] on img at bounding box center [57, 348] width 66 height 89
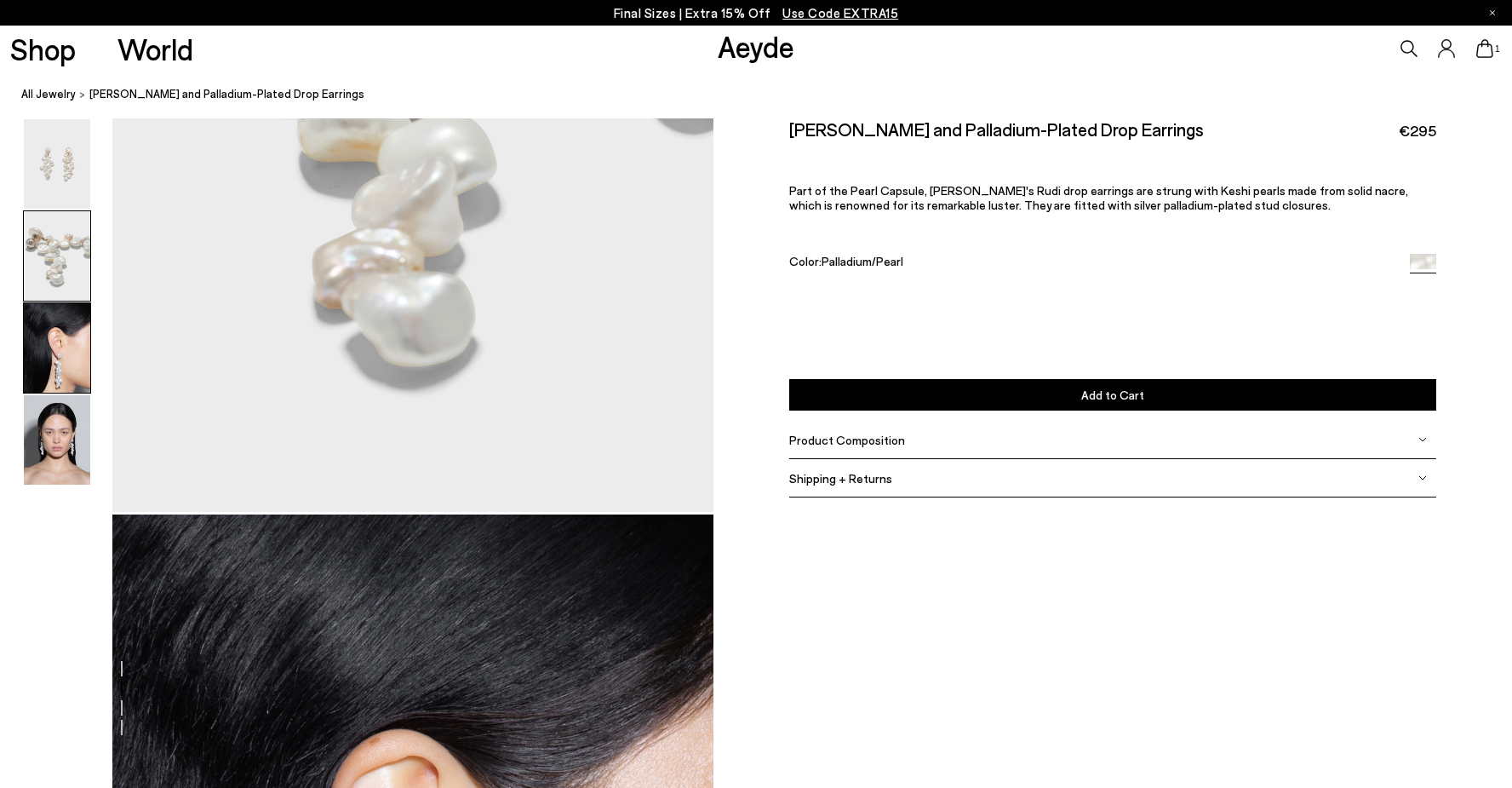
scroll to position [1477, 0]
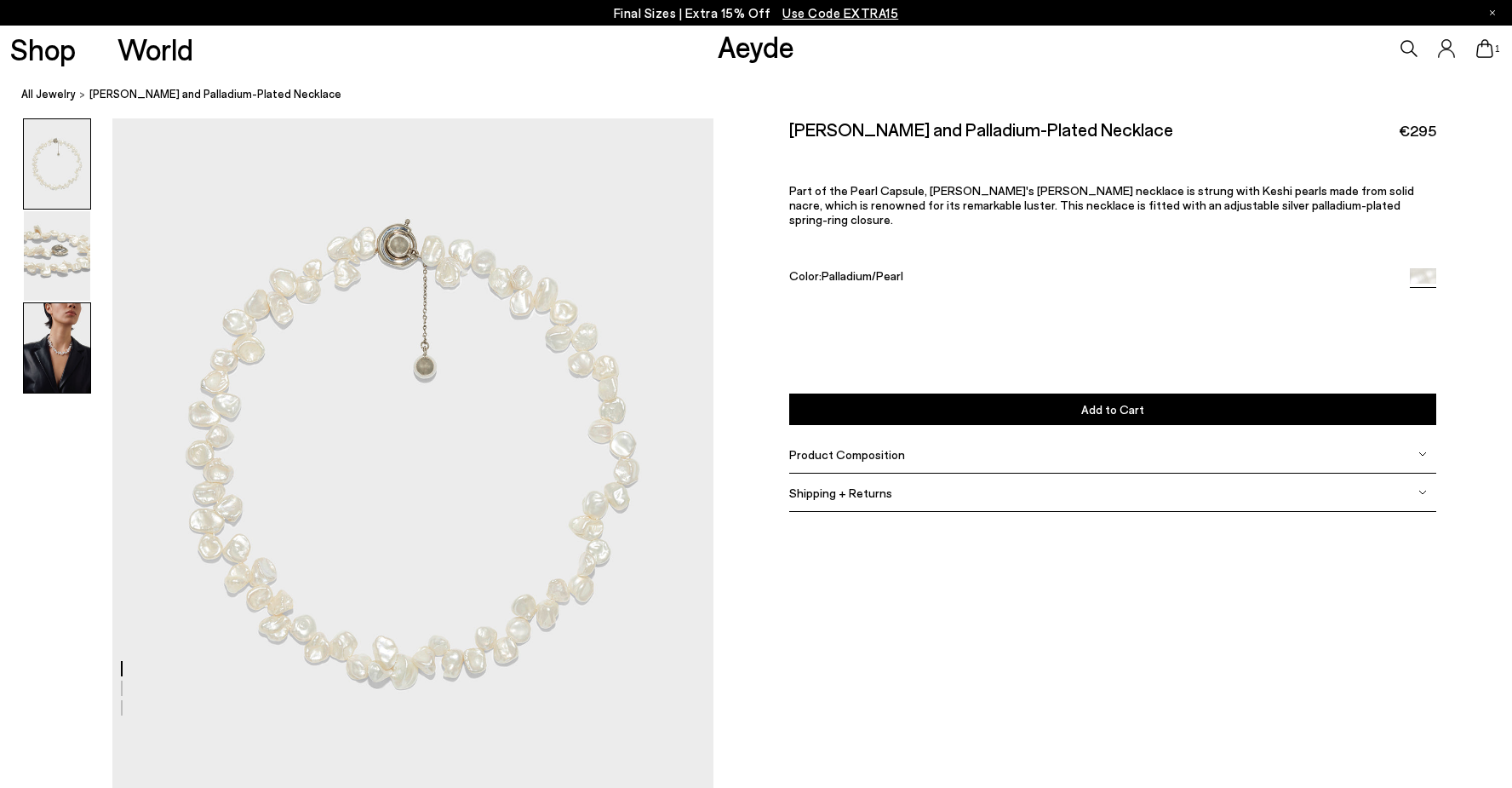
click at [51, 339] on img at bounding box center [57, 348] width 66 height 89
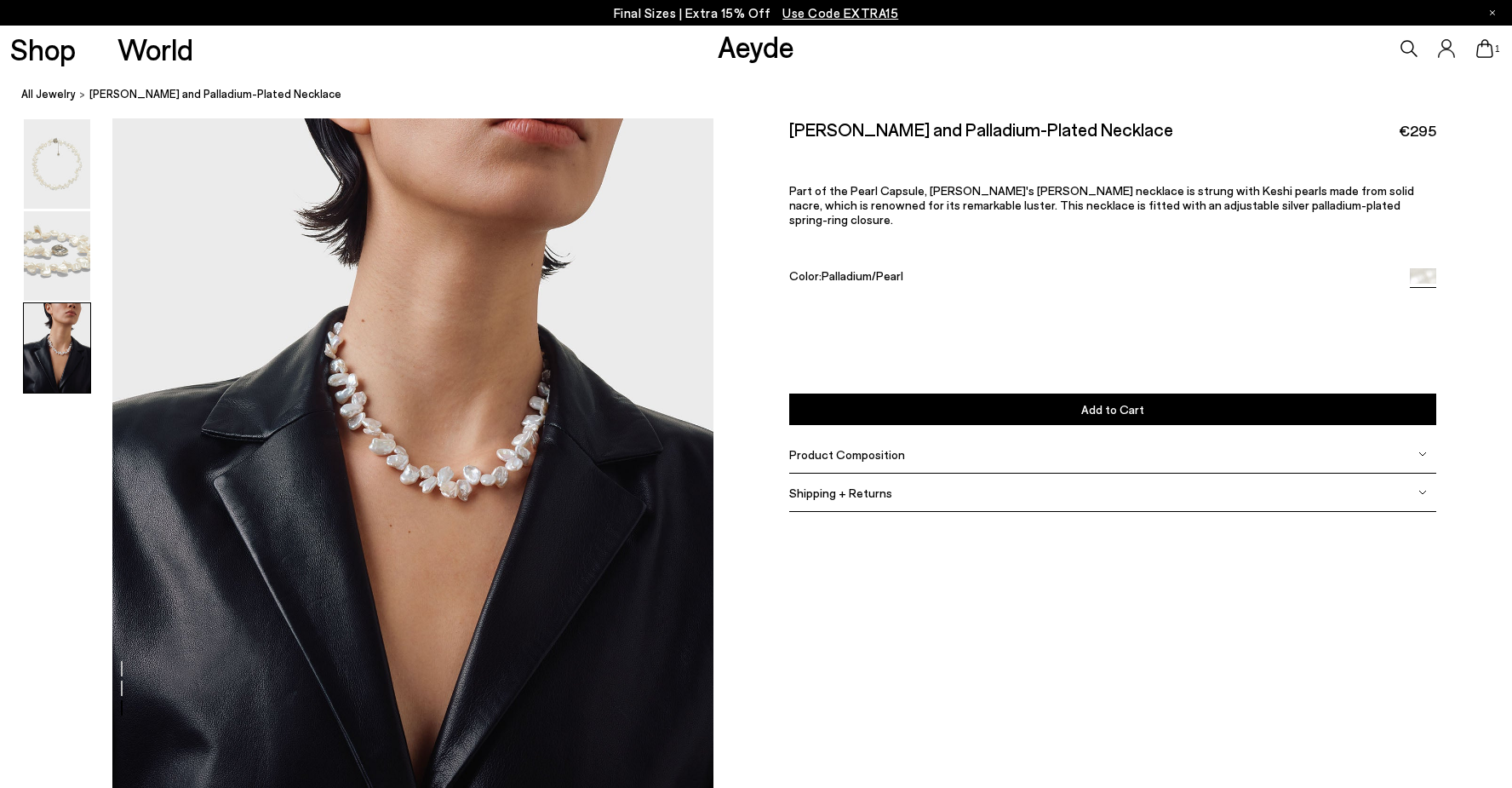
scroll to position [1593, 0]
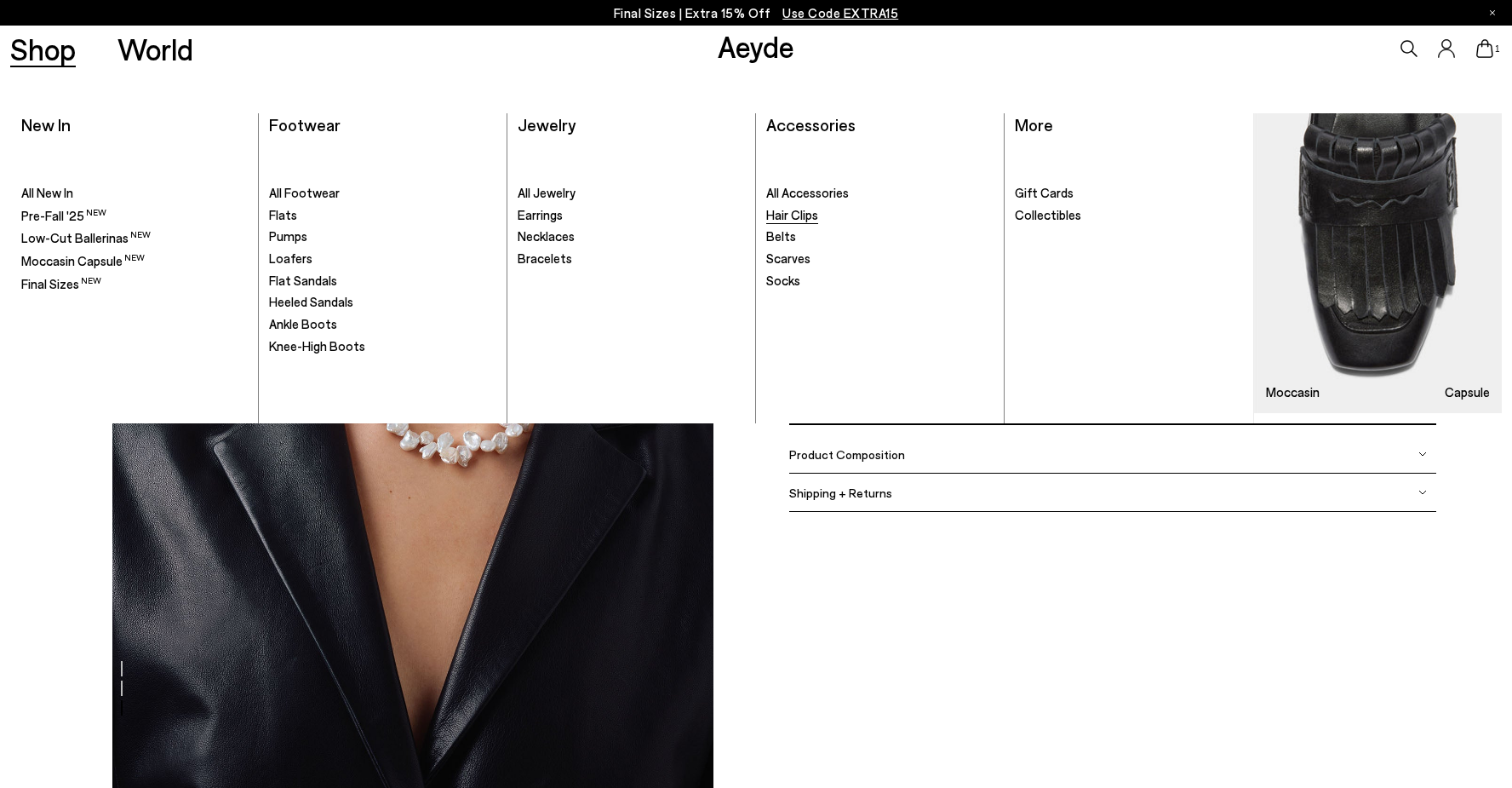
click at [804, 208] on span "Hair Clips" at bounding box center [792, 215] width 52 height 16
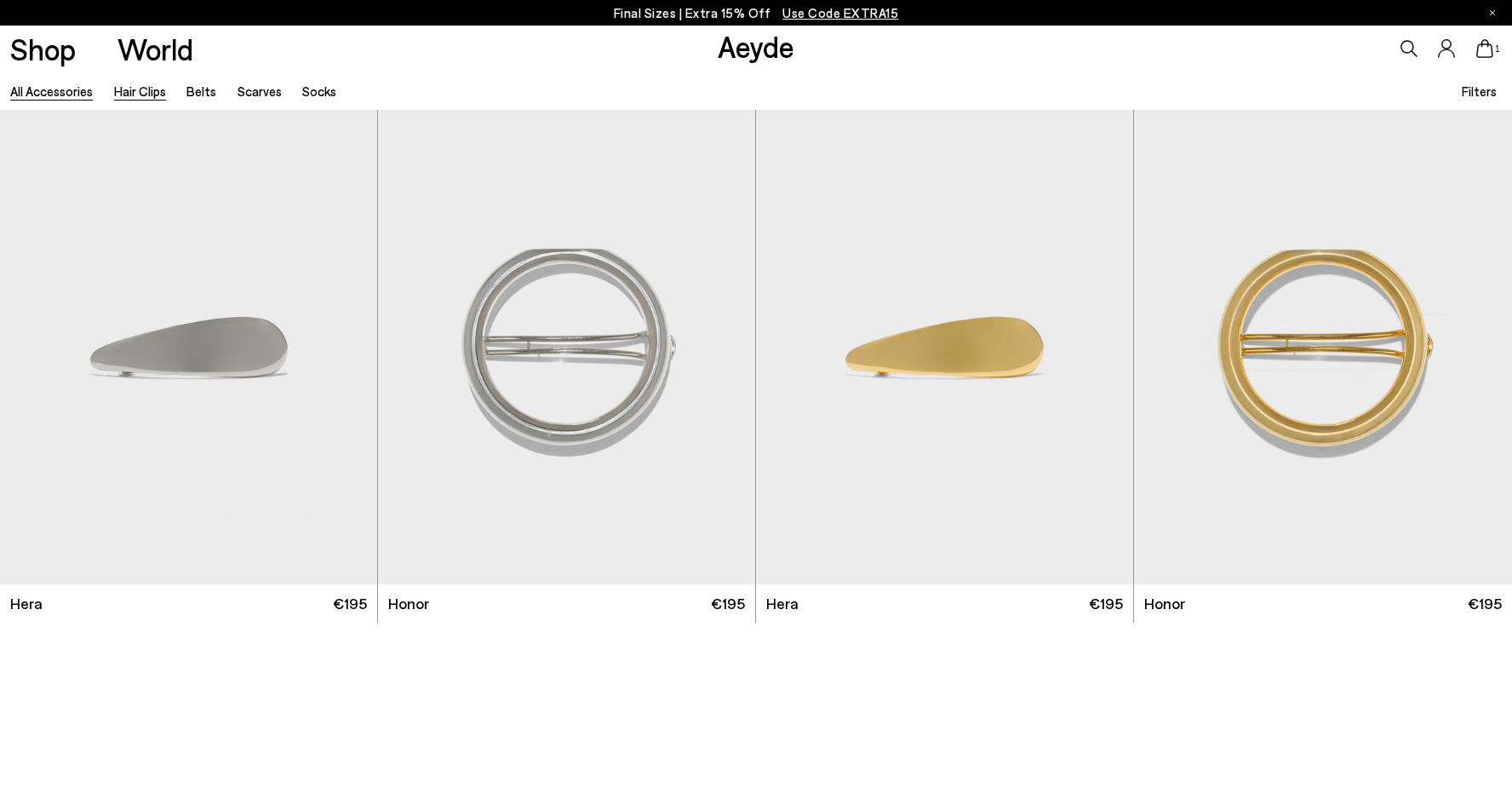
click at [59, 88] on link "All accessories" at bounding box center [51, 91] width 83 height 16
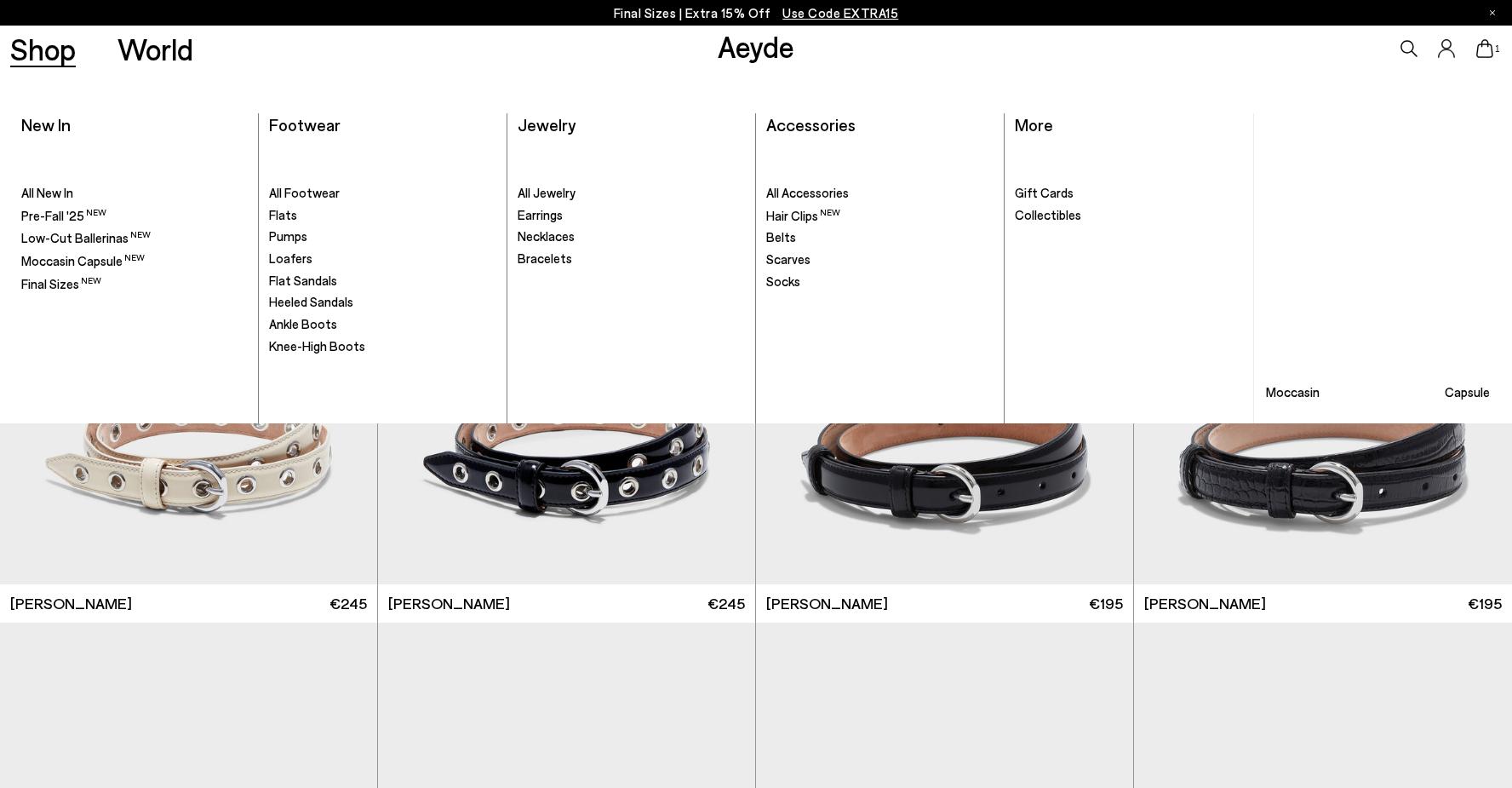
click at [46, 63] on link "Shop" at bounding box center [42, 49] width 65 height 29
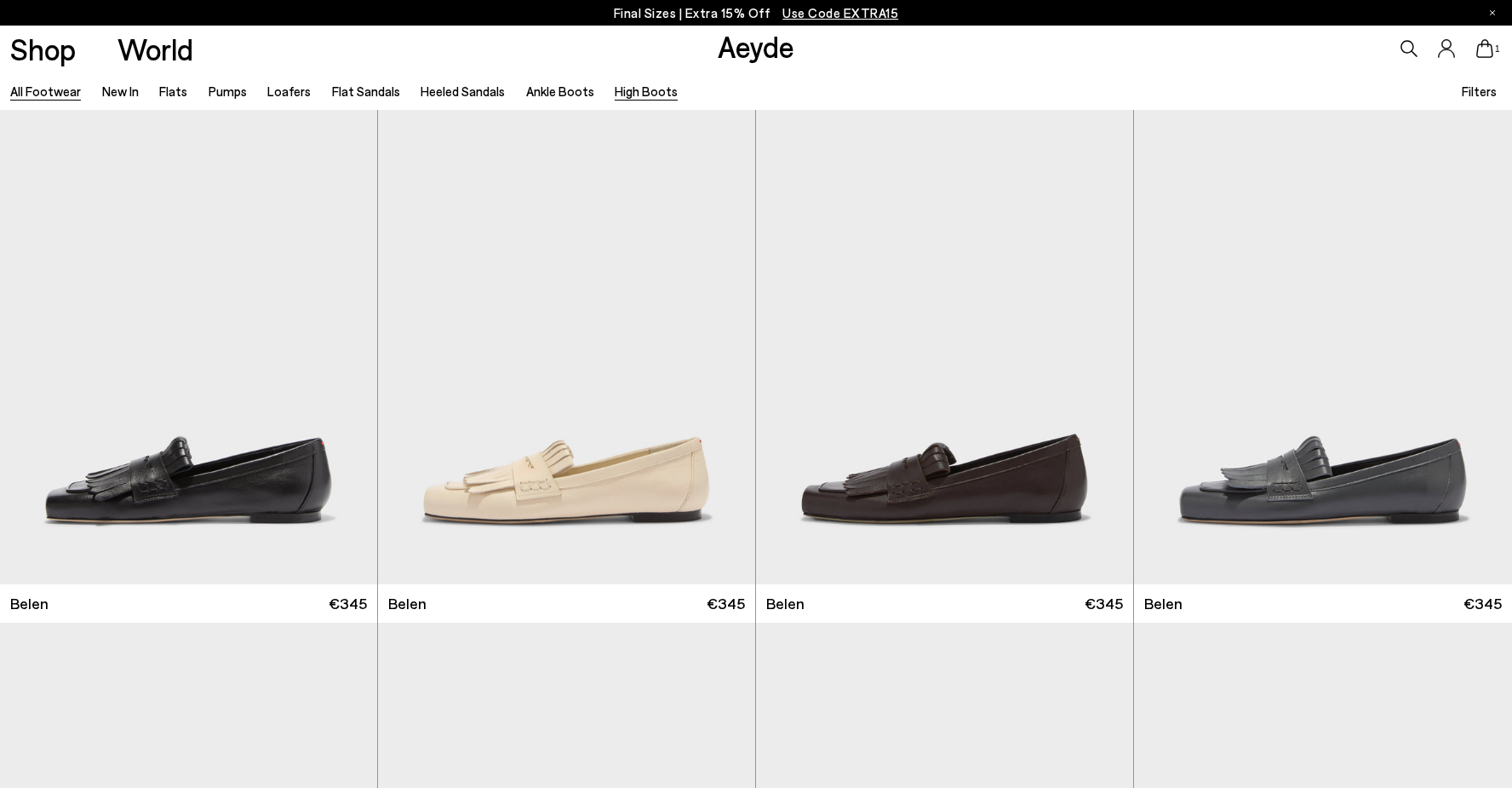
click at [651, 89] on link "High Boots" at bounding box center [646, 91] width 63 height 16
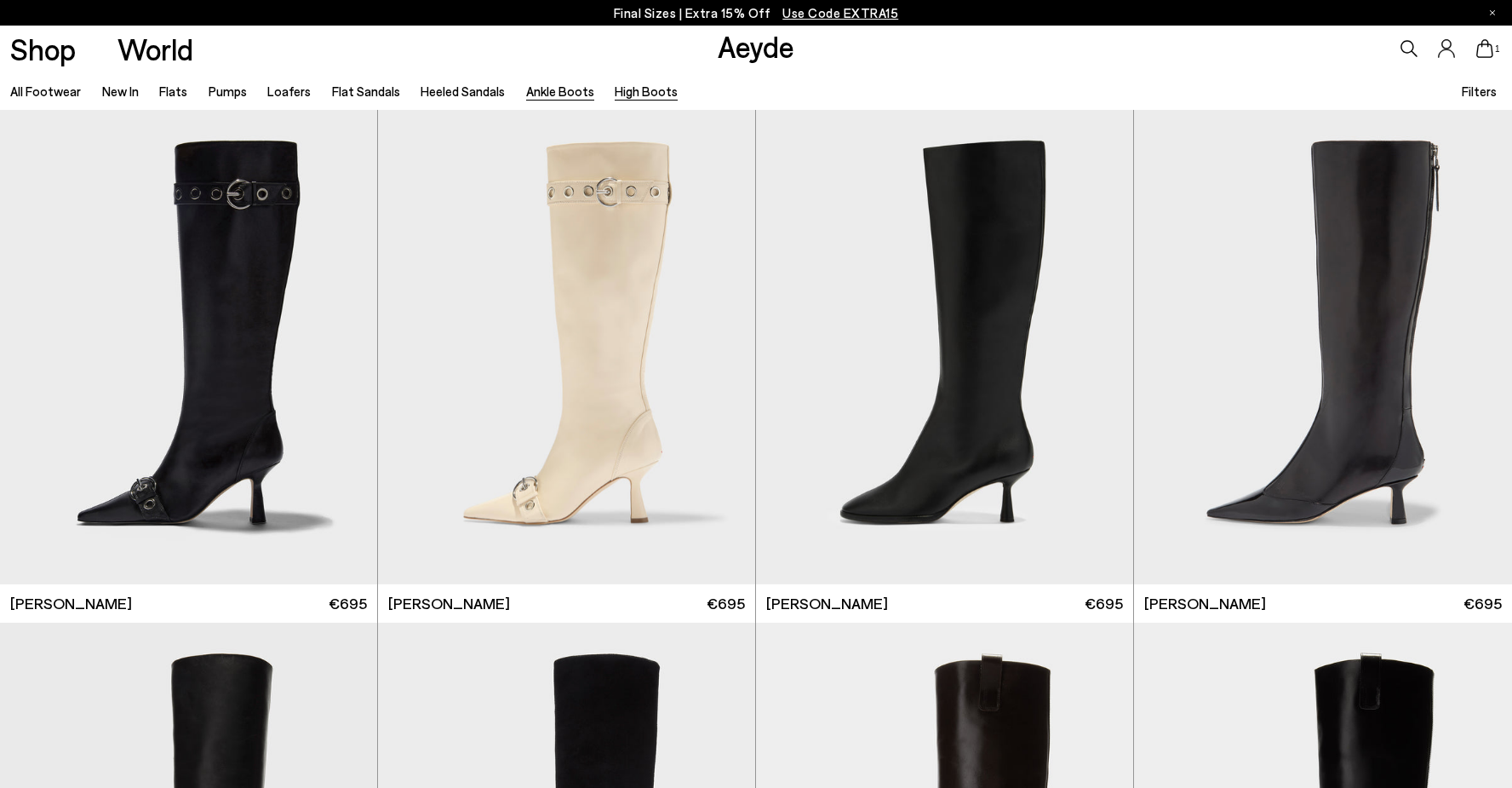
click at [539, 94] on link "Ankle Boots" at bounding box center [560, 91] width 68 height 16
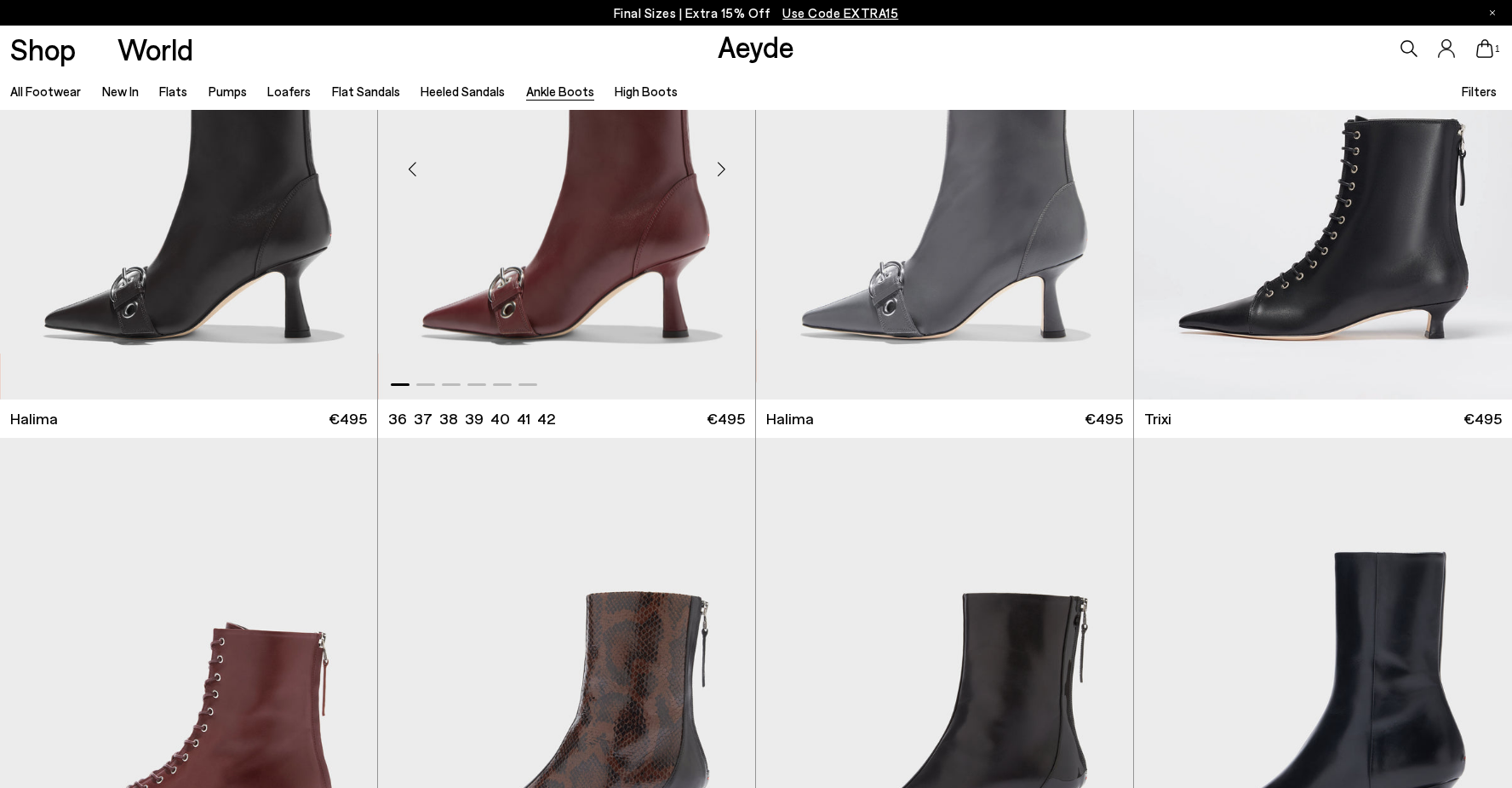
scroll to position [209, 0]
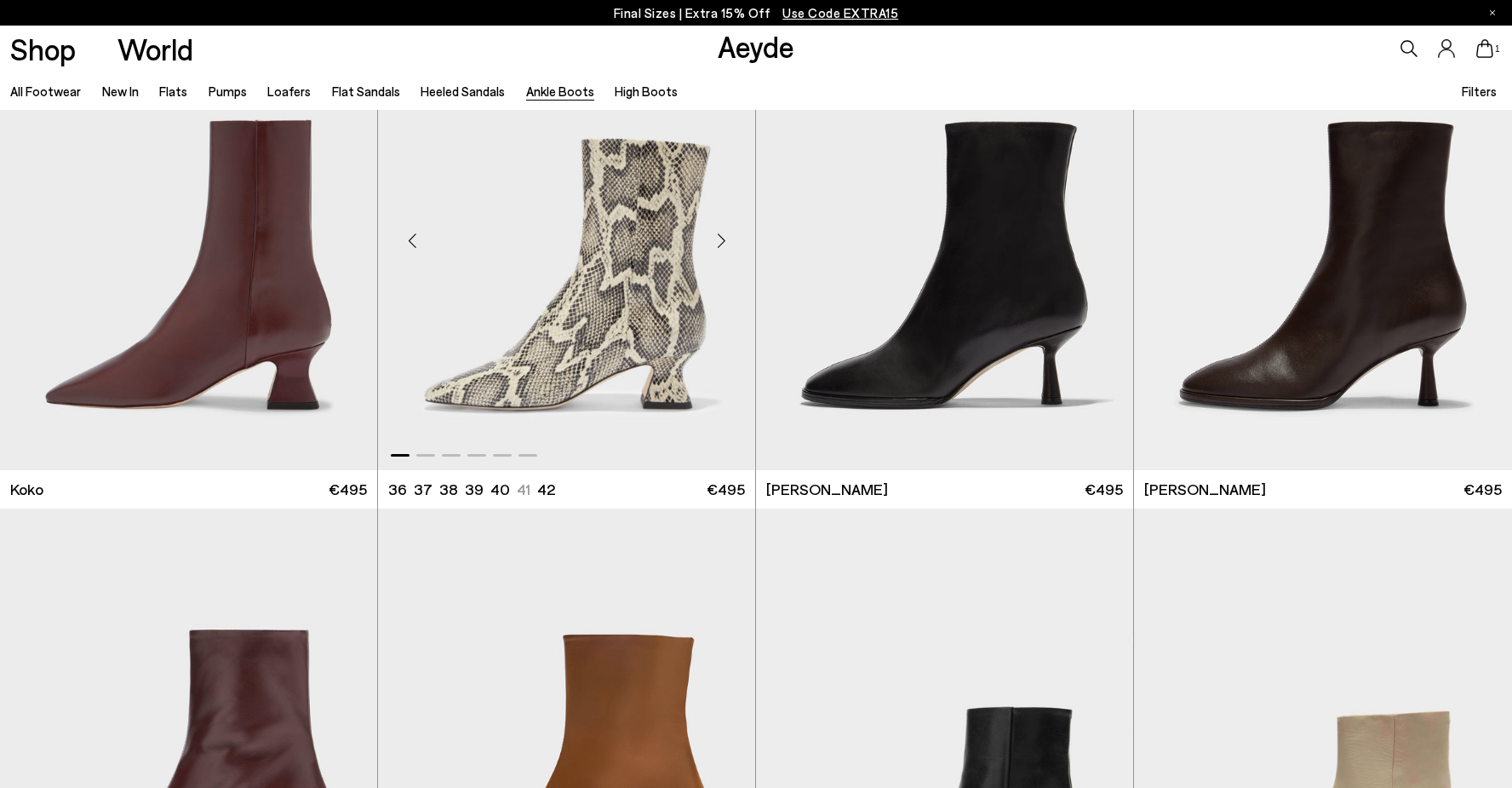
scroll to position [1308, 0]
